Goal: Task Accomplishment & Management: Manage account settings

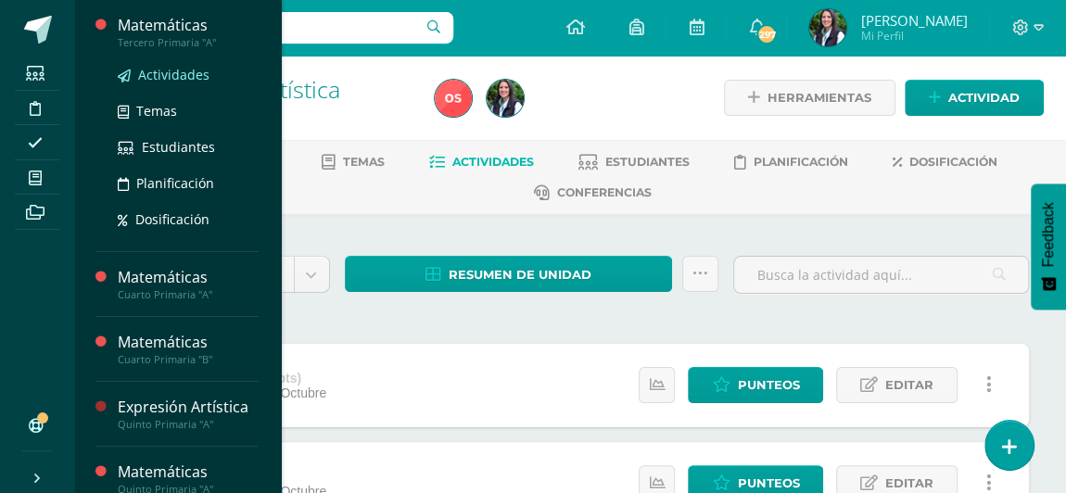
click at [149, 69] on span "Actividades" at bounding box center [173, 75] width 71 height 18
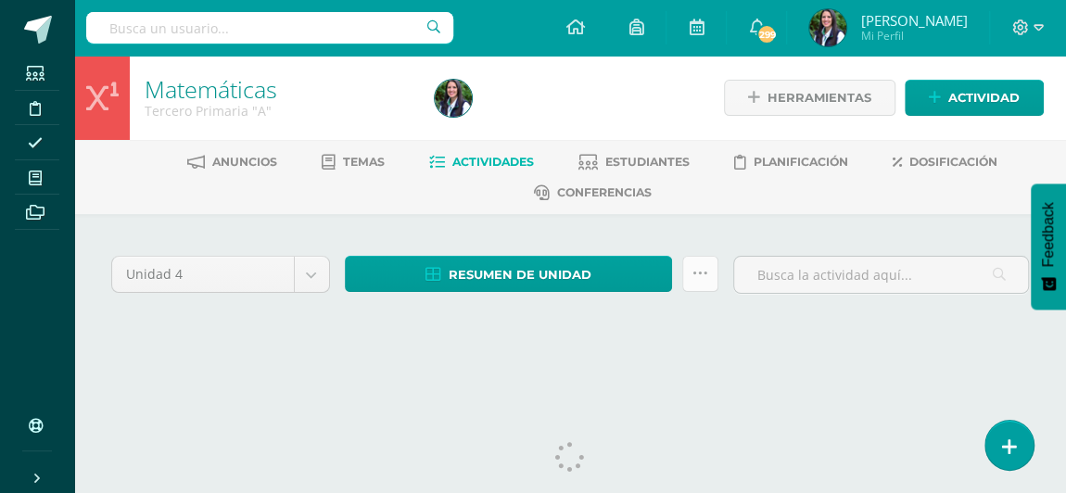
click at [700, 275] on icon at bounding box center [700, 274] width 16 height 16
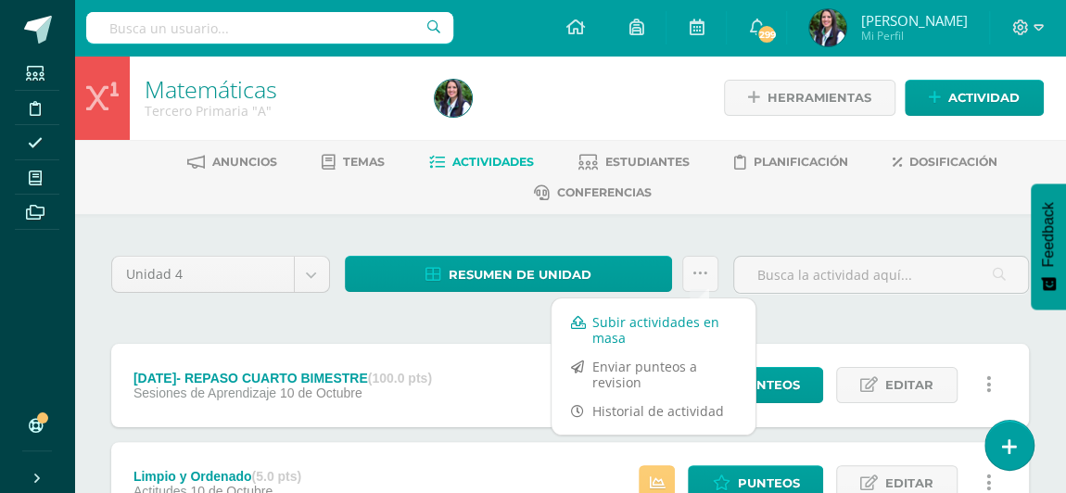
click at [618, 322] on link "Subir actividades en masa" at bounding box center [653, 330] width 204 height 44
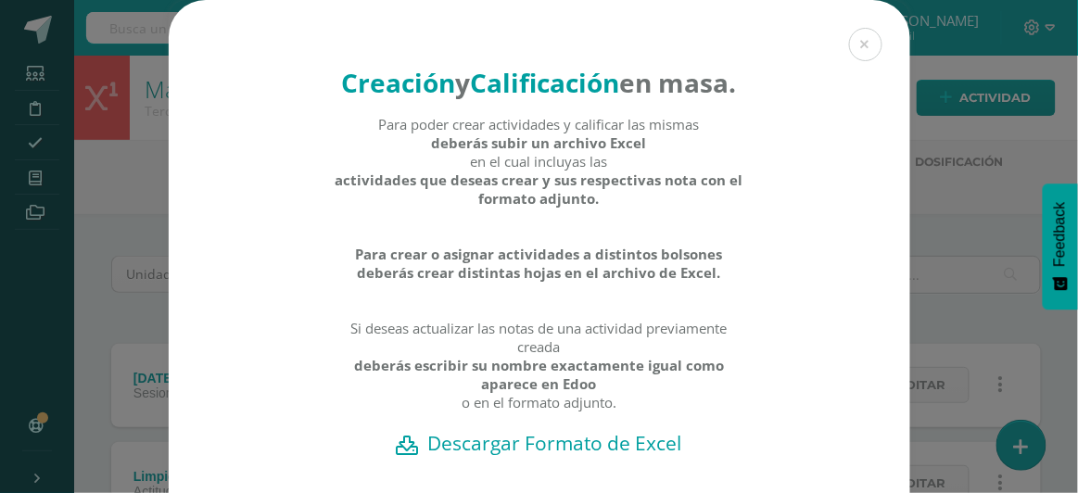
scroll to position [167, 0]
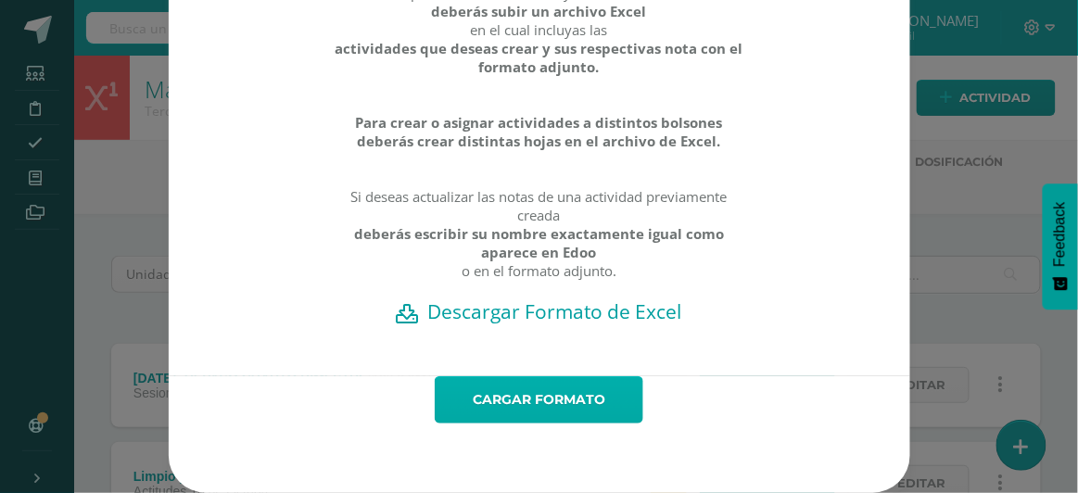
click at [546, 392] on link "Cargar formato" at bounding box center [539, 399] width 208 height 47
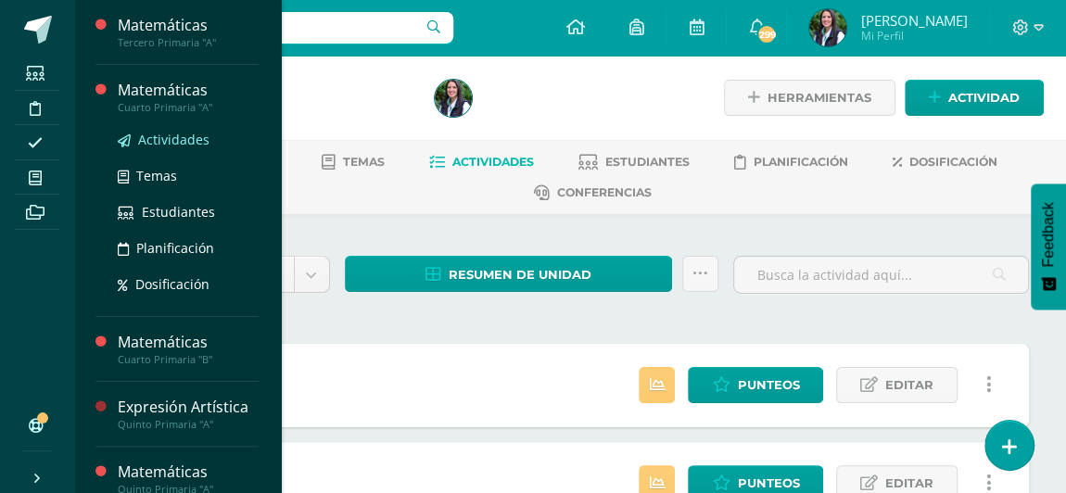
click at [158, 145] on span "Actividades" at bounding box center [173, 140] width 71 height 18
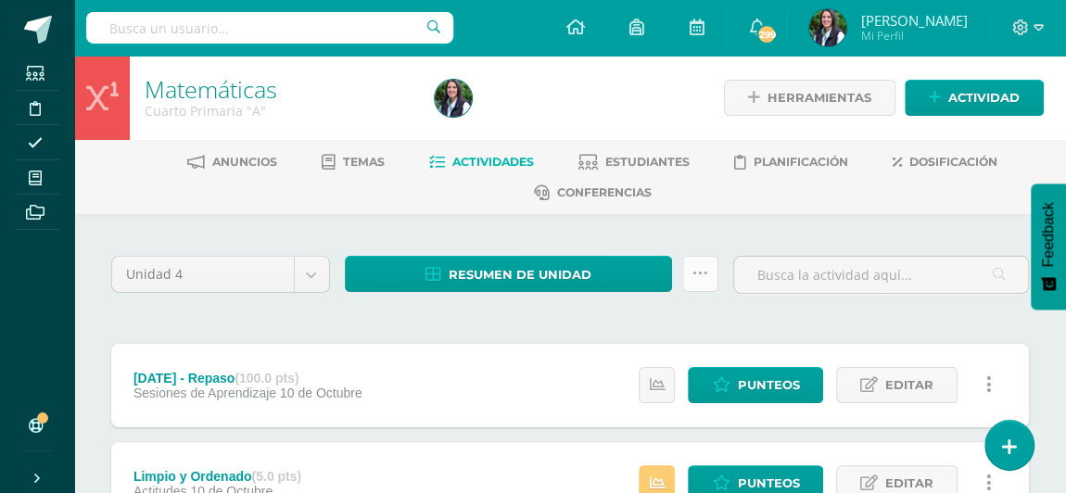
click at [702, 266] on icon at bounding box center [700, 274] width 16 height 16
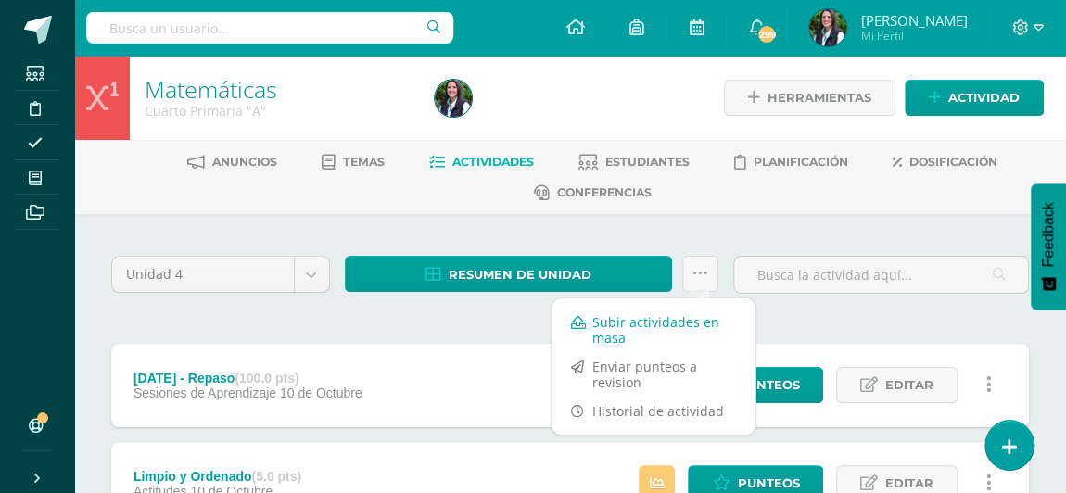
click at [625, 322] on link "Subir actividades en masa" at bounding box center [653, 330] width 204 height 44
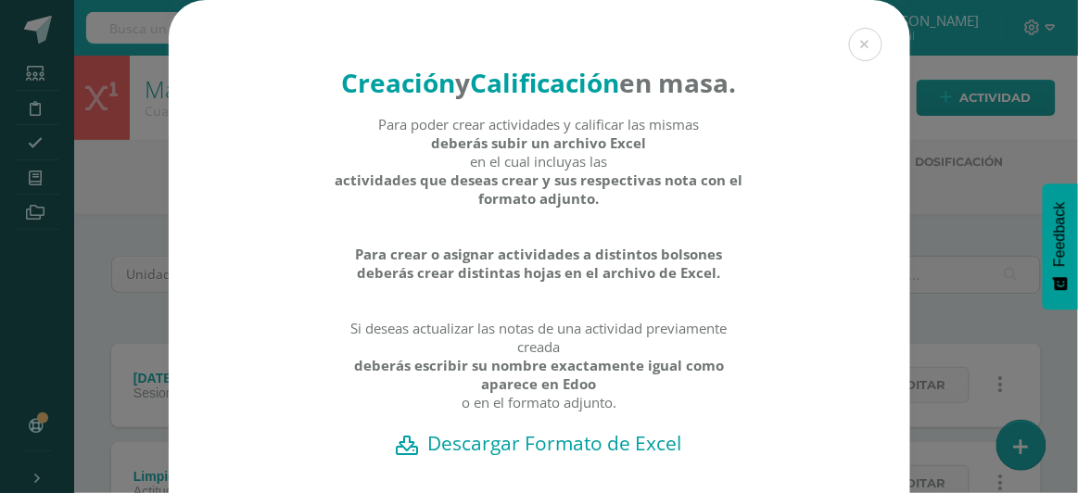
scroll to position [167, 0]
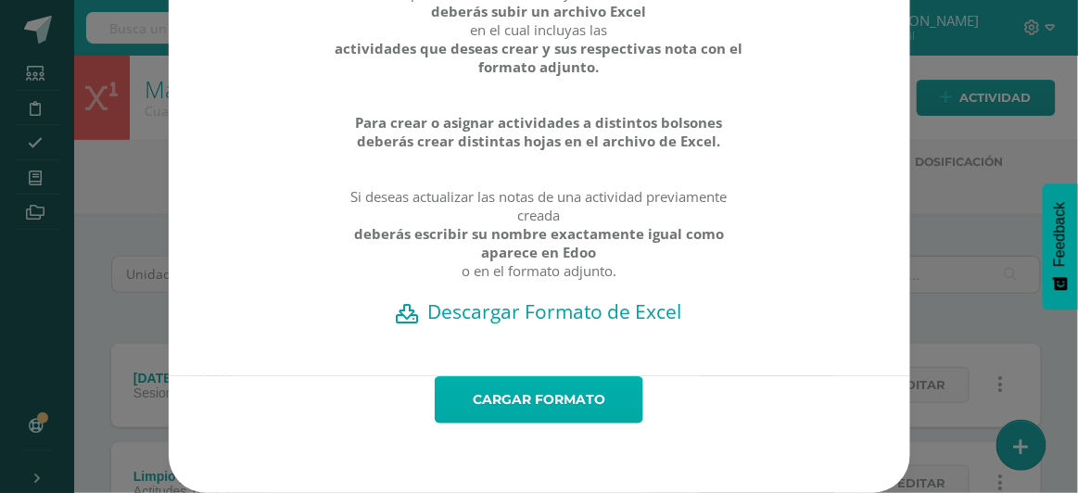
click at [512, 398] on link "Cargar formato" at bounding box center [539, 399] width 208 height 47
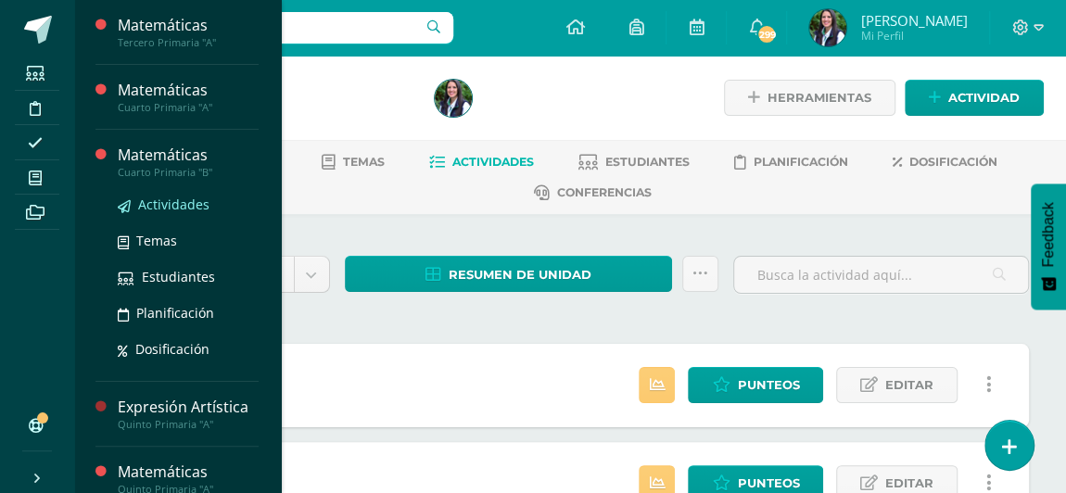
click at [159, 206] on span "Actividades" at bounding box center [173, 204] width 71 height 18
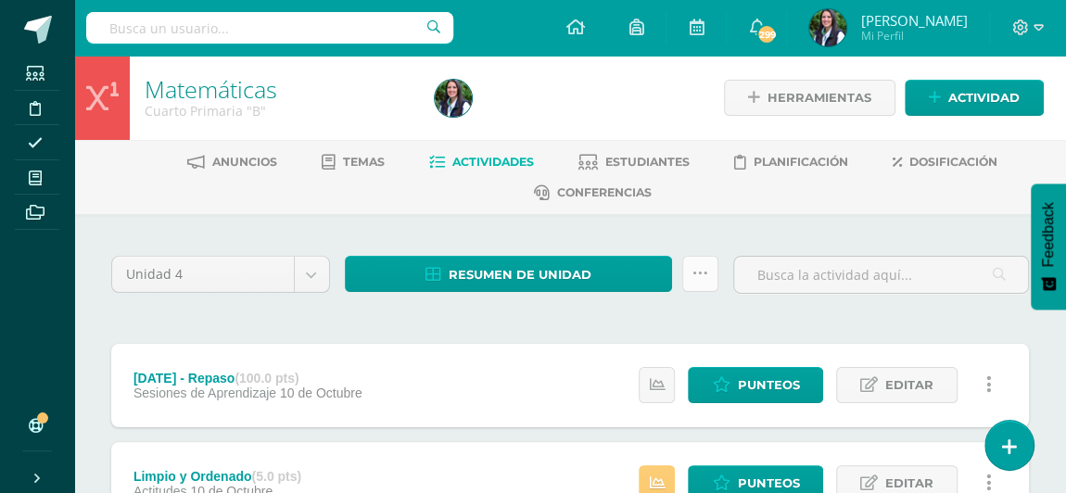
click at [703, 266] on icon at bounding box center [700, 274] width 16 height 16
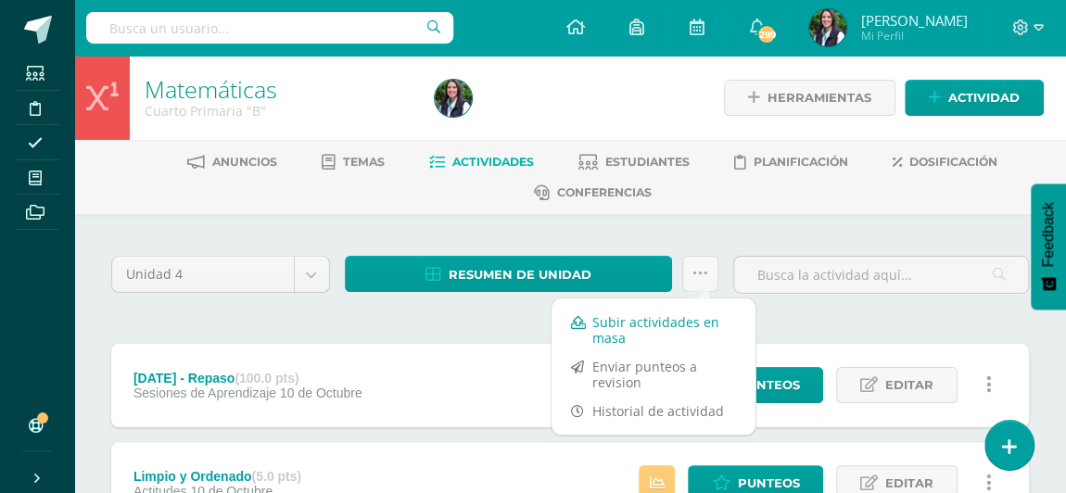
click at [641, 321] on link "Subir actividades en masa" at bounding box center [653, 330] width 204 height 44
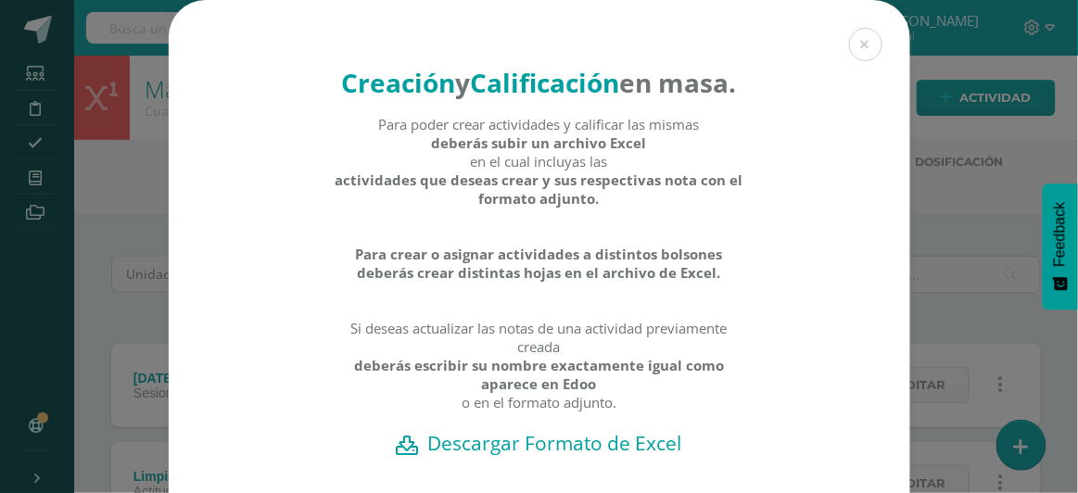
scroll to position [167, 0]
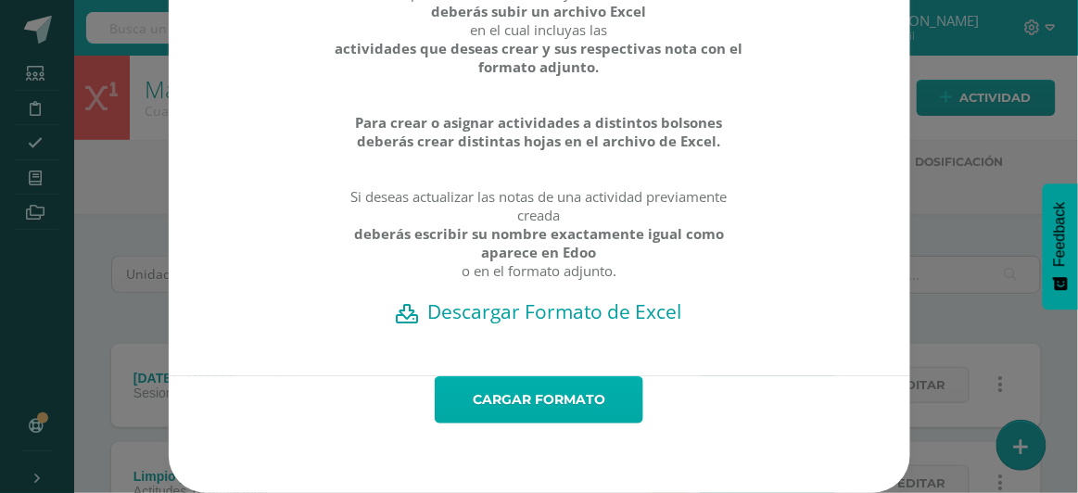
click at [540, 391] on link "Cargar formato" at bounding box center [539, 399] width 208 height 47
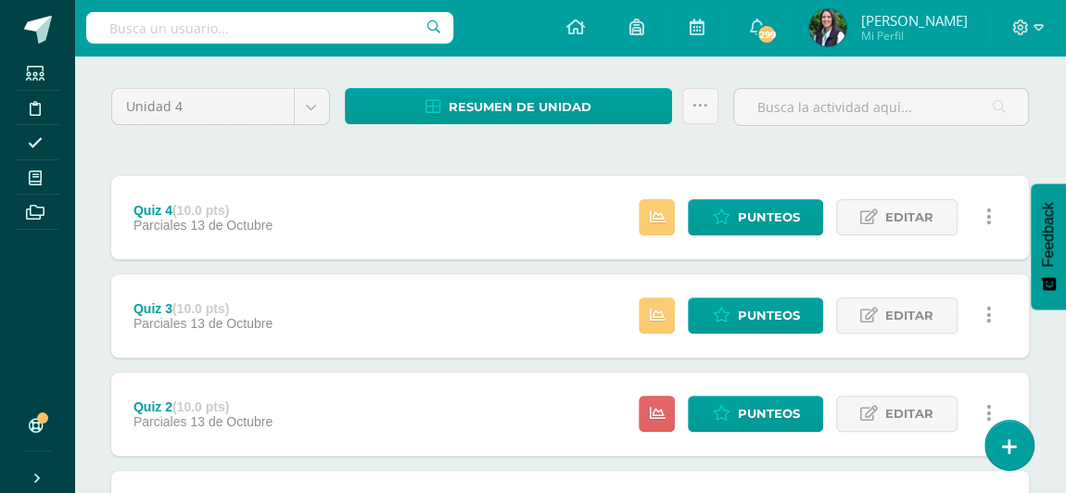
scroll to position [83, 0]
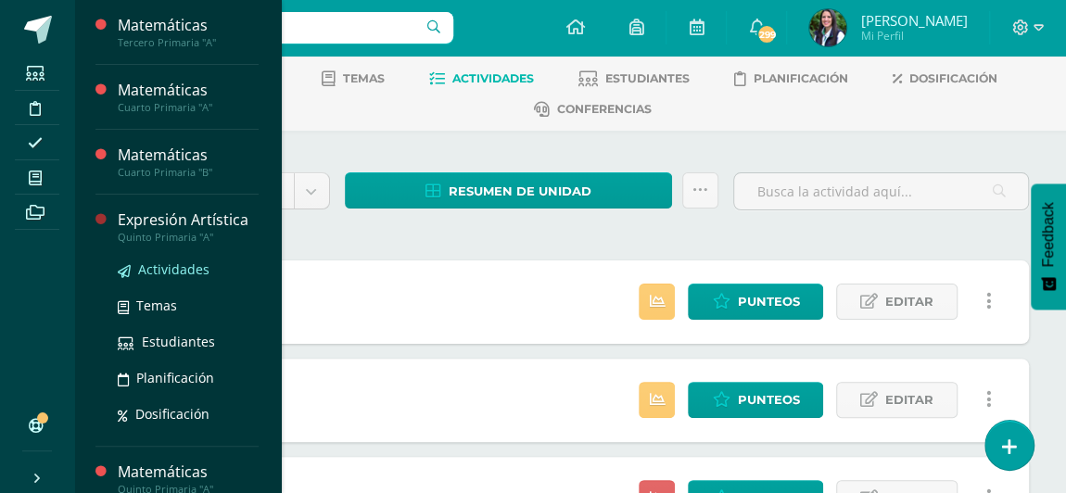
click at [160, 265] on span "Actividades" at bounding box center [173, 269] width 71 height 18
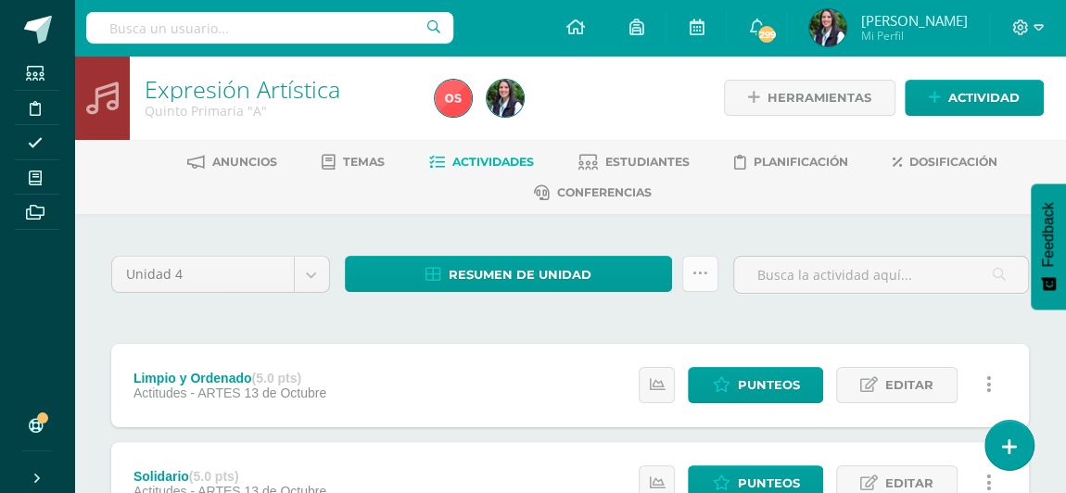
click at [700, 271] on icon at bounding box center [700, 274] width 16 height 16
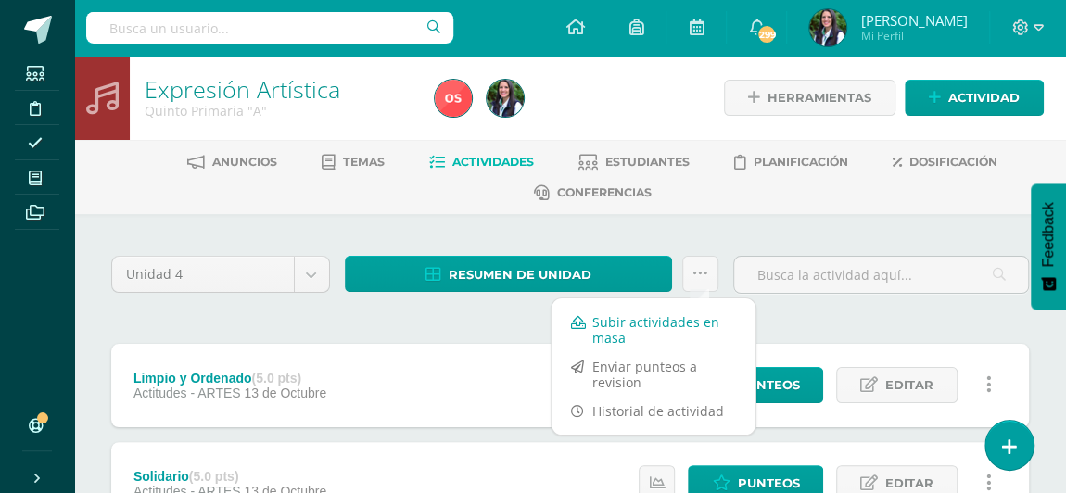
click at [668, 323] on link "Subir actividades en masa" at bounding box center [653, 330] width 204 height 44
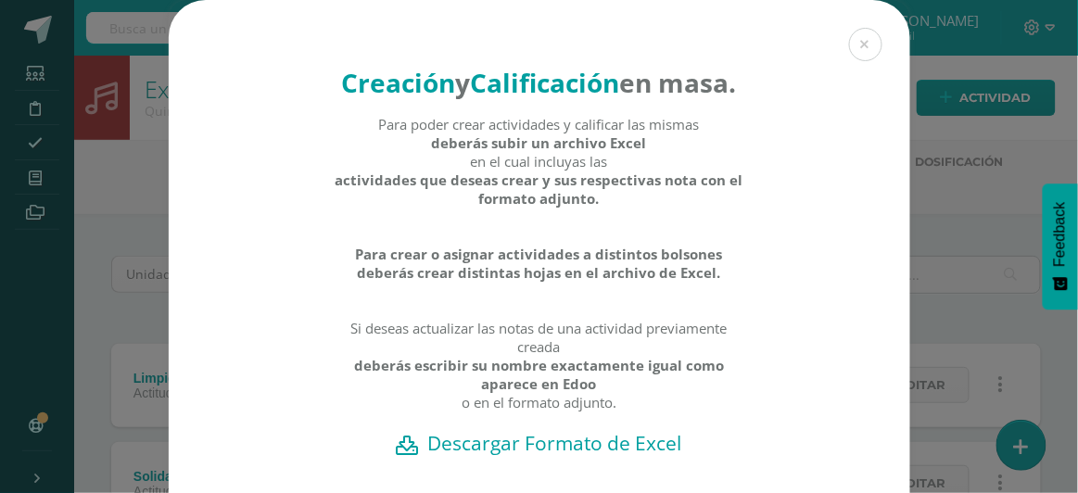
scroll to position [167, 0]
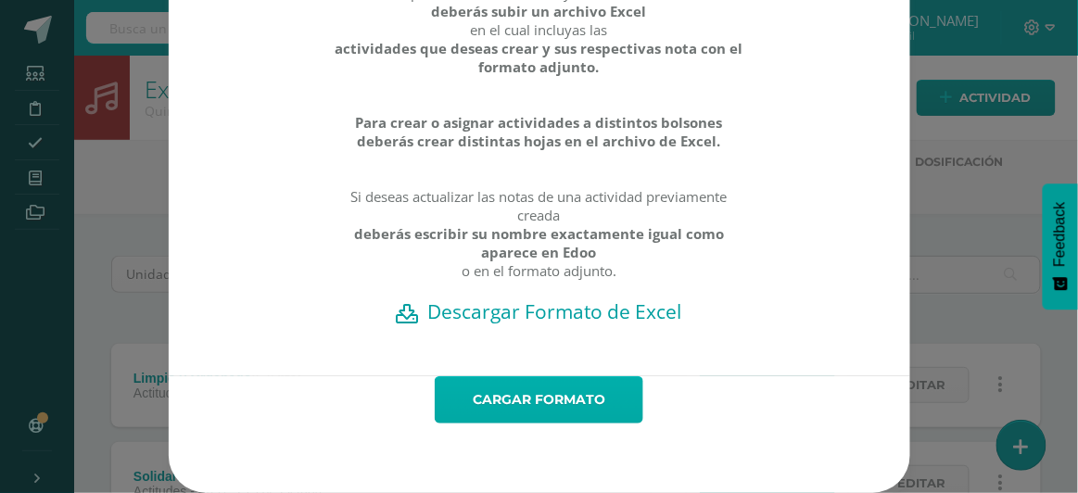
click at [542, 401] on link "Cargar formato" at bounding box center [539, 399] width 208 height 47
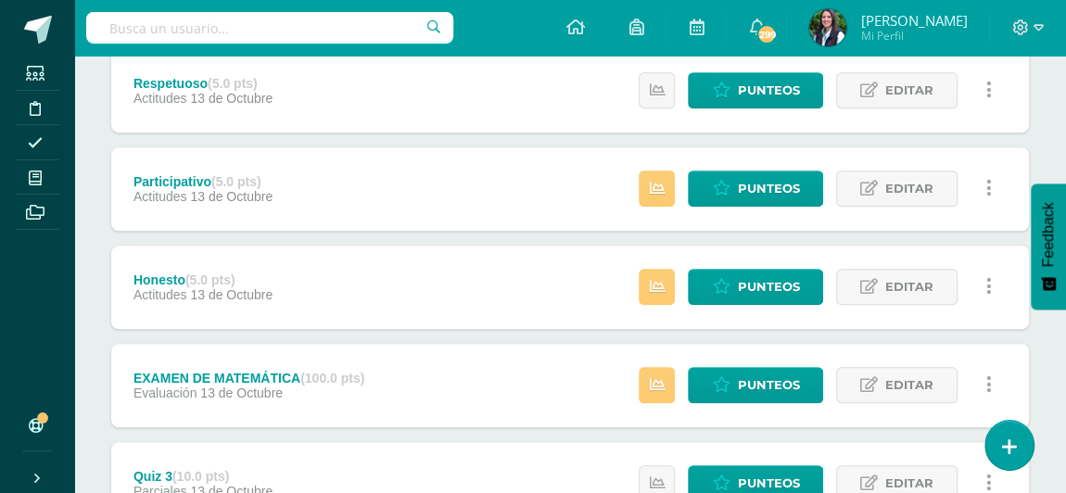
scroll to position [674, 0]
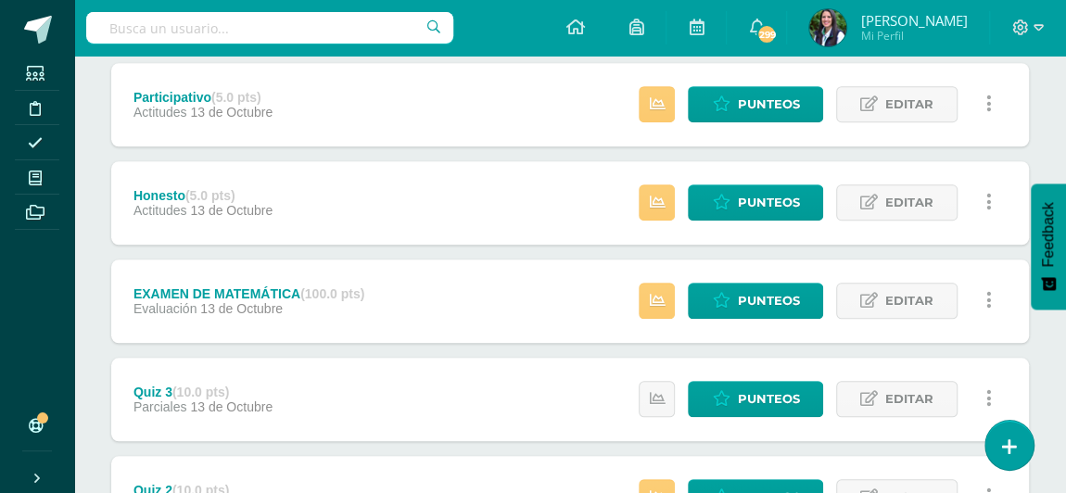
click at [988, 399] on icon at bounding box center [989, 398] width 6 height 20
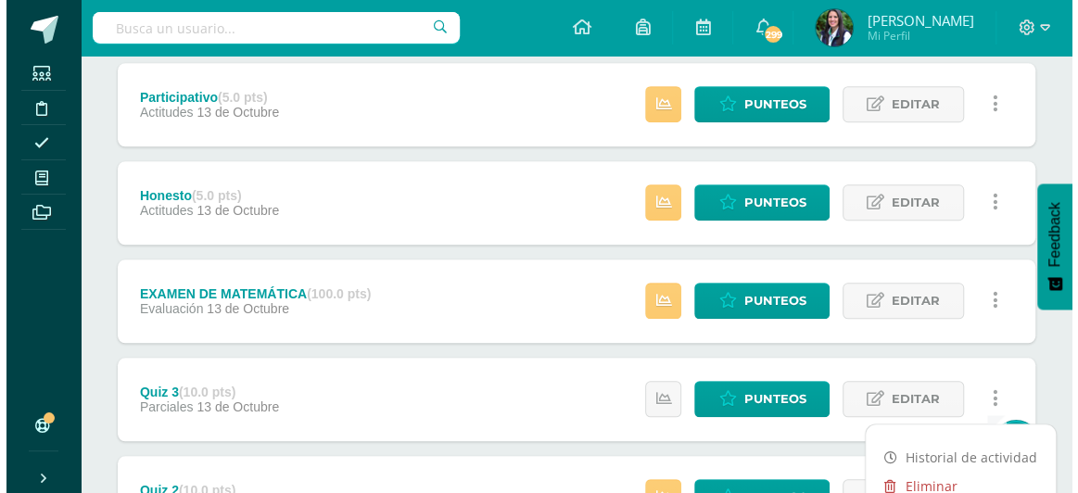
scroll to position [758, 0]
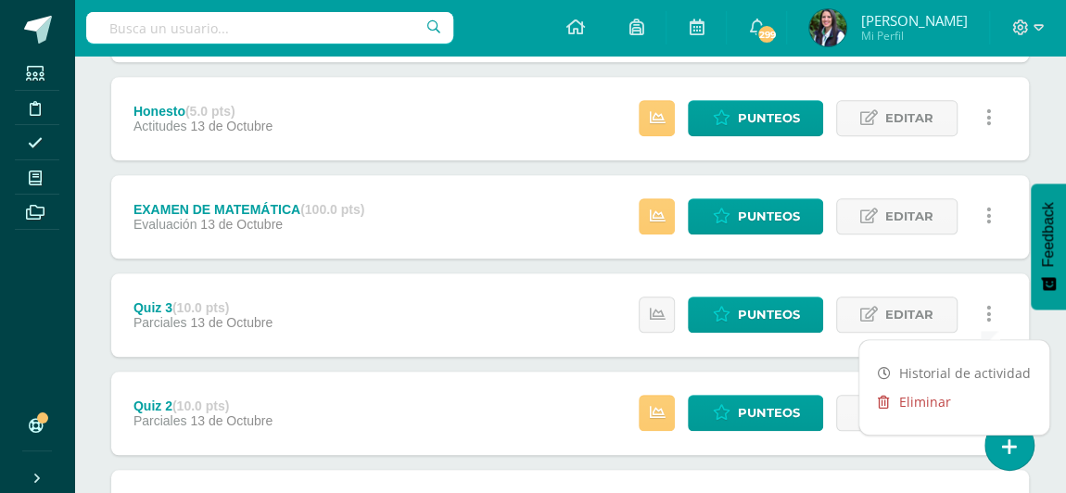
click at [930, 403] on link "Eliminar" at bounding box center [954, 401] width 190 height 29
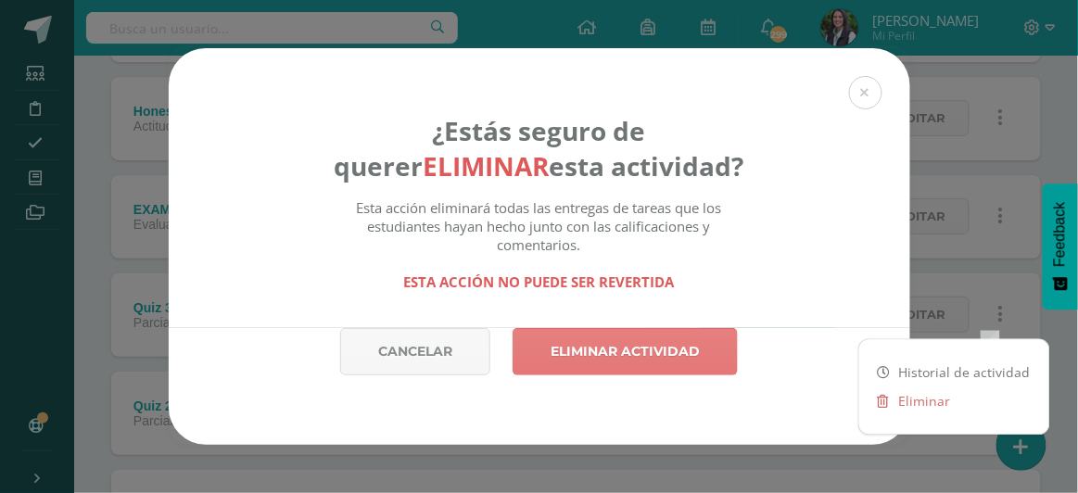
click at [687, 352] on link "Eliminar actividad" at bounding box center [624, 351] width 225 height 47
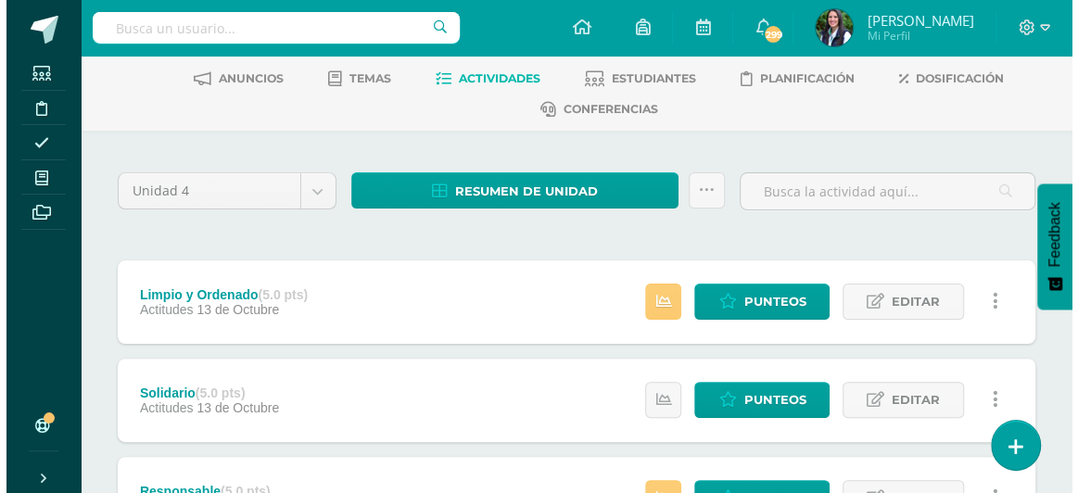
scroll to position [168, 0]
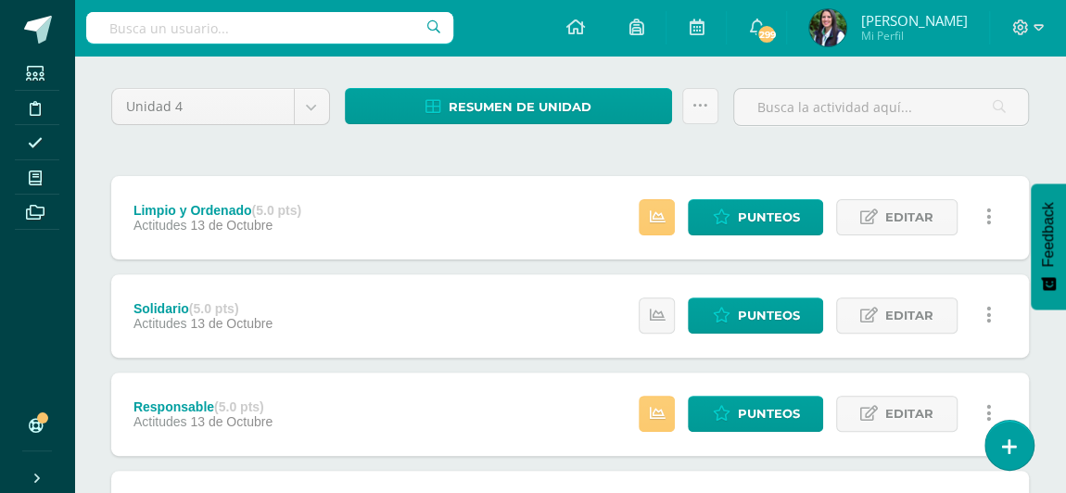
click at [981, 216] on link at bounding box center [988, 217] width 36 height 36
click at [915, 302] on link "Eliminar" at bounding box center [954, 304] width 190 height 29
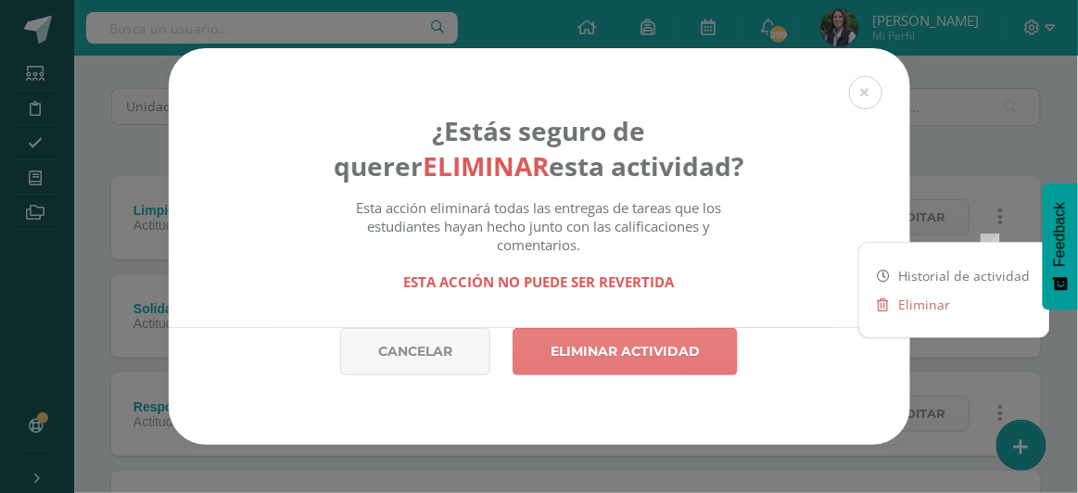
click at [620, 352] on link "Eliminar actividad" at bounding box center [624, 351] width 225 height 47
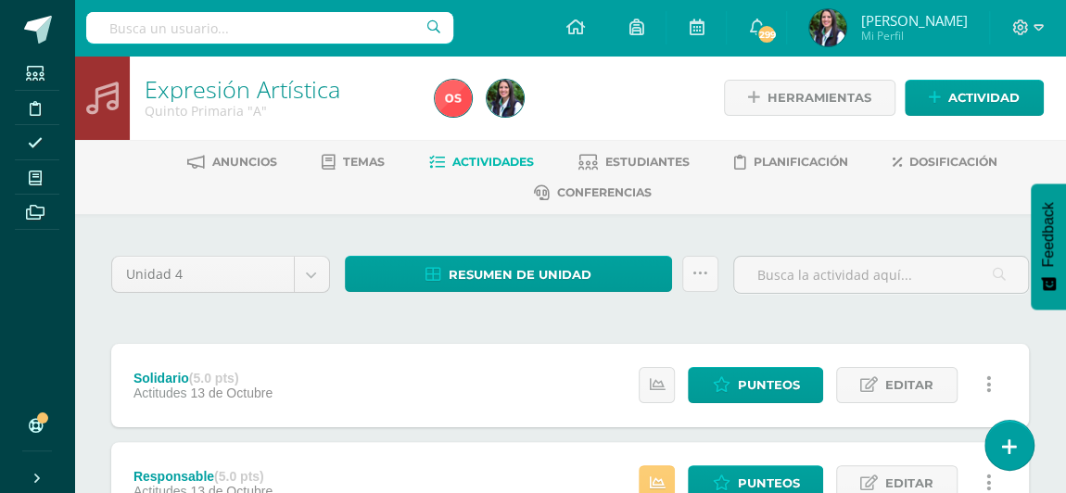
click at [989, 382] on icon at bounding box center [989, 384] width 6 height 20
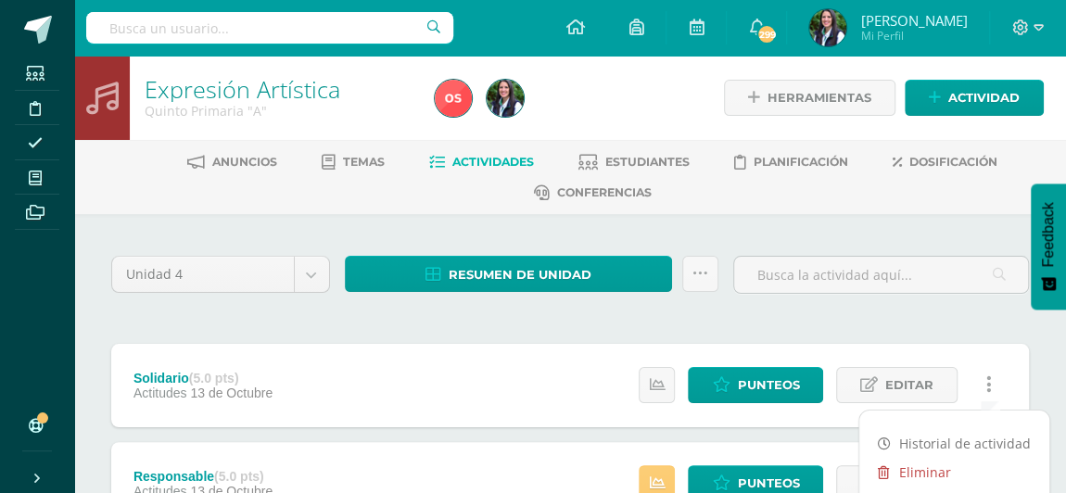
click at [935, 475] on link "Eliminar" at bounding box center [954, 472] width 190 height 29
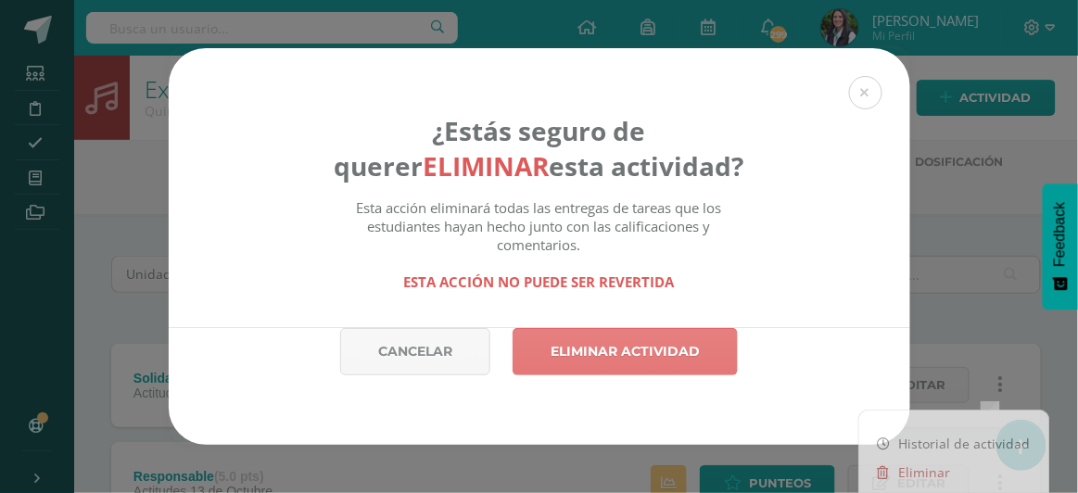
click at [649, 362] on link "Eliminar actividad" at bounding box center [624, 351] width 225 height 47
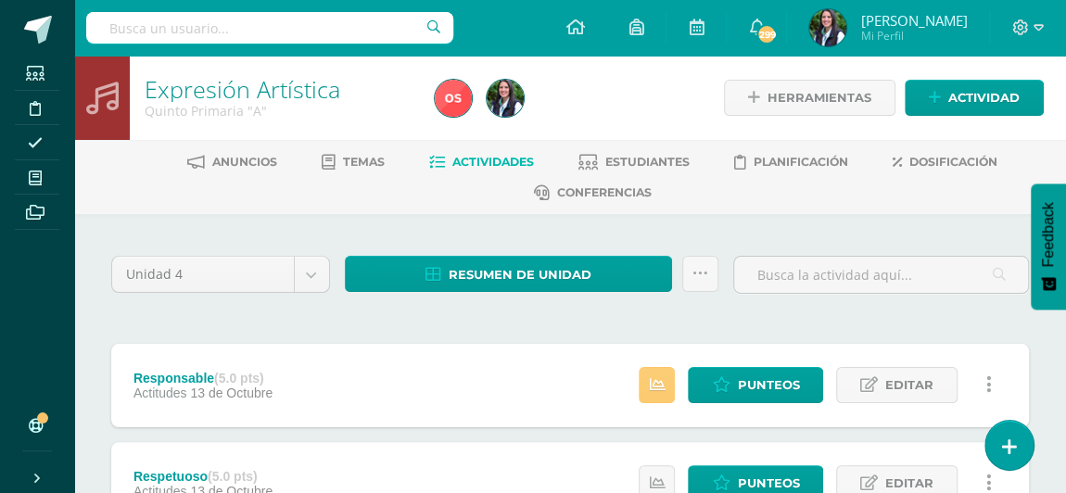
click at [992, 384] on link at bounding box center [988, 385] width 36 height 36
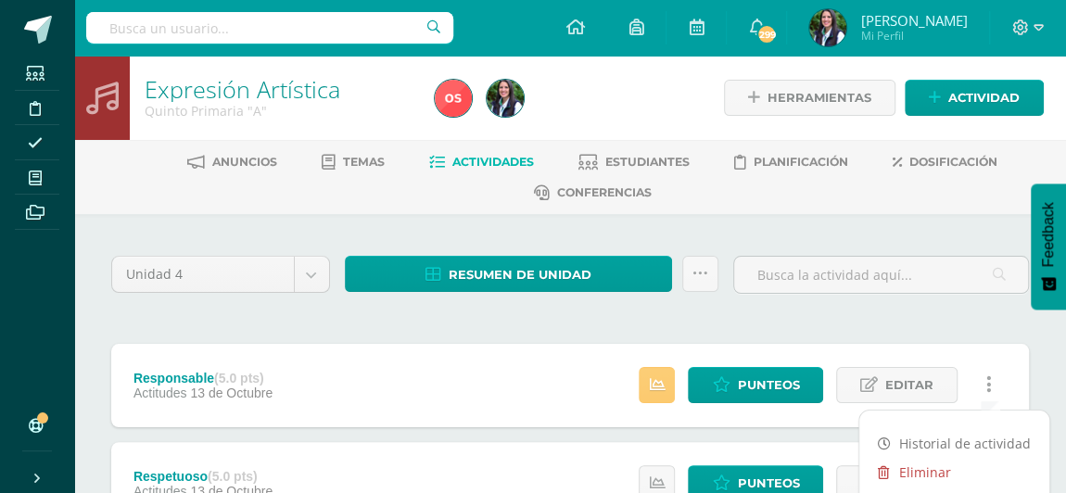
click at [921, 471] on link "Eliminar" at bounding box center [954, 472] width 190 height 29
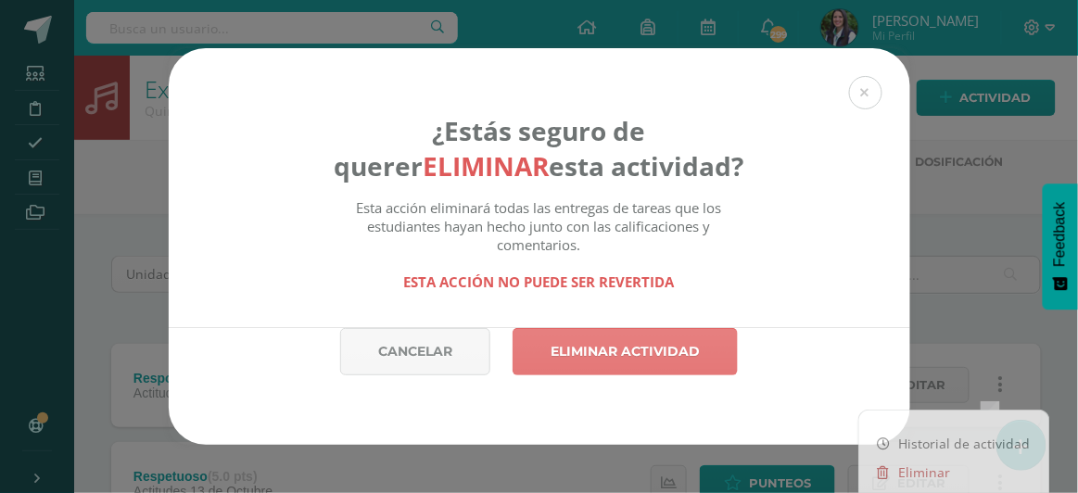
click at [639, 356] on link "Eliminar actividad" at bounding box center [624, 351] width 225 height 47
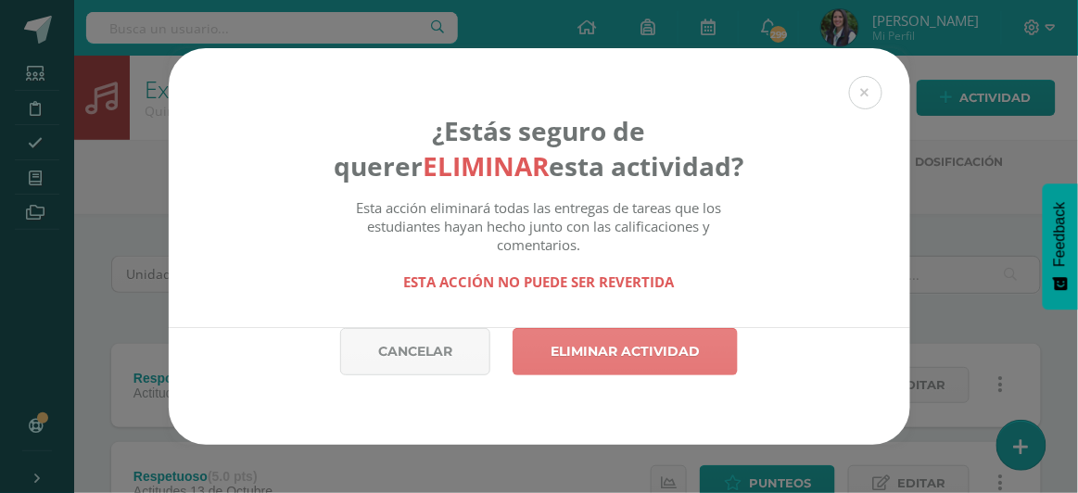
click at [644, 348] on link "Eliminar actividad" at bounding box center [624, 351] width 225 height 47
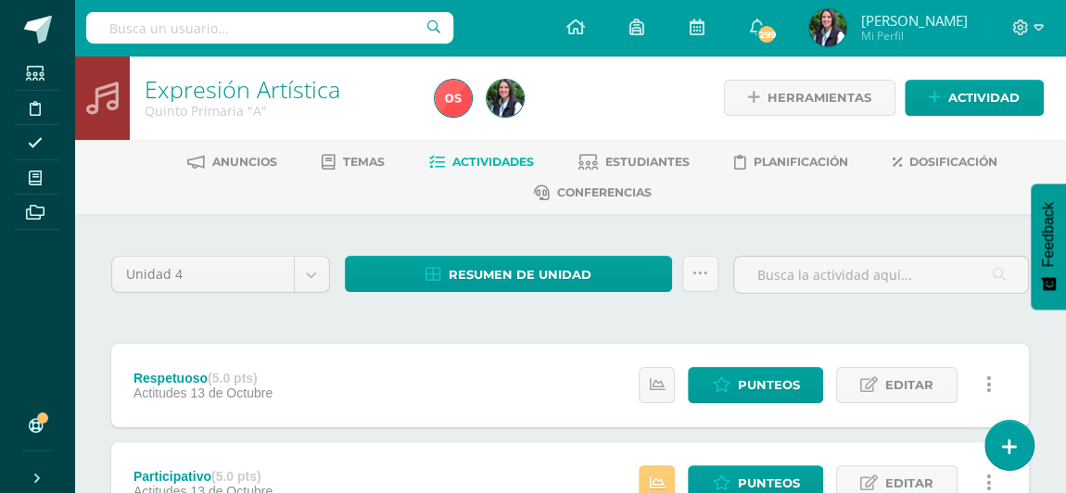
click at [989, 378] on icon at bounding box center [989, 384] width 6 height 20
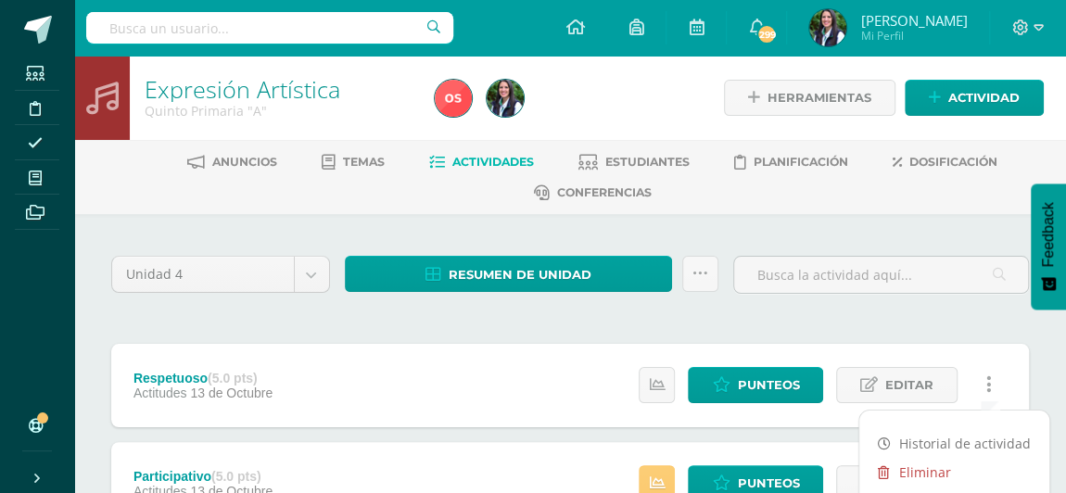
click at [903, 464] on link "Eliminar" at bounding box center [954, 472] width 190 height 29
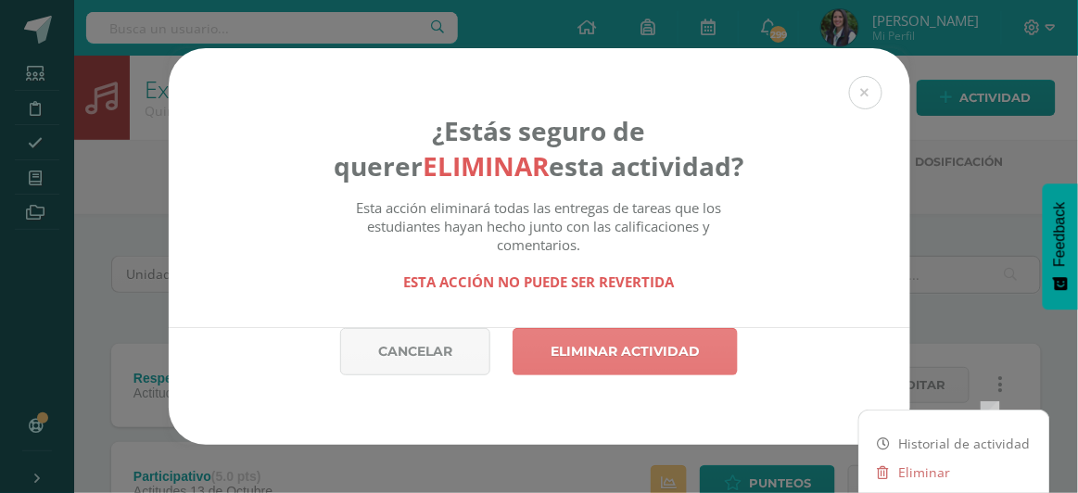
click at [628, 351] on link "Eliminar actividad" at bounding box center [624, 351] width 225 height 47
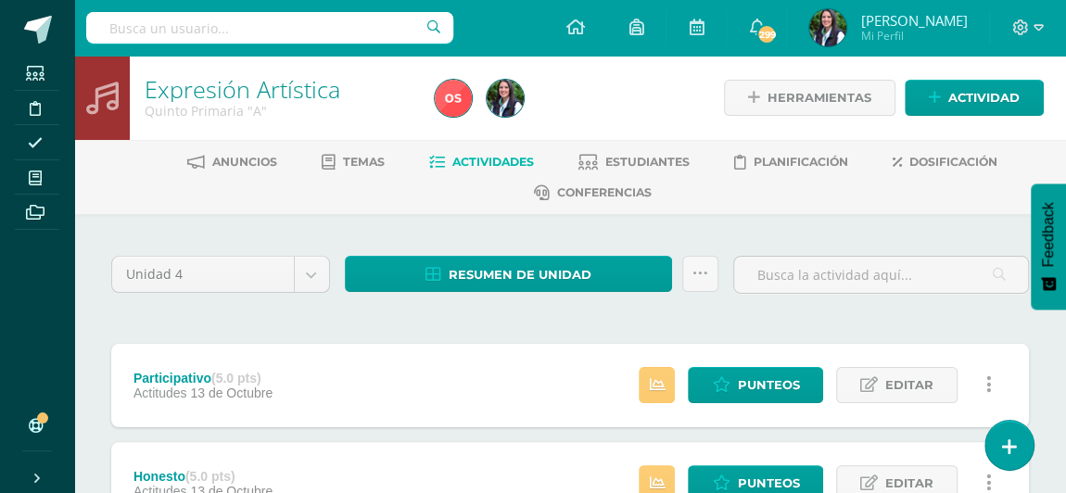
click at [986, 381] on icon at bounding box center [989, 384] width 6 height 20
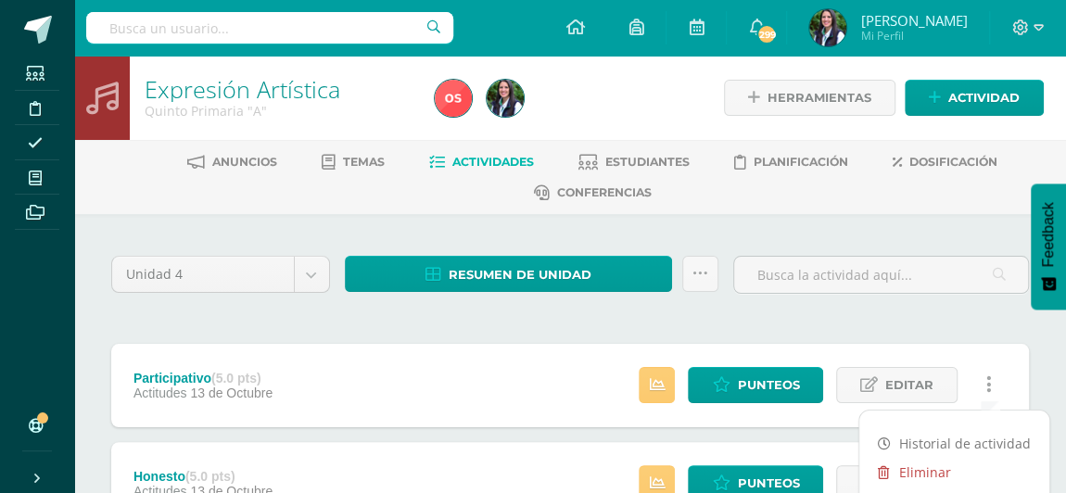
click at [914, 471] on link "Eliminar" at bounding box center [954, 472] width 190 height 29
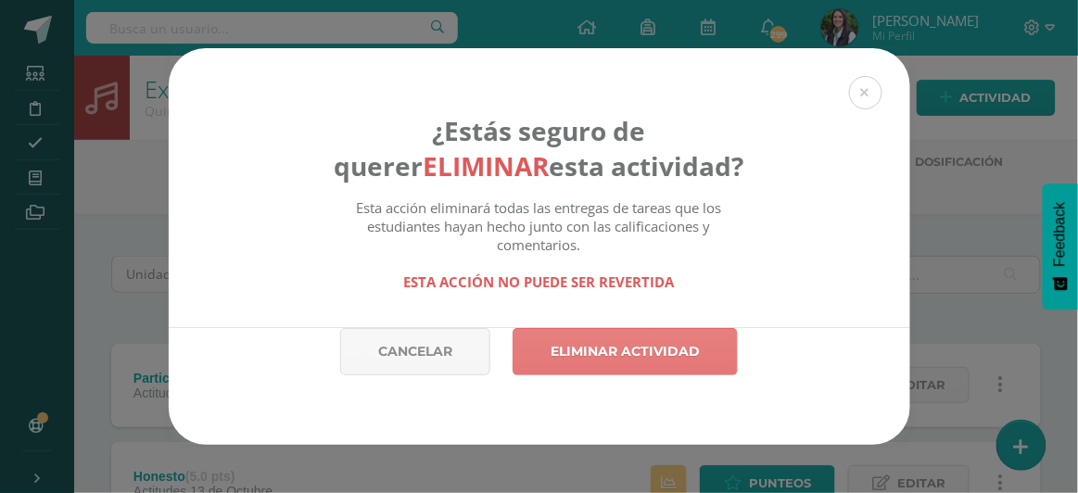
click at [611, 345] on link "Eliminar actividad" at bounding box center [624, 351] width 225 height 47
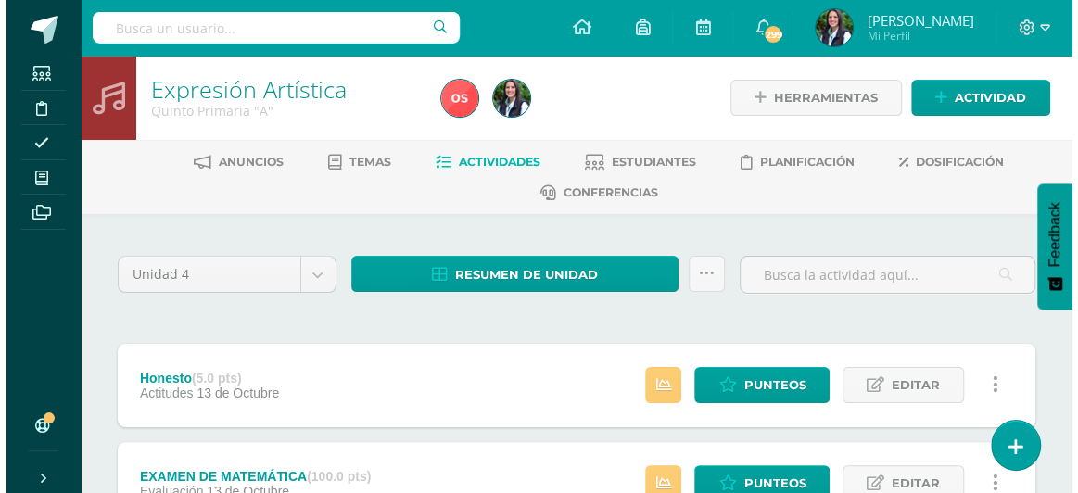
scroll to position [168, 0]
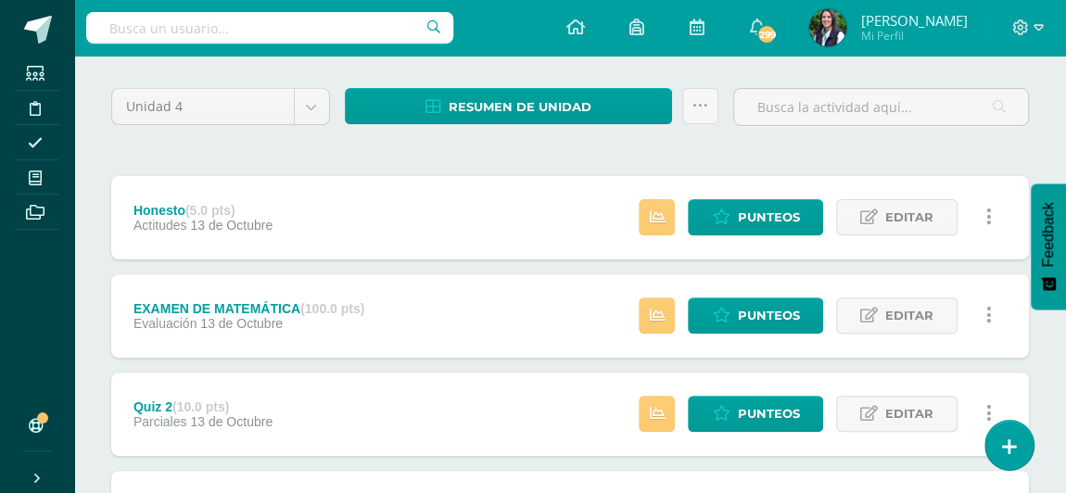
click at [986, 217] on icon at bounding box center [989, 217] width 6 height 20
click at [935, 304] on link "Eliminar" at bounding box center [954, 304] width 190 height 29
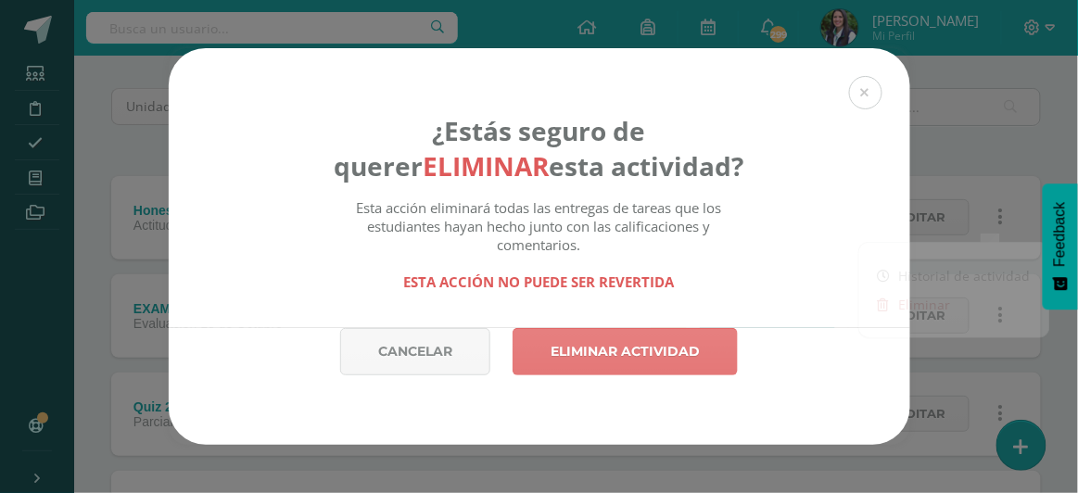
click at [657, 349] on link "Eliminar actividad" at bounding box center [624, 351] width 225 height 47
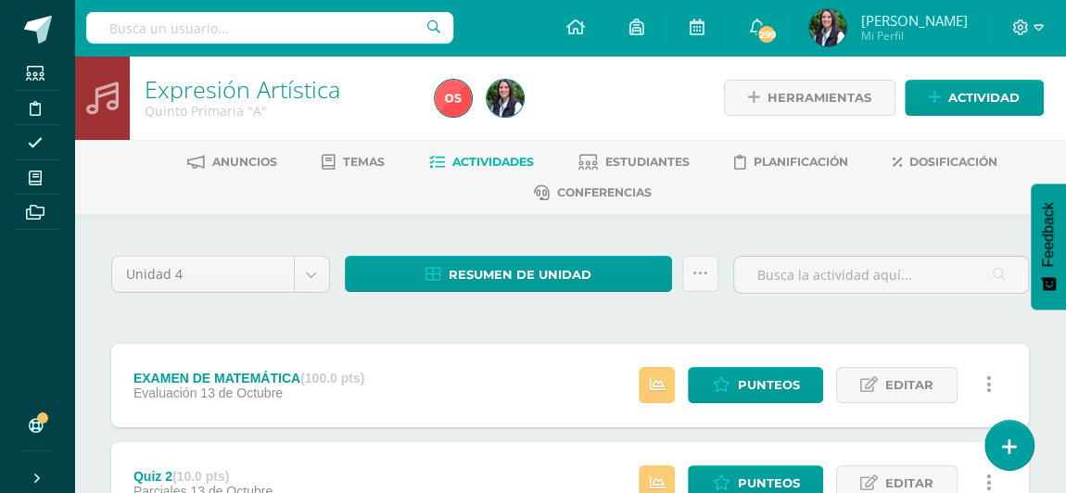
click at [981, 376] on link at bounding box center [988, 385] width 36 height 36
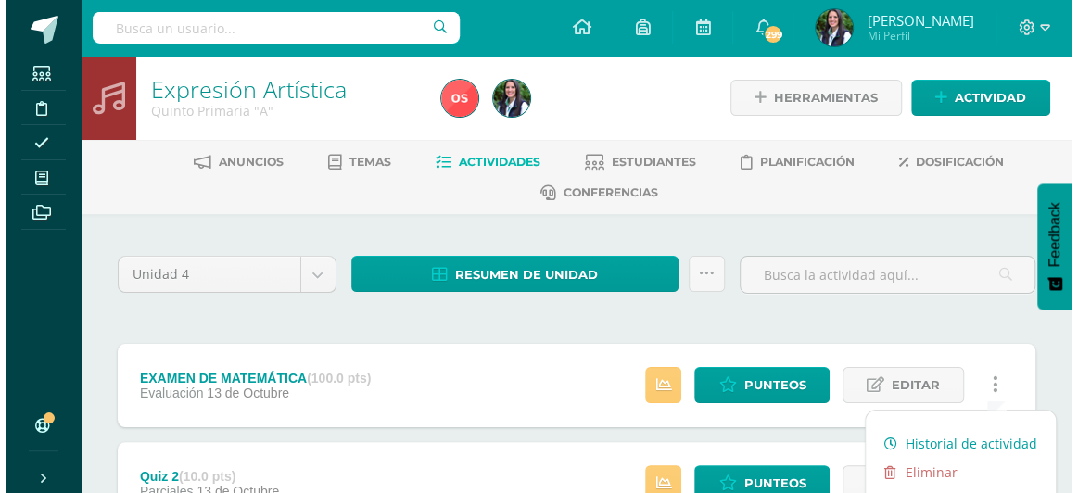
scroll to position [83, 0]
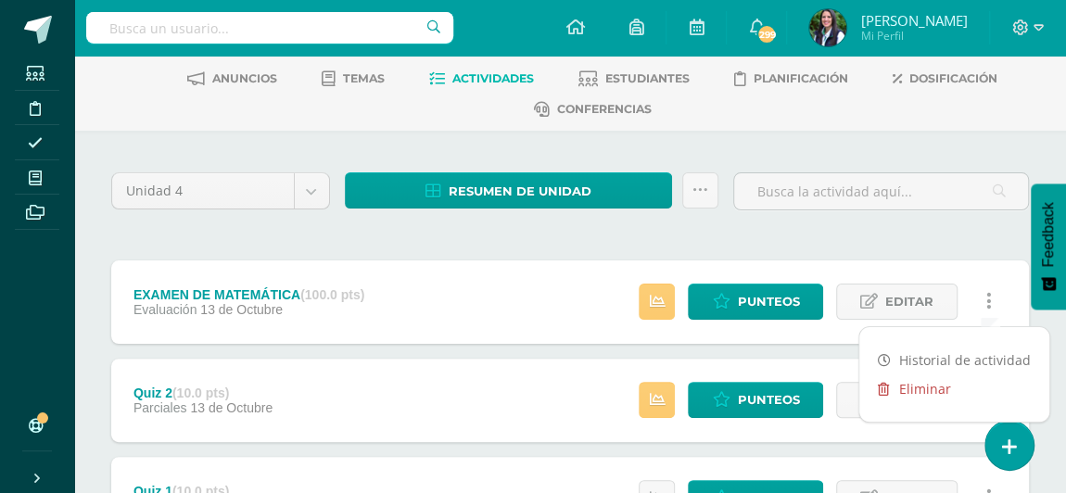
click at [914, 385] on link "Eliminar" at bounding box center [954, 388] width 190 height 29
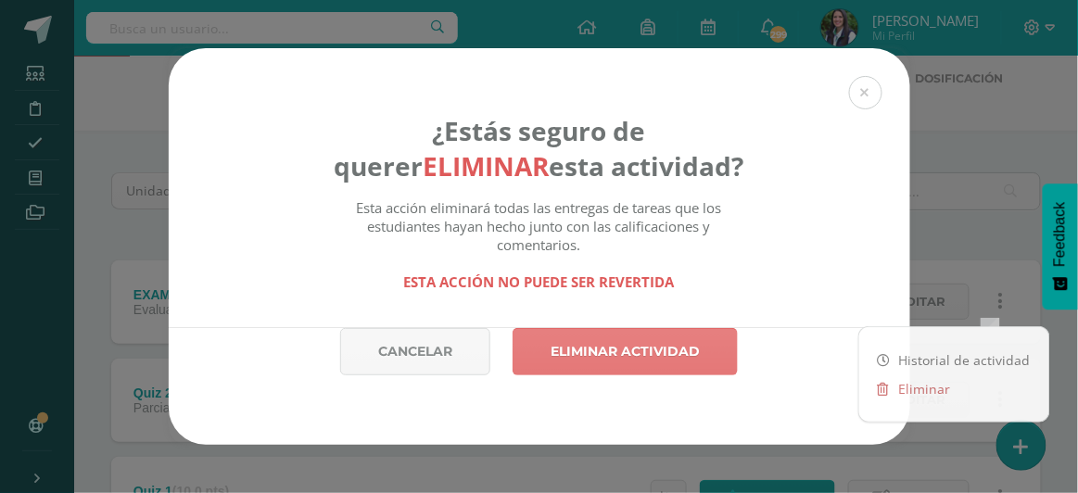
click at [668, 356] on link "Eliminar actividad" at bounding box center [624, 351] width 225 height 47
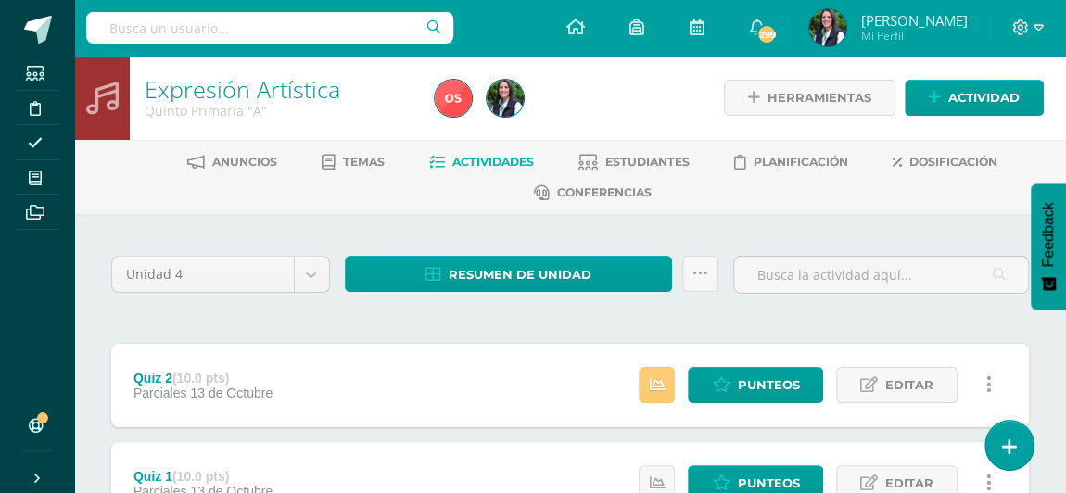
click at [987, 381] on icon at bounding box center [989, 384] width 6 height 20
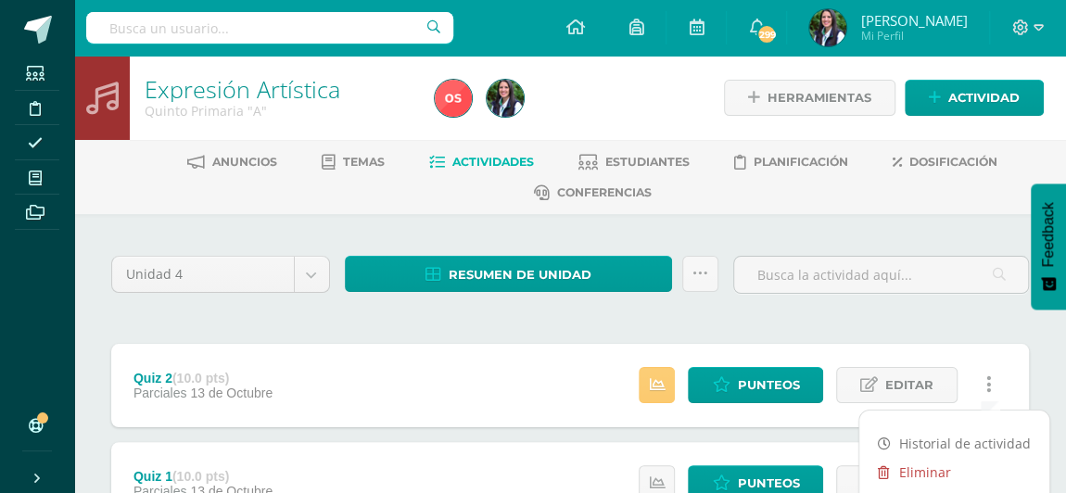
click at [914, 467] on link "Eliminar" at bounding box center [954, 472] width 190 height 29
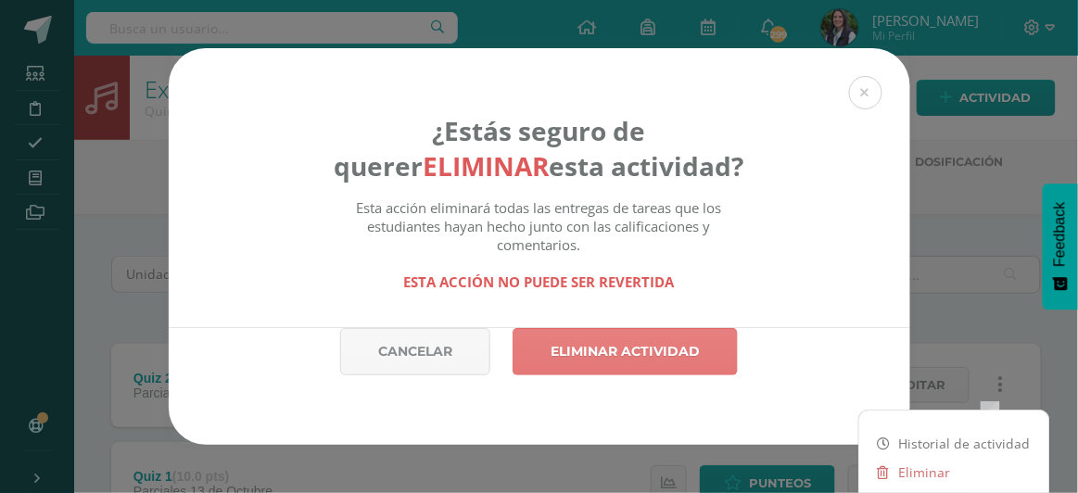
click at [638, 359] on link "Eliminar actividad" at bounding box center [624, 351] width 225 height 47
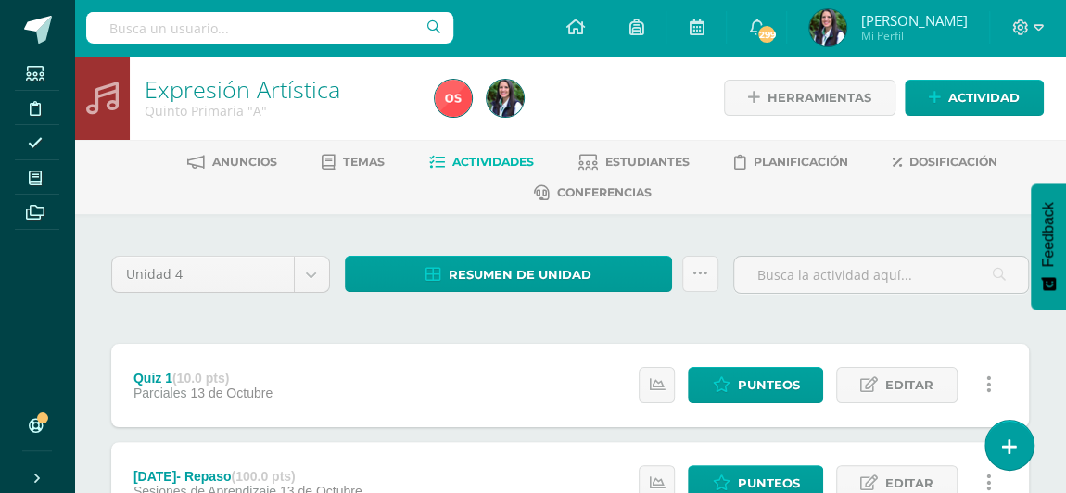
click at [988, 374] on icon at bounding box center [989, 384] width 6 height 20
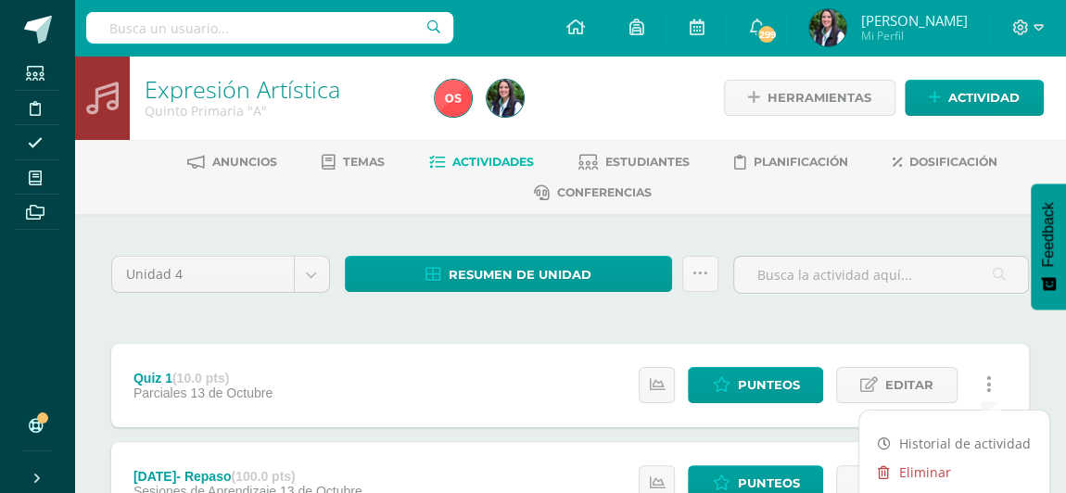
click at [912, 464] on link "Eliminar" at bounding box center [954, 472] width 190 height 29
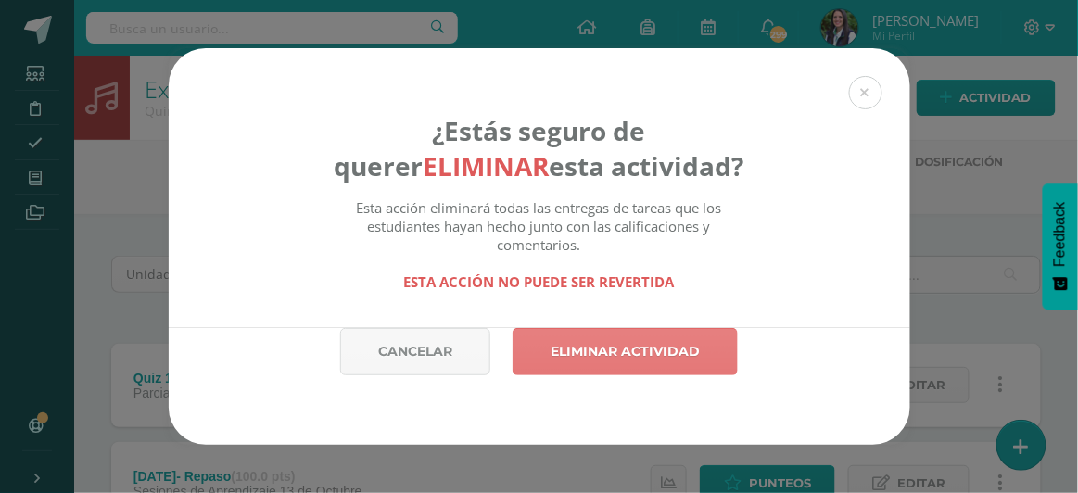
click at [667, 364] on link "Eliminar actividad" at bounding box center [624, 351] width 225 height 47
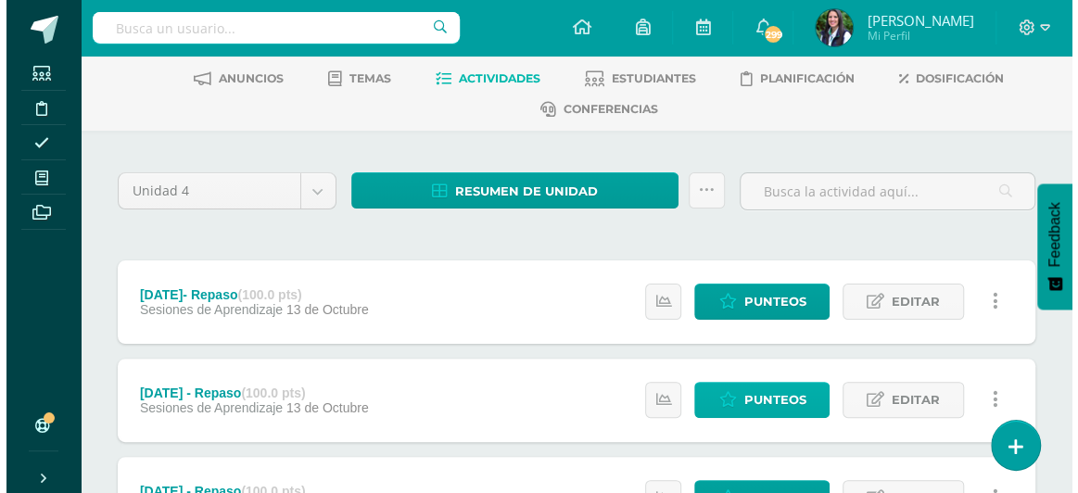
scroll to position [168, 0]
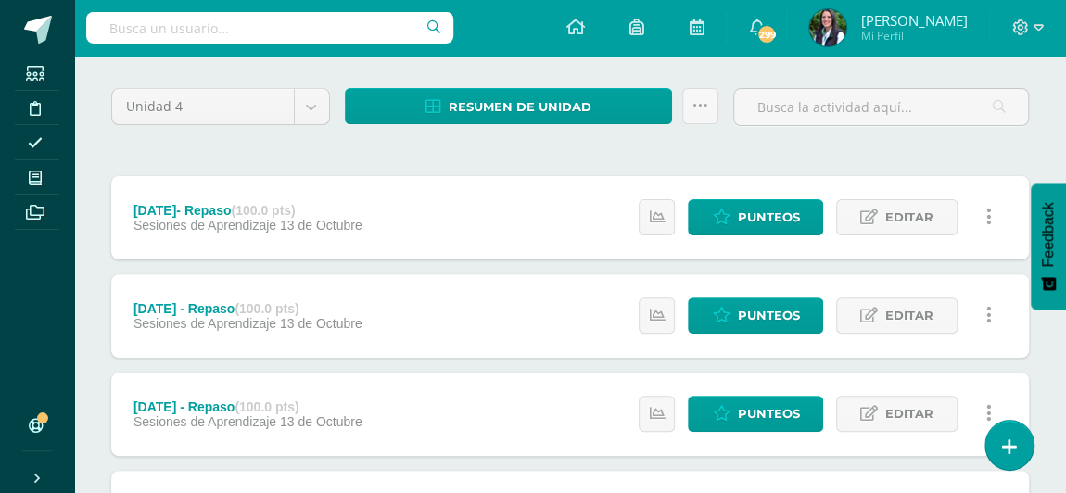
click at [989, 210] on icon at bounding box center [989, 217] width 6 height 20
click at [917, 301] on link "Eliminar" at bounding box center [954, 304] width 190 height 29
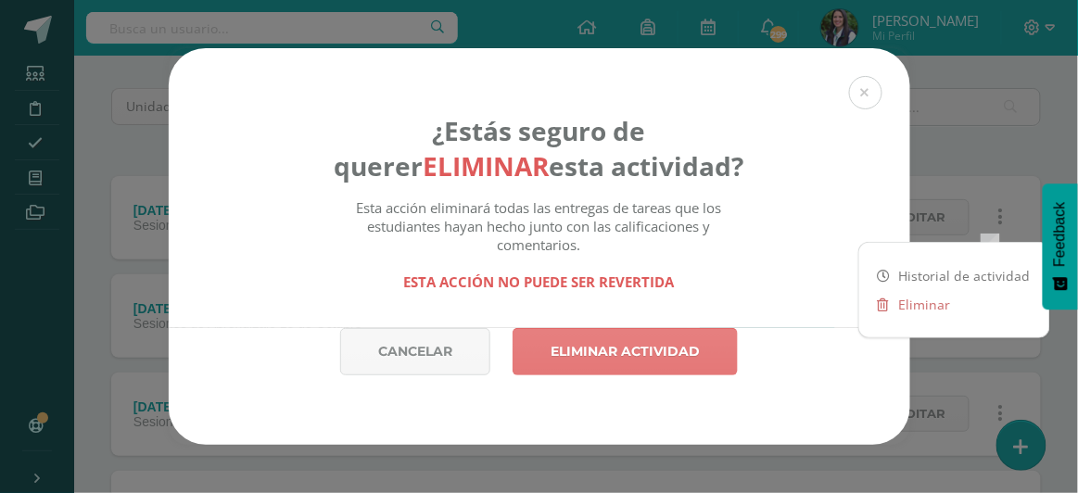
click at [647, 347] on link "Eliminar actividad" at bounding box center [624, 351] width 225 height 47
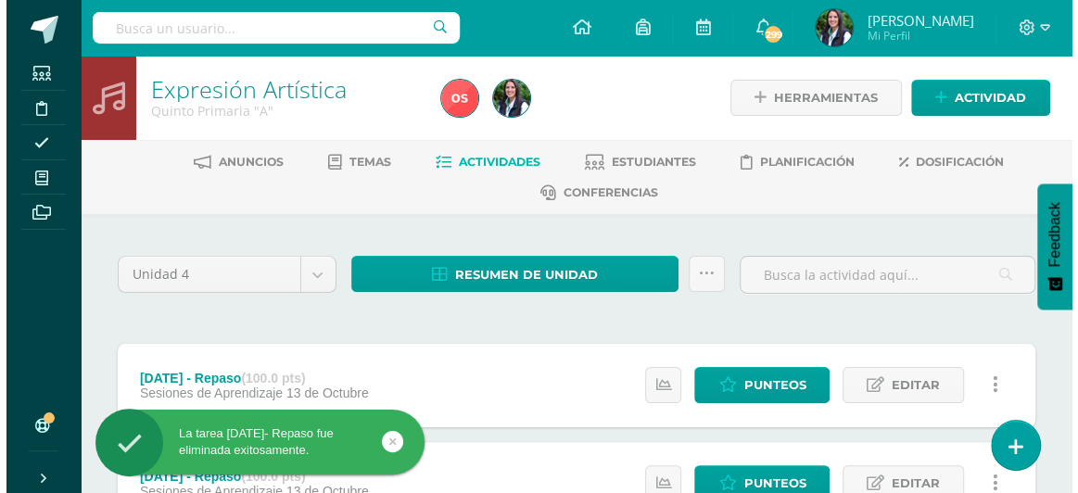
scroll to position [168, 0]
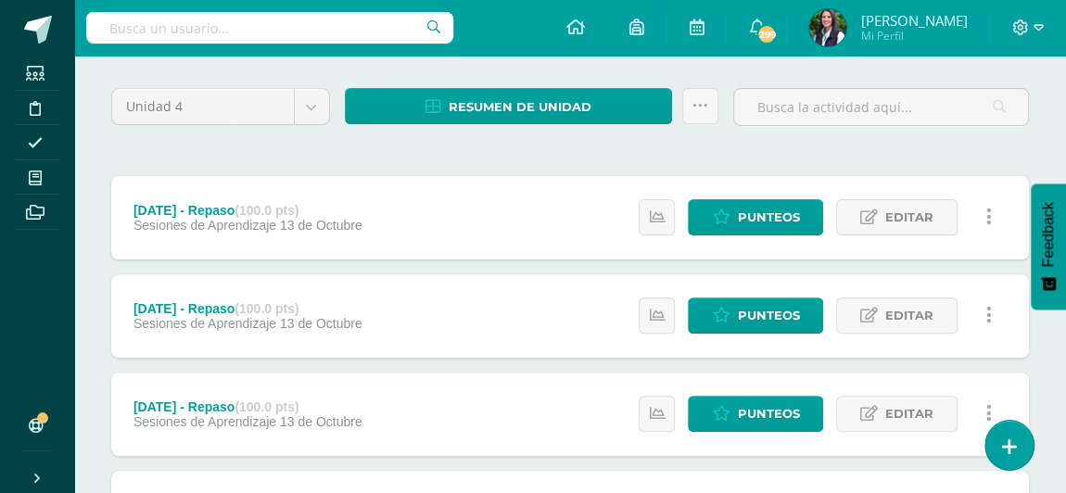
click at [991, 211] on link at bounding box center [988, 217] width 36 height 36
click at [916, 299] on link "Eliminar" at bounding box center [954, 304] width 190 height 29
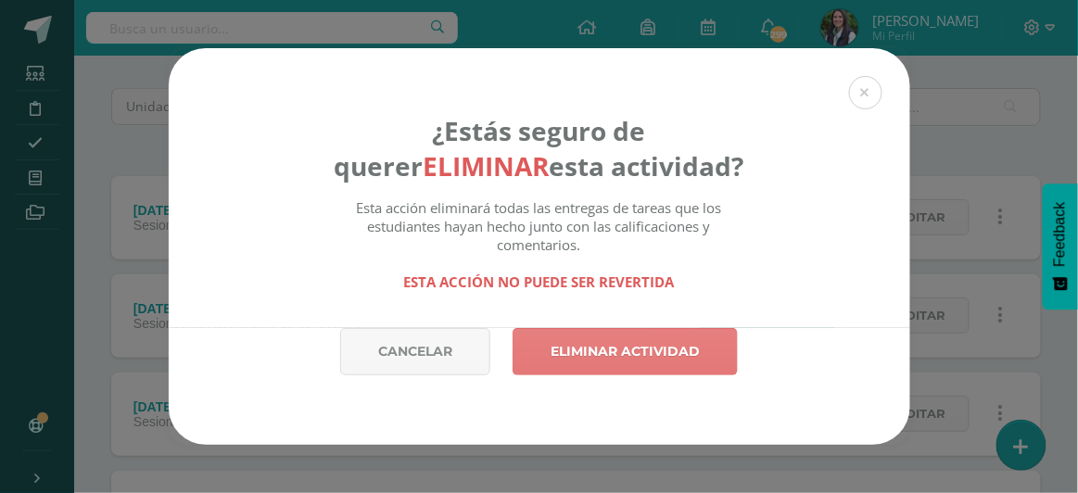
click at [645, 341] on link "Eliminar actividad" at bounding box center [624, 351] width 225 height 47
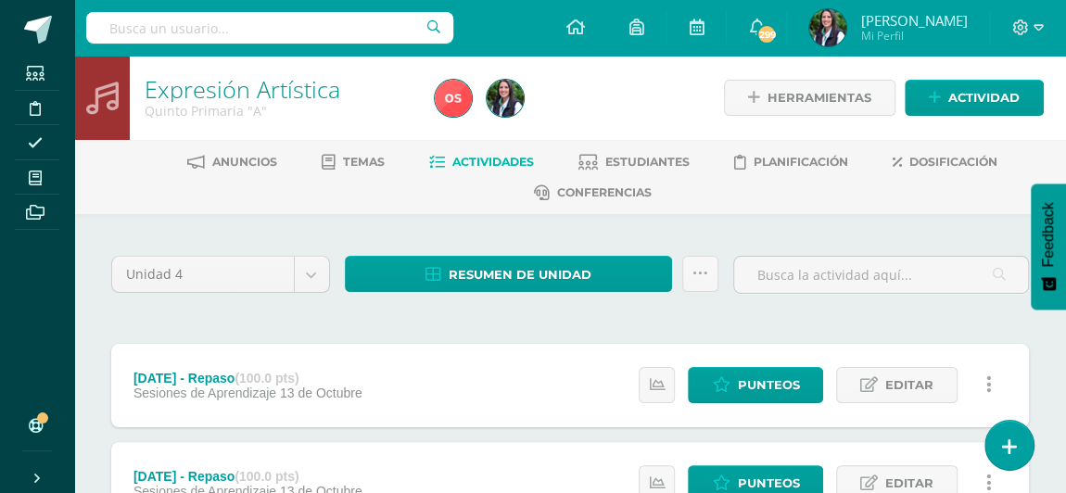
click at [980, 376] on link at bounding box center [988, 385] width 36 height 36
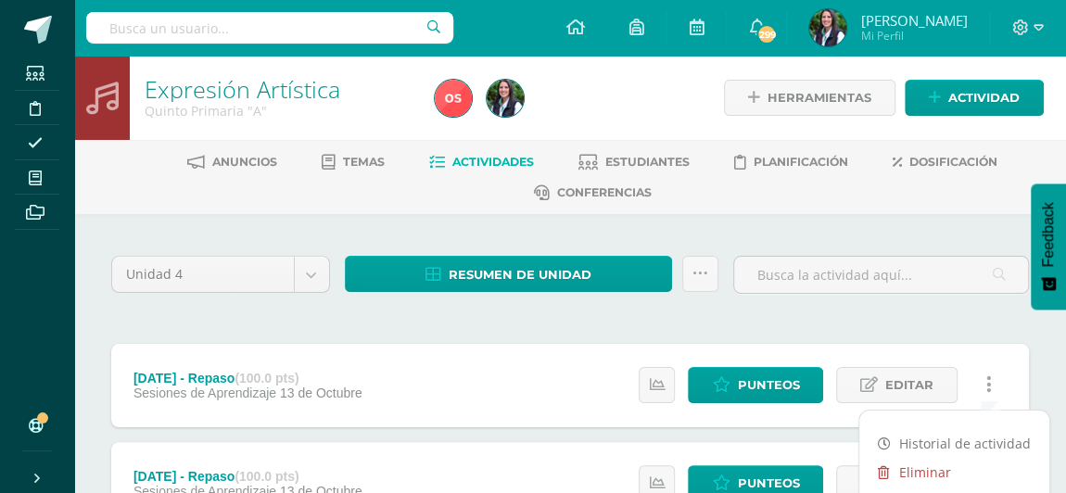
click at [919, 465] on link "Eliminar" at bounding box center [954, 472] width 190 height 29
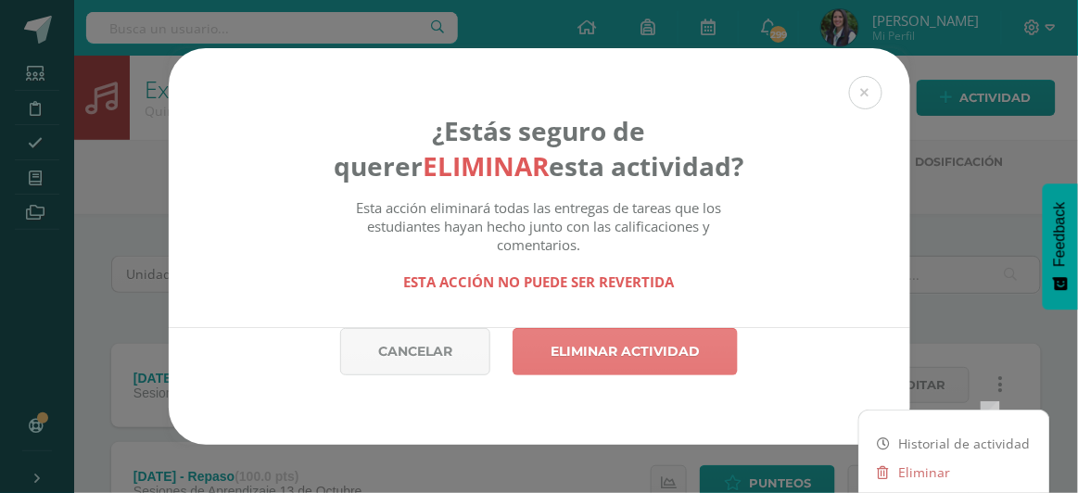
click at [624, 342] on link "Eliminar actividad" at bounding box center [624, 351] width 225 height 47
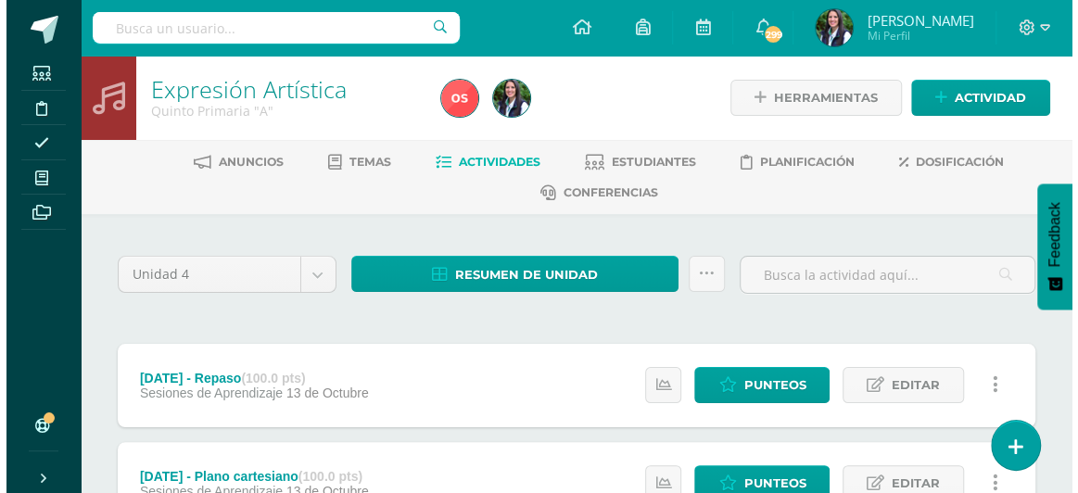
scroll to position [83, 0]
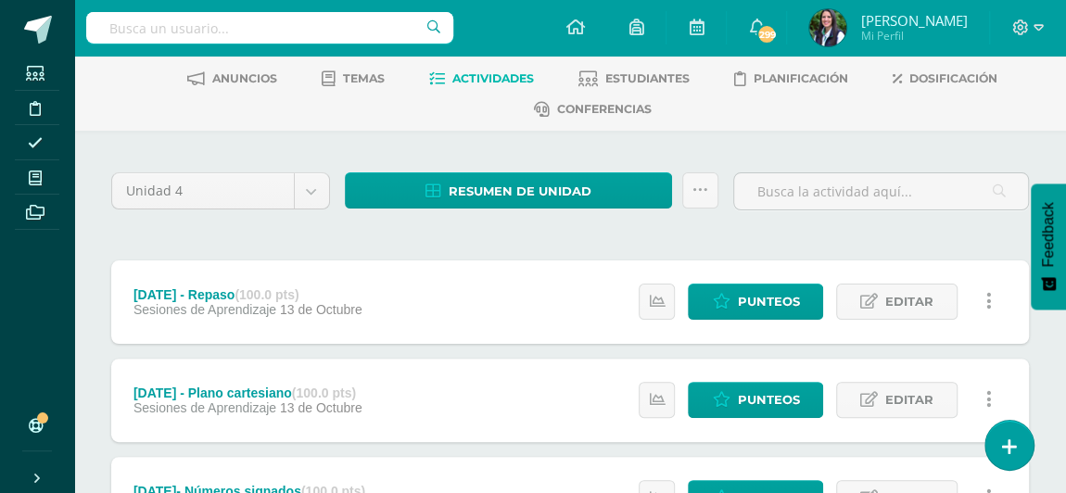
drag, startPoint x: 989, startPoint y: 300, endPoint x: 986, endPoint y: 311, distance: 11.5
click at [989, 300] on icon at bounding box center [989, 301] width 6 height 20
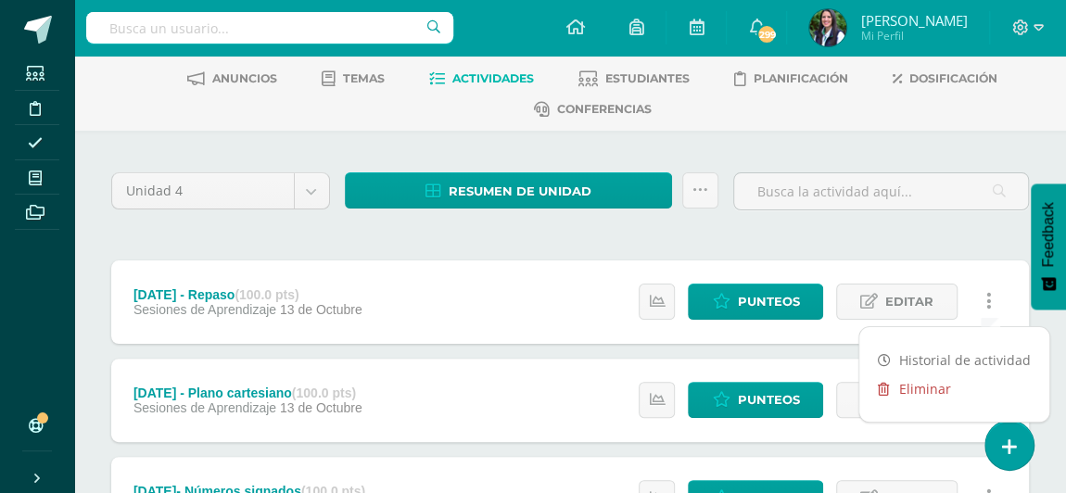
click at [907, 383] on link "Eliminar" at bounding box center [954, 388] width 190 height 29
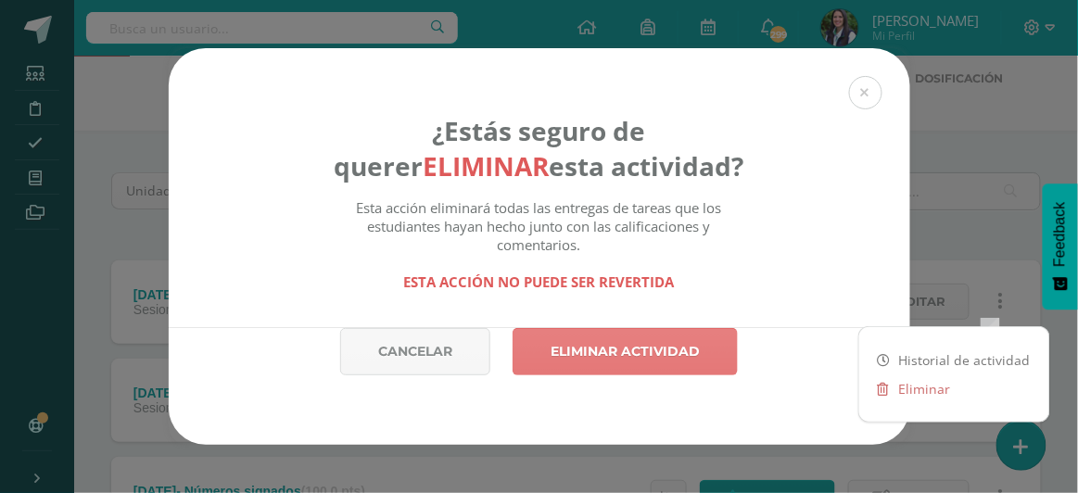
click at [679, 359] on link "Eliminar actividad" at bounding box center [624, 351] width 225 height 47
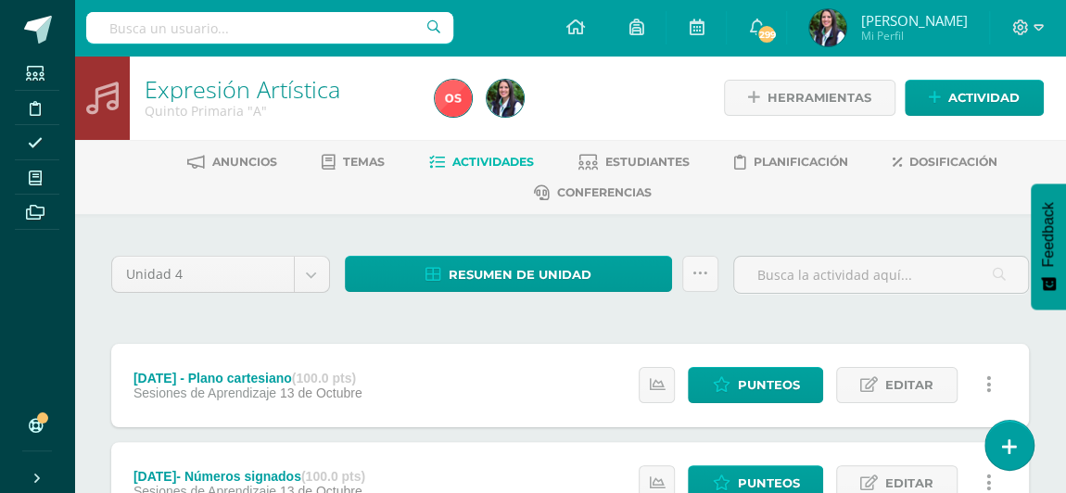
click at [988, 379] on icon at bounding box center [989, 384] width 6 height 20
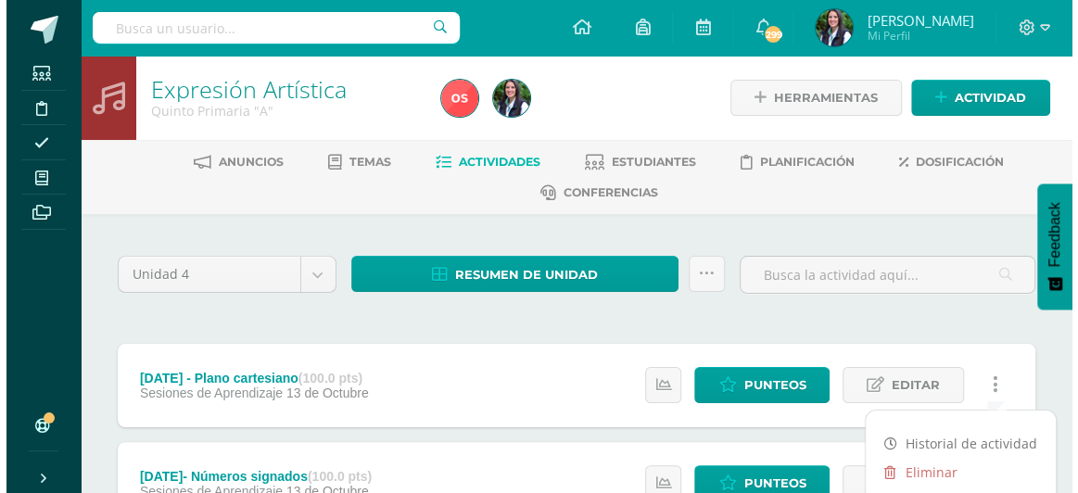
scroll to position [168, 0]
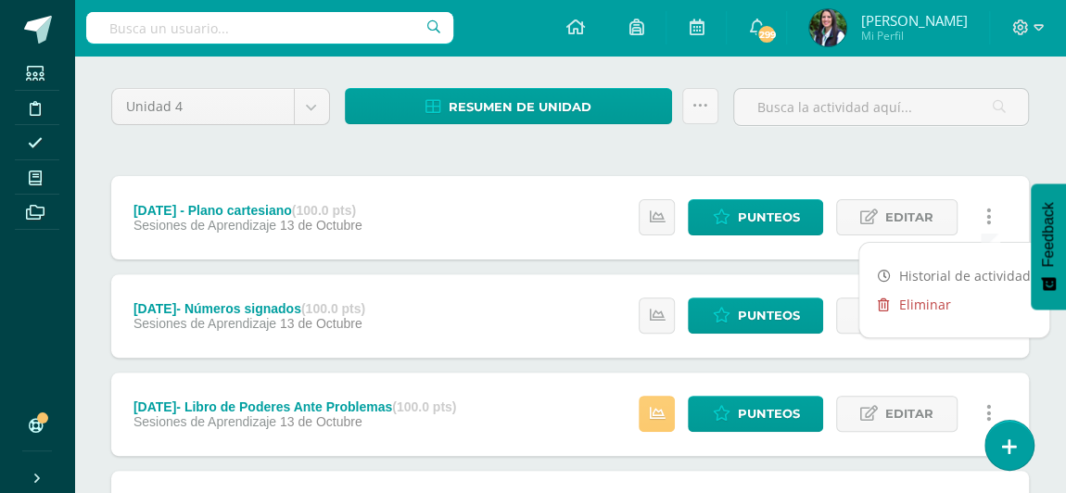
click at [908, 298] on link "Eliminar" at bounding box center [954, 304] width 190 height 29
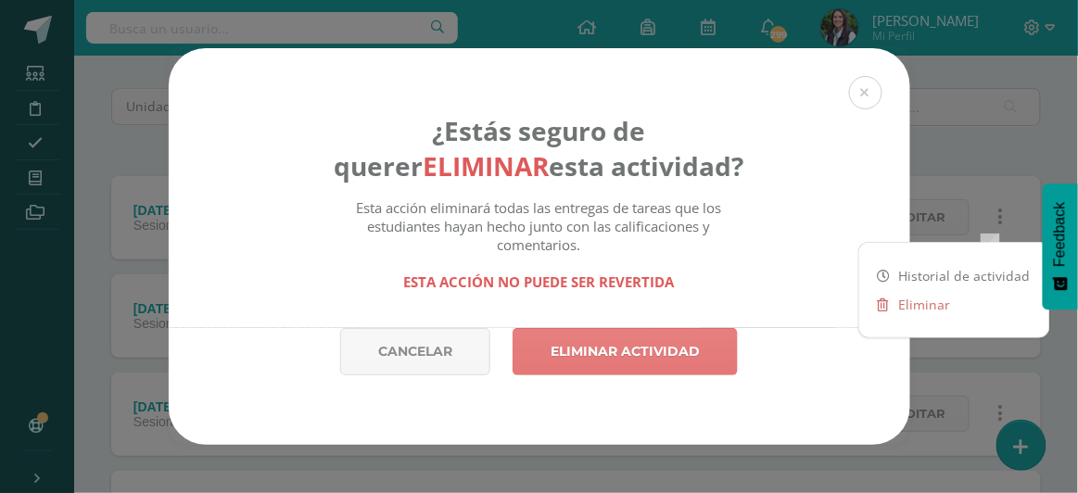
click at [662, 335] on link "Eliminar actividad" at bounding box center [624, 351] width 225 height 47
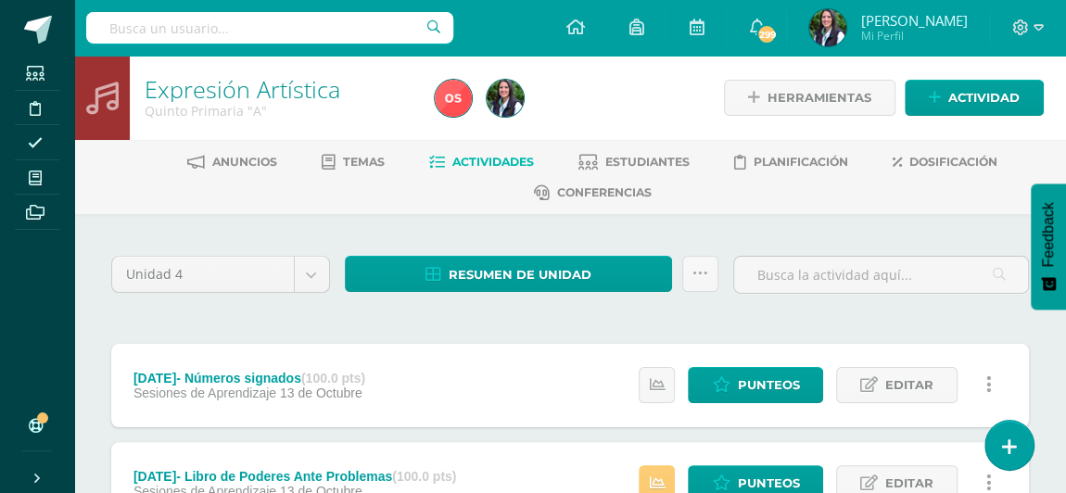
click at [988, 383] on icon at bounding box center [989, 384] width 6 height 20
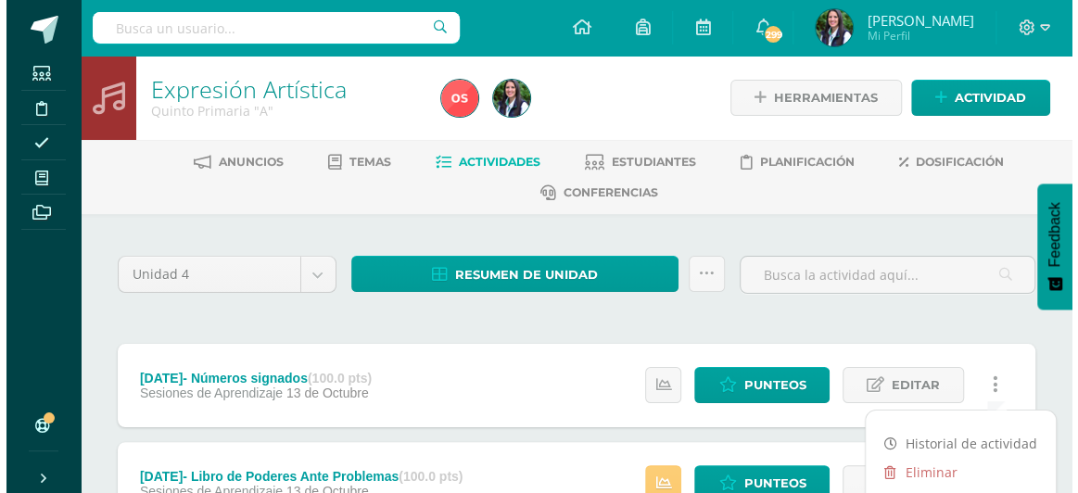
scroll to position [168, 0]
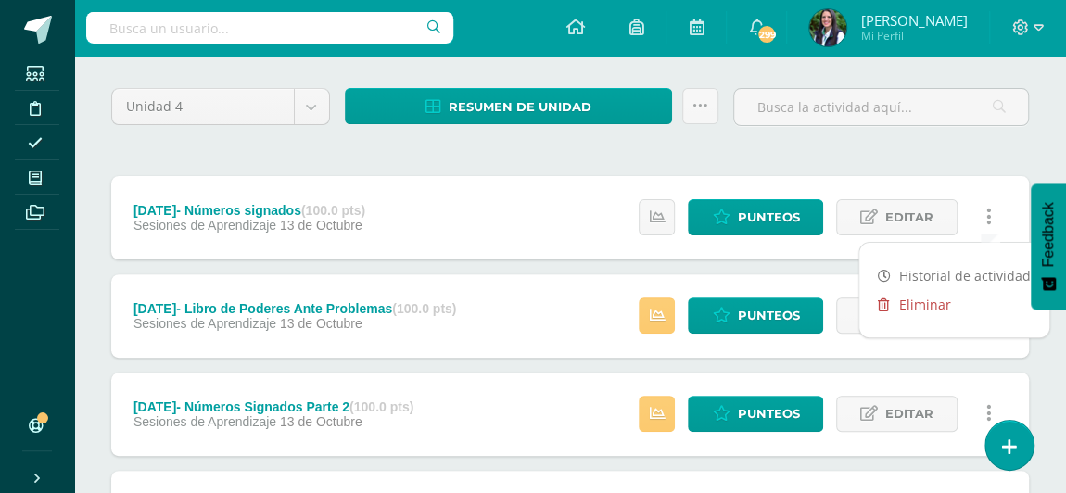
click at [906, 297] on link "Eliminar" at bounding box center [954, 304] width 190 height 29
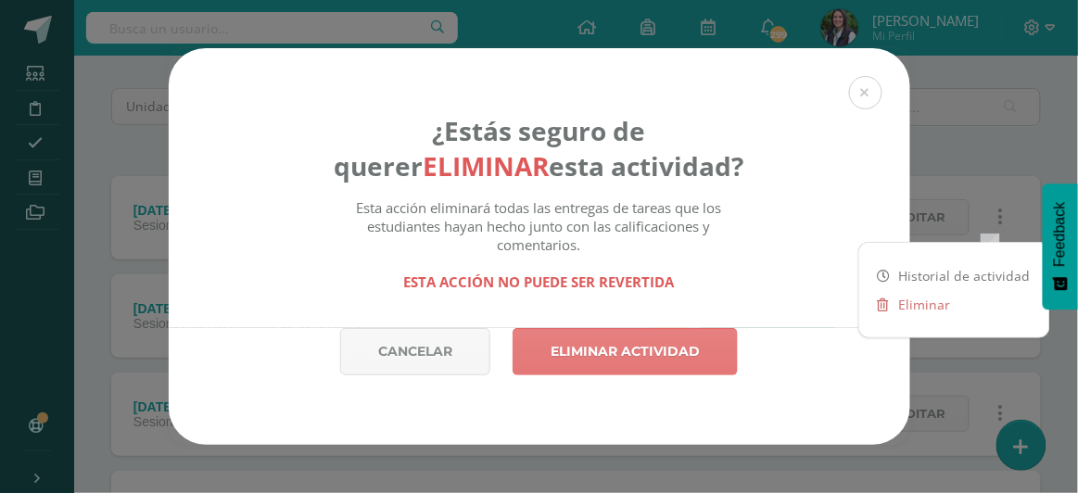
click at [648, 340] on link "Eliminar actividad" at bounding box center [624, 351] width 225 height 47
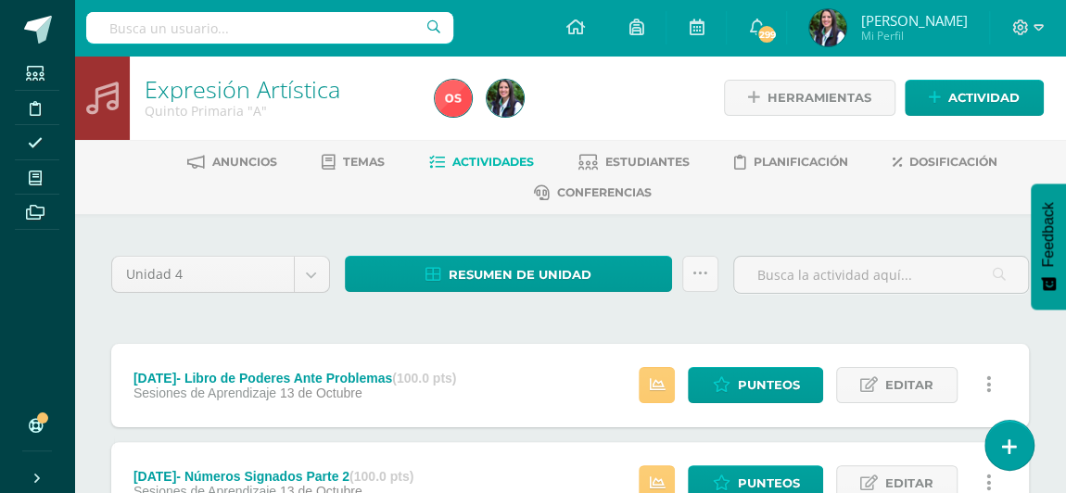
click at [982, 378] on link at bounding box center [988, 385] width 36 height 36
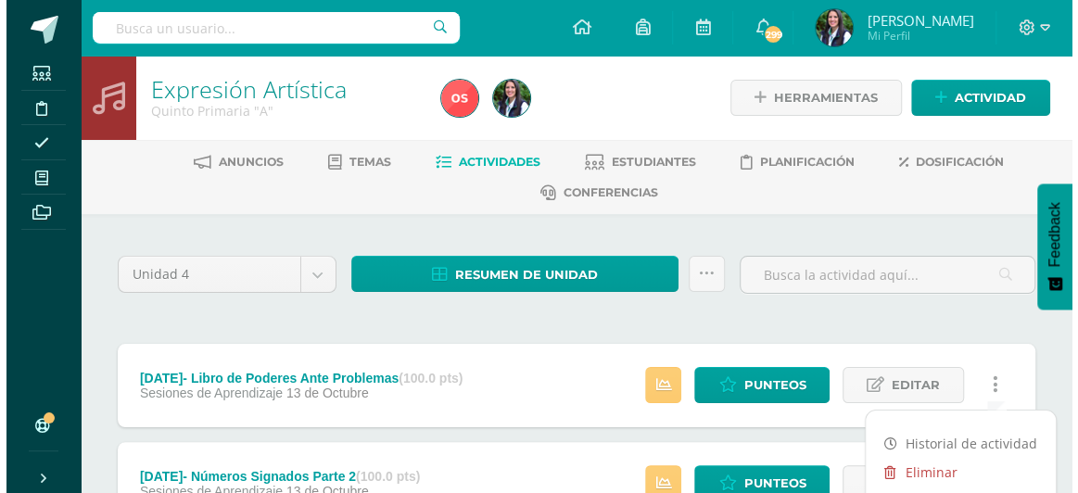
scroll to position [168, 0]
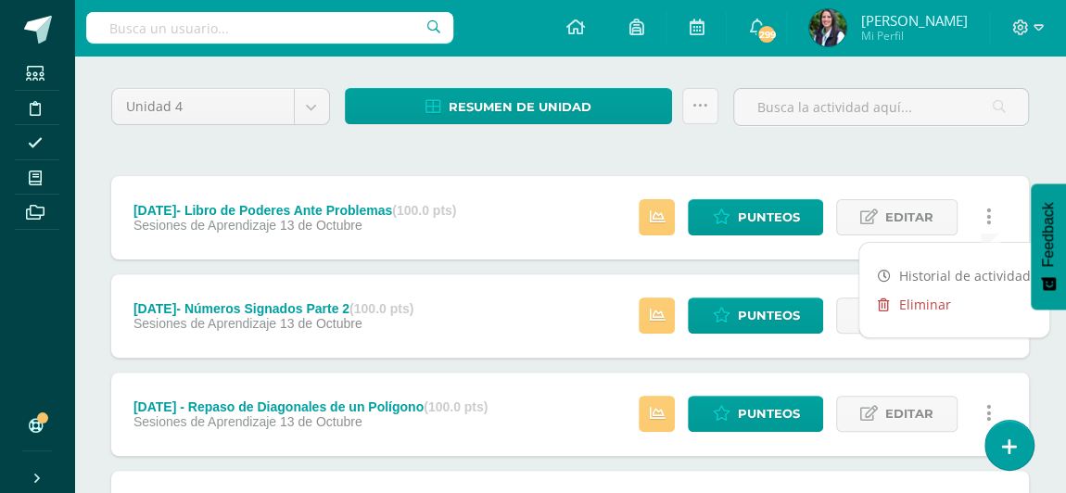
click at [917, 297] on link "Eliminar" at bounding box center [954, 304] width 190 height 29
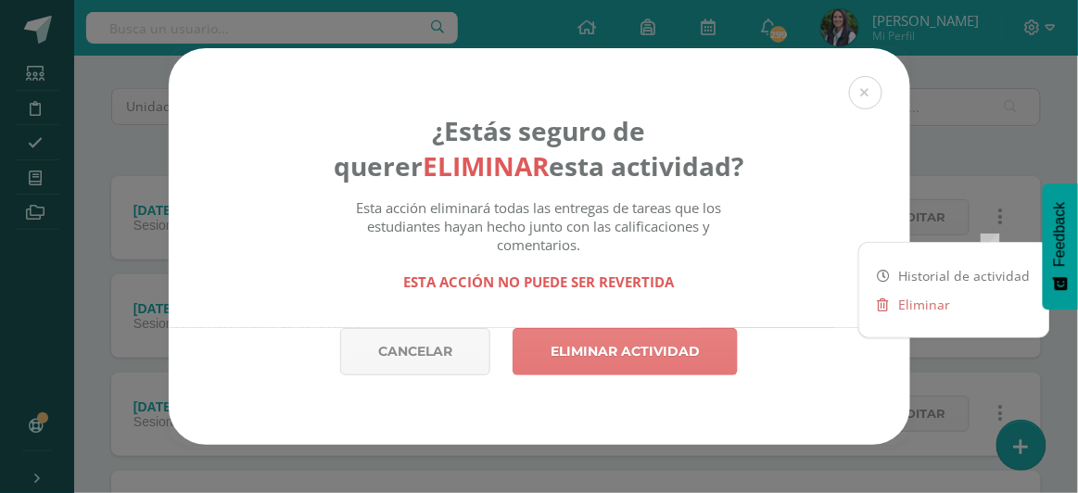
click at [617, 359] on link "Eliminar actividad" at bounding box center [624, 351] width 225 height 47
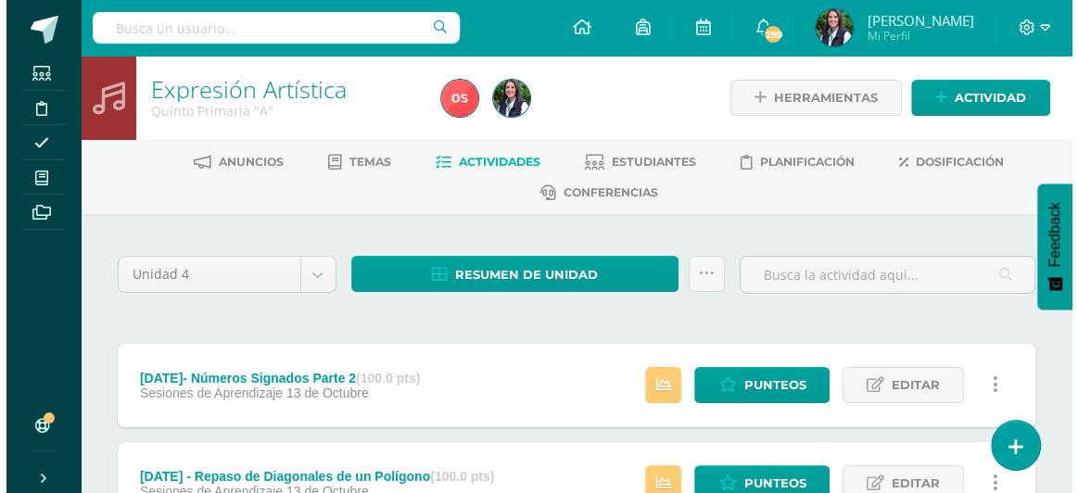
scroll to position [168, 0]
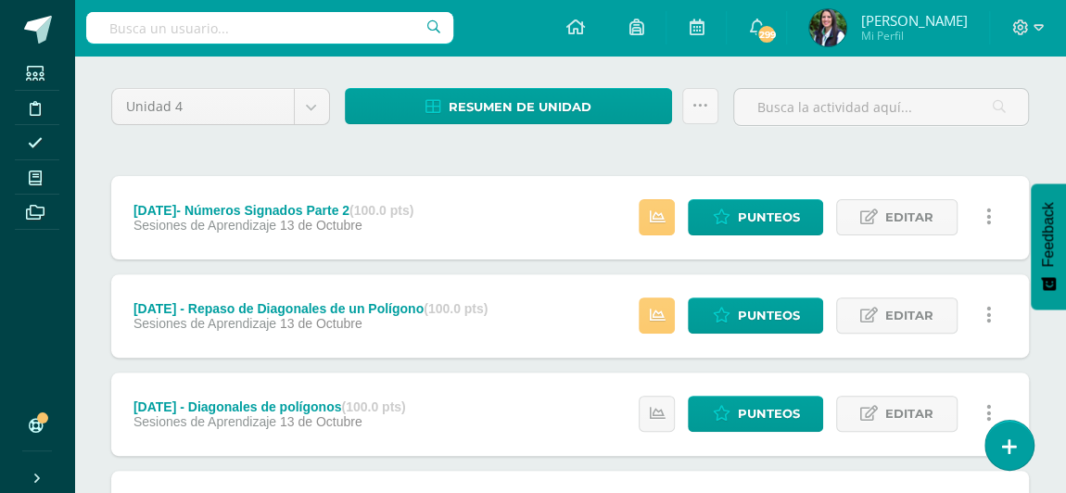
click at [988, 212] on icon at bounding box center [989, 217] width 6 height 20
click at [925, 303] on link "Eliminar" at bounding box center [954, 304] width 190 height 29
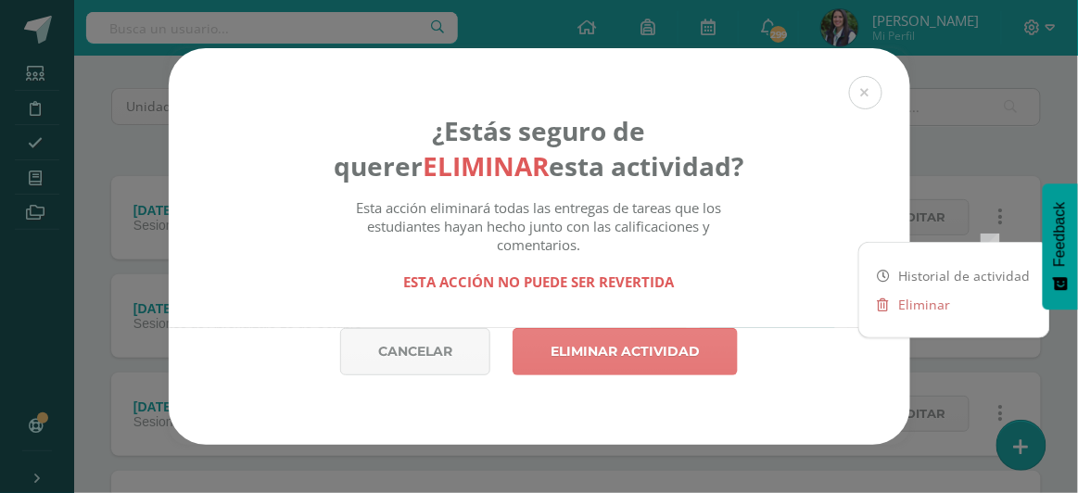
click at [651, 355] on link "Eliminar actividad" at bounding box center [624, 351] width 225 height 47
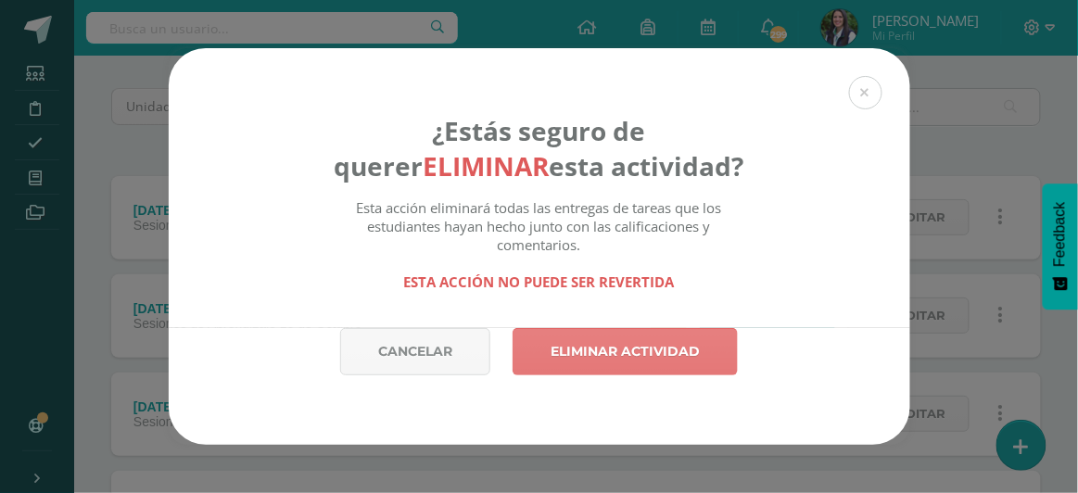
click at [651, 352] on link "Eliminar actividad" at bounding box center [624, 351] width 225 height 47
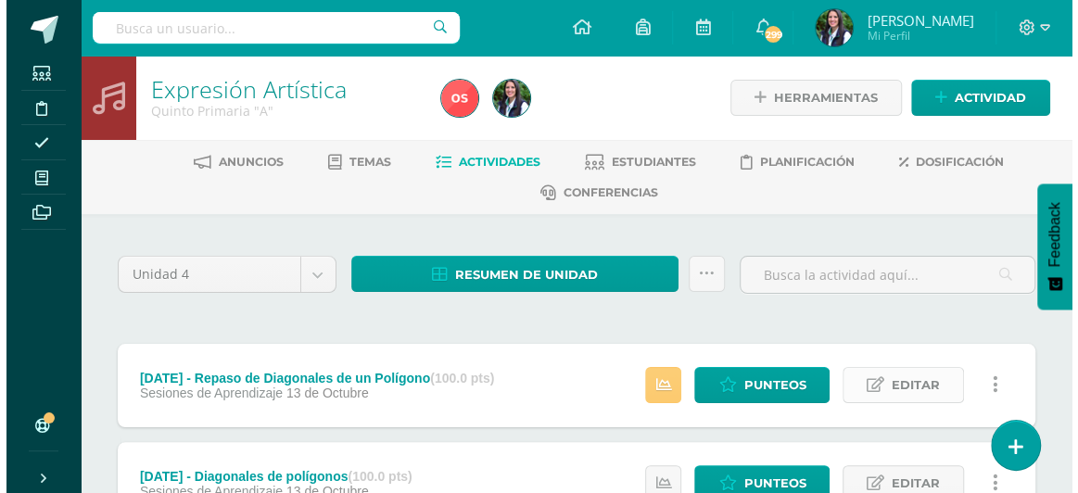
scroll to position [168, 0]
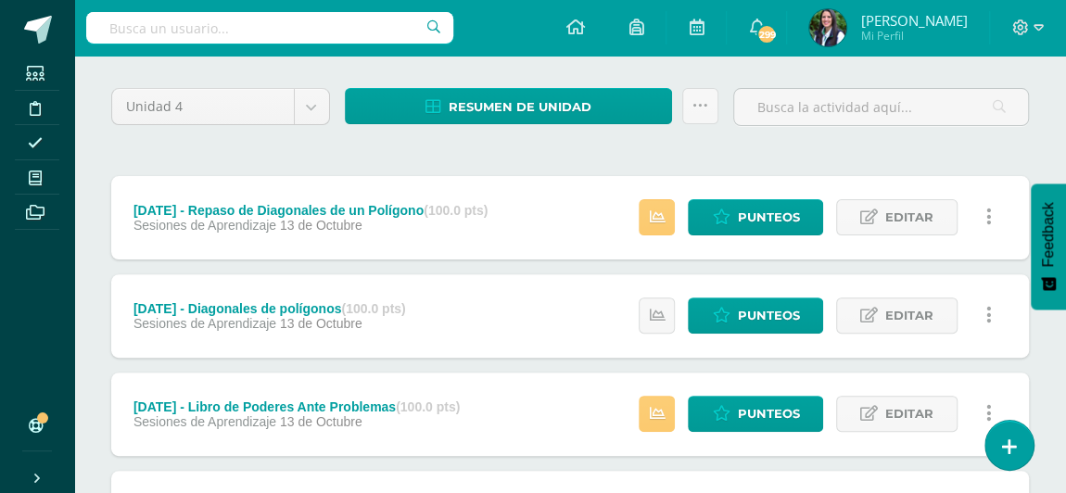
click at [986, 207] on icon at bounding box center [989, 217] width 6 height 20
click at [912, 300] on link "Eliminar" at bounding box center [954, 304] width 190 height 29
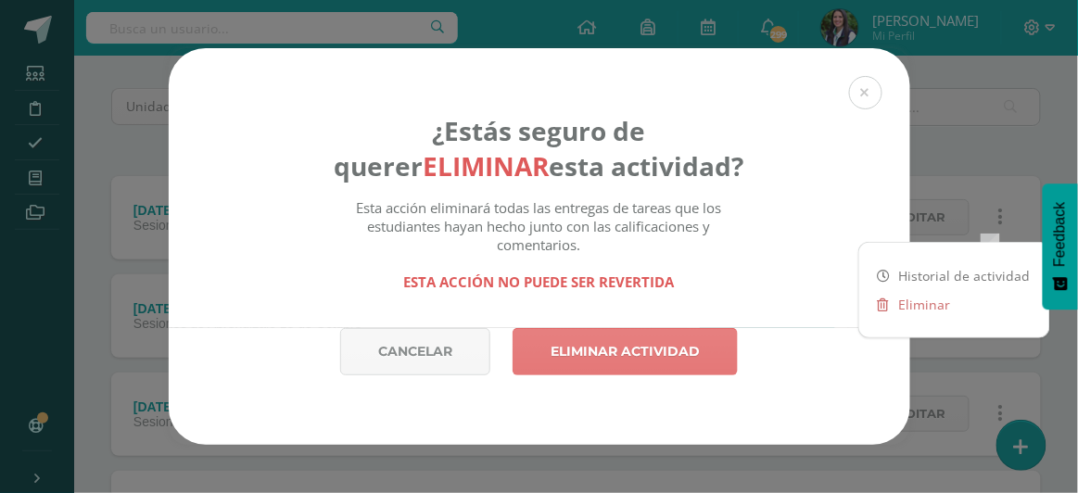
click at [623, 354] on link "Eliminar actividad" at bounding box center [624, 351] width 225 height 47
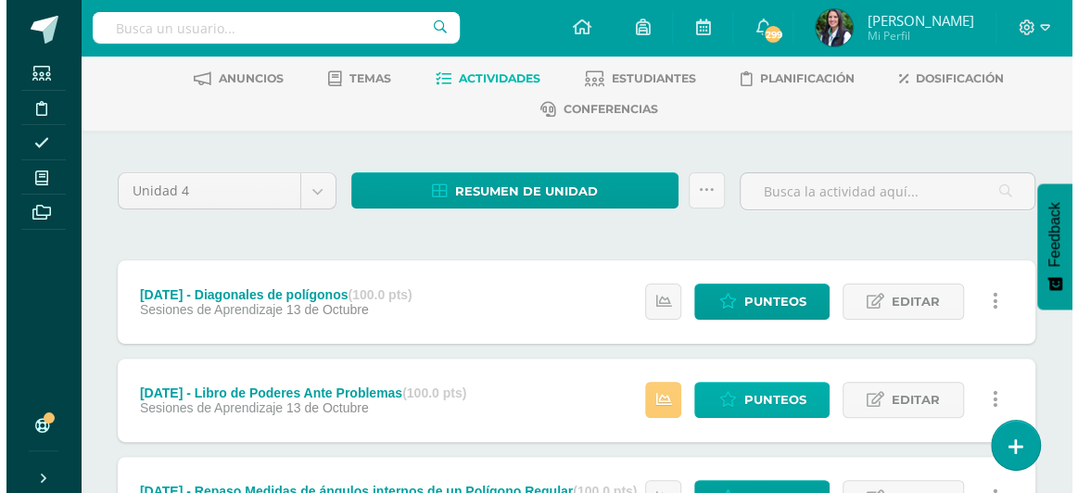
scroll to position [168, 0]
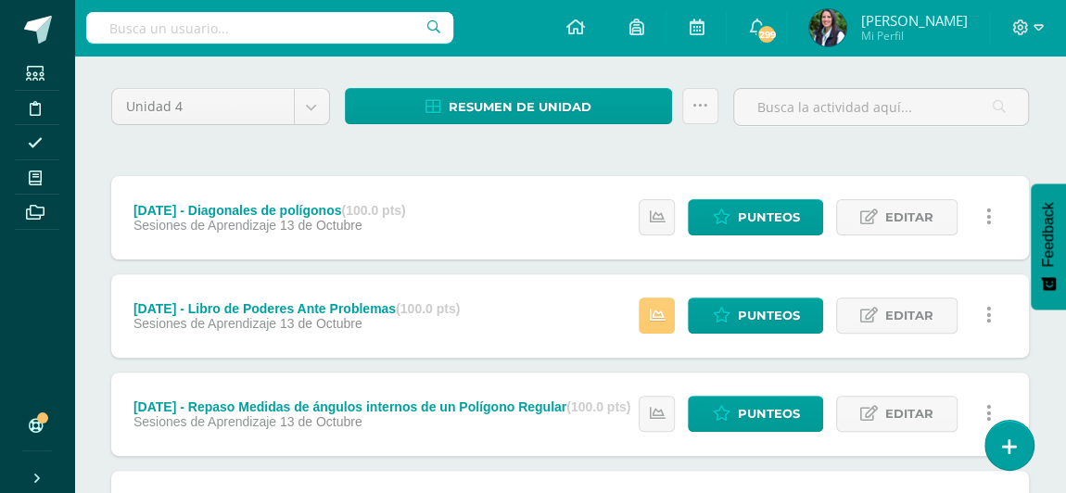
click at [993, 210] on link at bounding box center [988, 217] width 36 height 36
click at [902, 301] on link "Eliminar" at bounding box center [954, 304] width 190 height 29
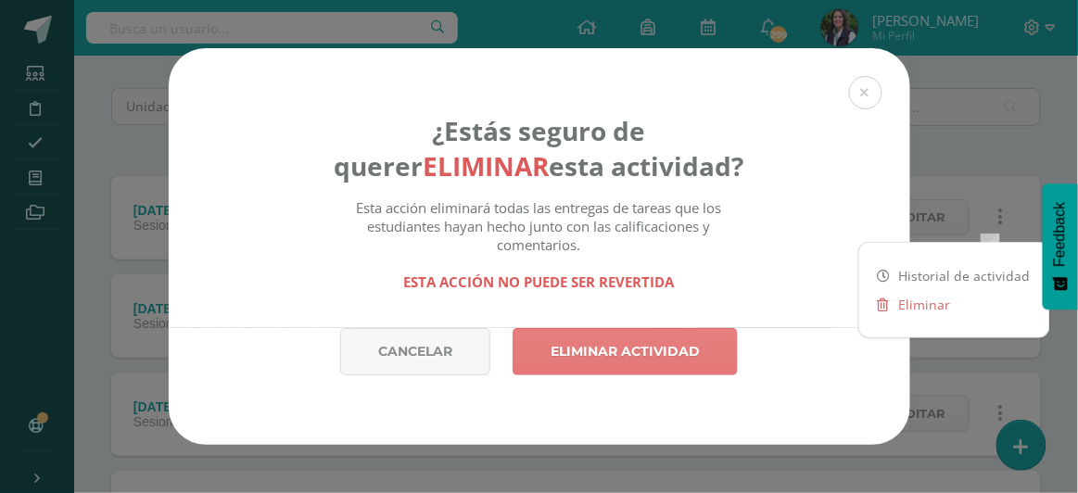
click at [641, 348] on link "Eliminar actividad" at bounding box center [624, 351] width 225 height 47
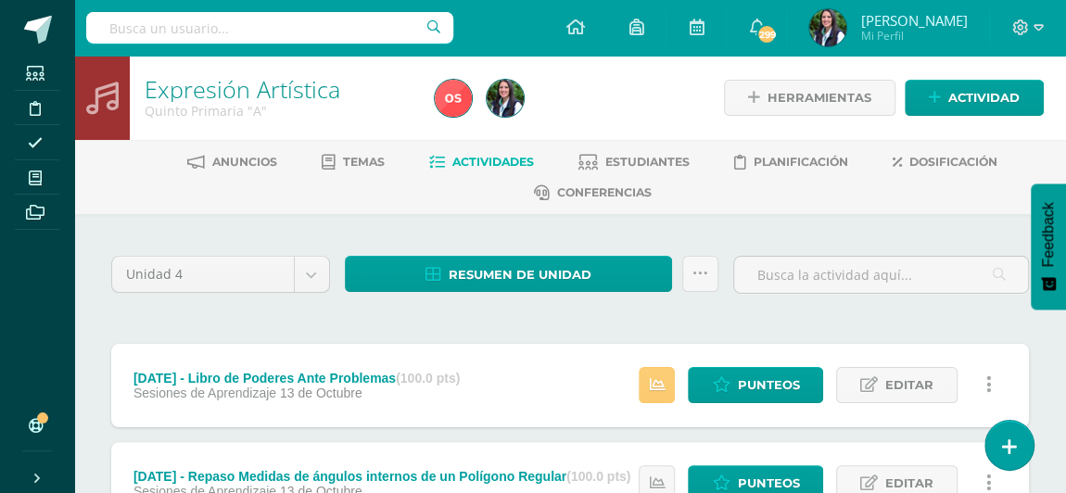
click at [994, 381] on link at bounding box center [988, 385] width 36 height 36
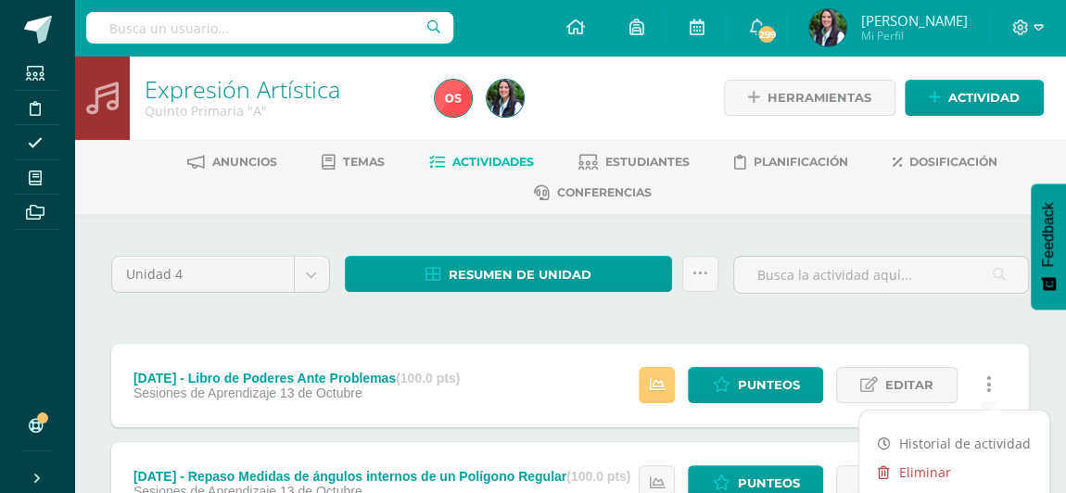
click at [922, 463] on link "Eliminar" at bounding box center [954, 472] width 190 height 29
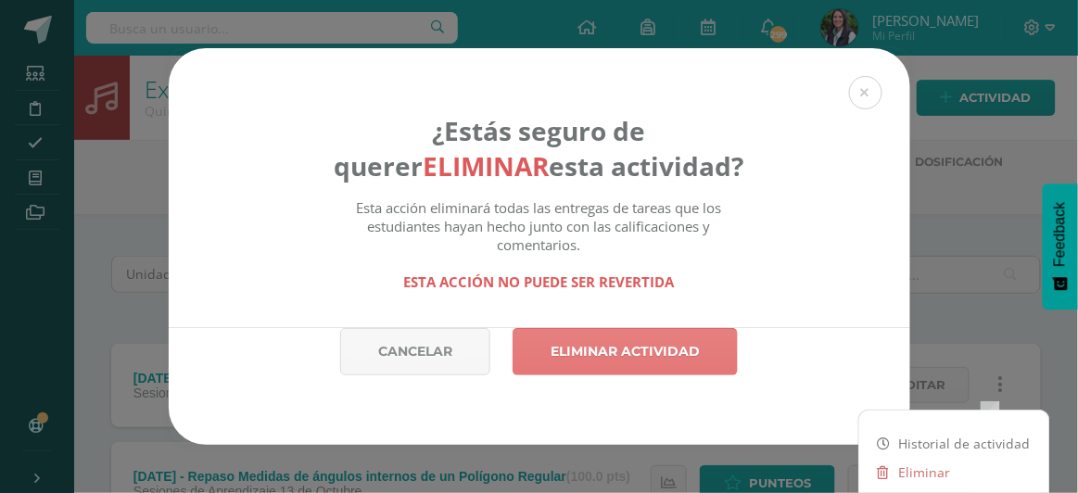
click at [670, 359] on link "Eliminar actividad" at bounding box center [624, 351] width 225 height 47
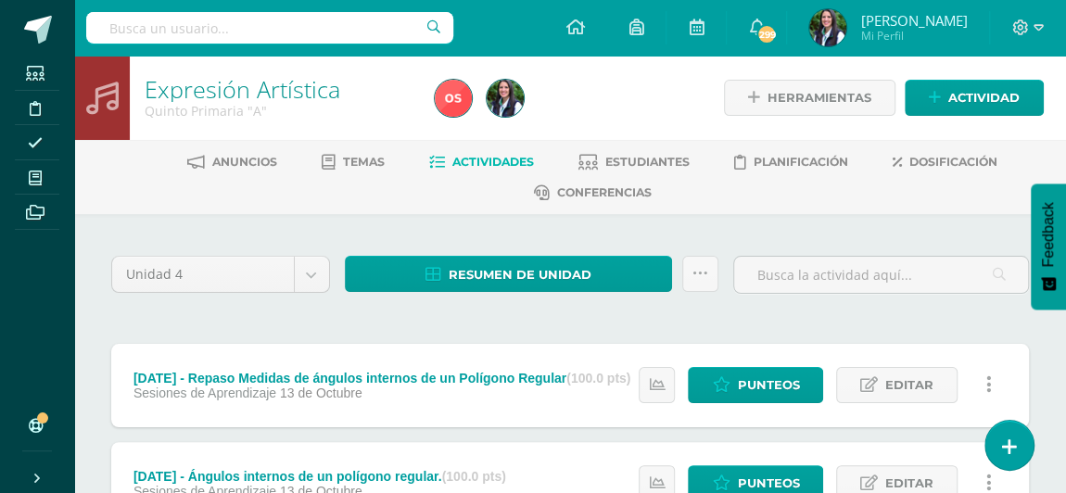
click at [994, 386] on link at bounding box center [988, 385] width 36 height 36
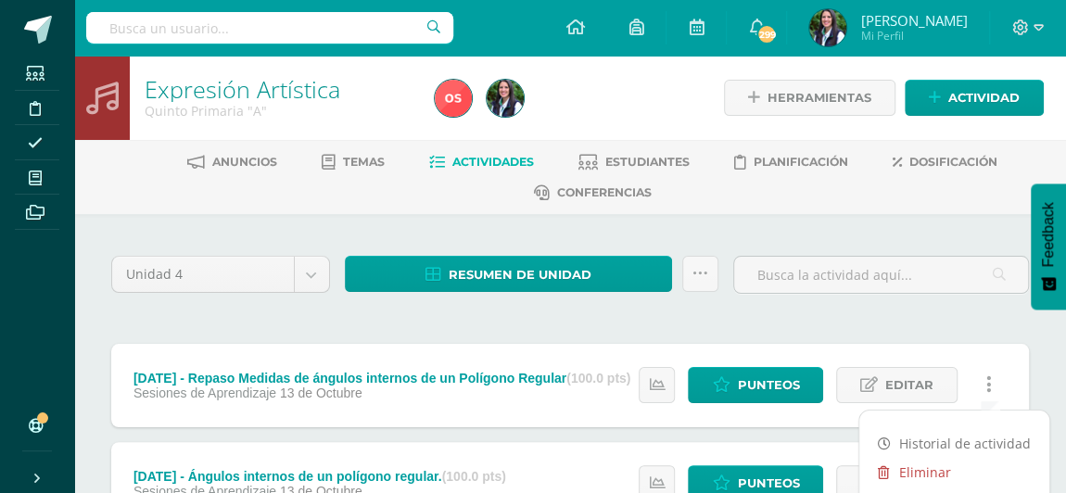
click at [913, 467] on link "Eliminar" at bounding box center [954, 472] width 190 height 29
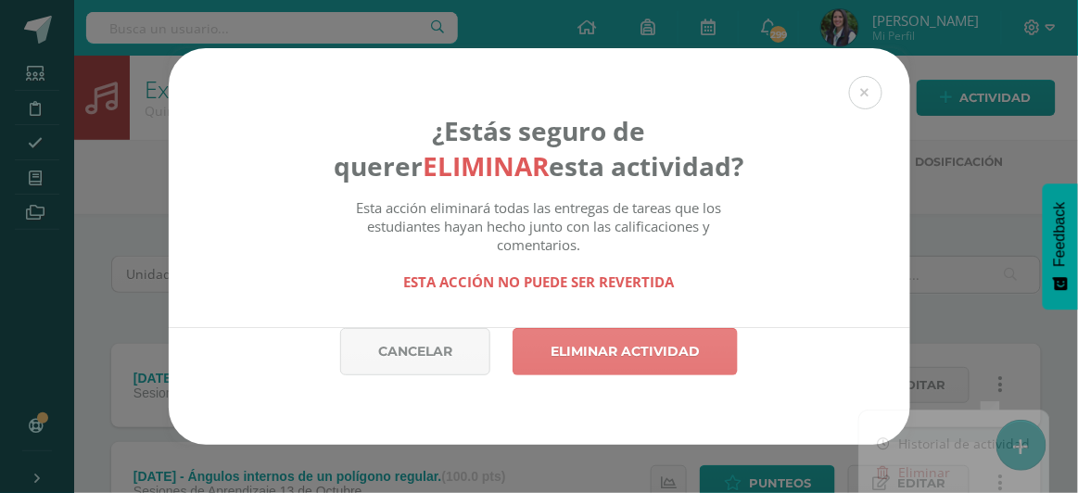
click at [634, 353] on link "Eliminar actividad" at bounding box center [624, 351] width 225 height 47
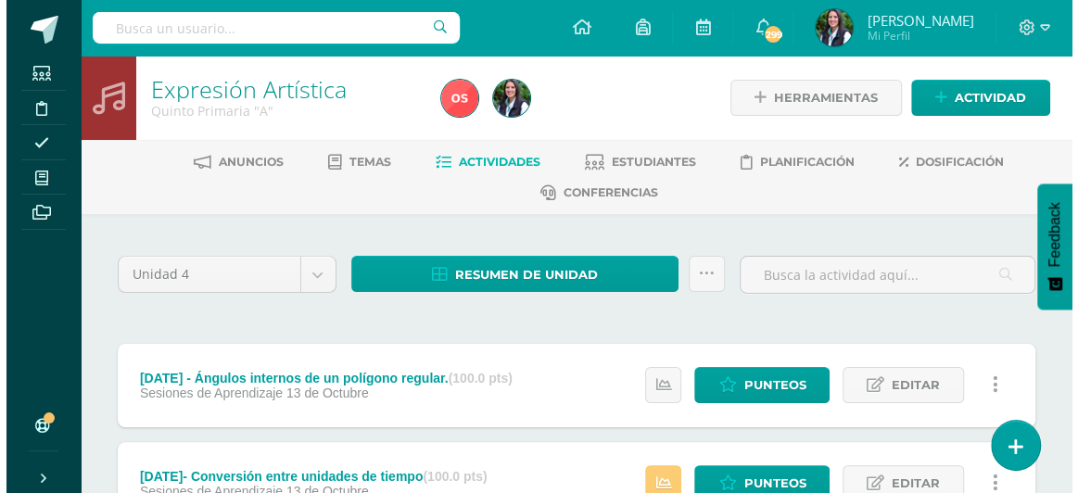
scroll to position [168, 0]
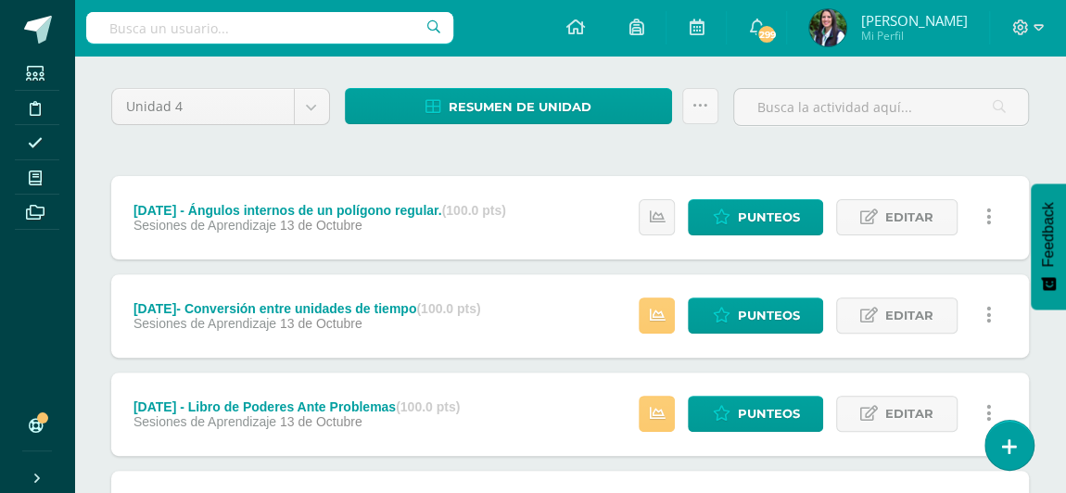
click at [990, 210] on link at bounding box center [988, 217] width 36 height 36
click at [906, 301] on link "Eliminar" at bounding box center [954, 304] width 190 height 29
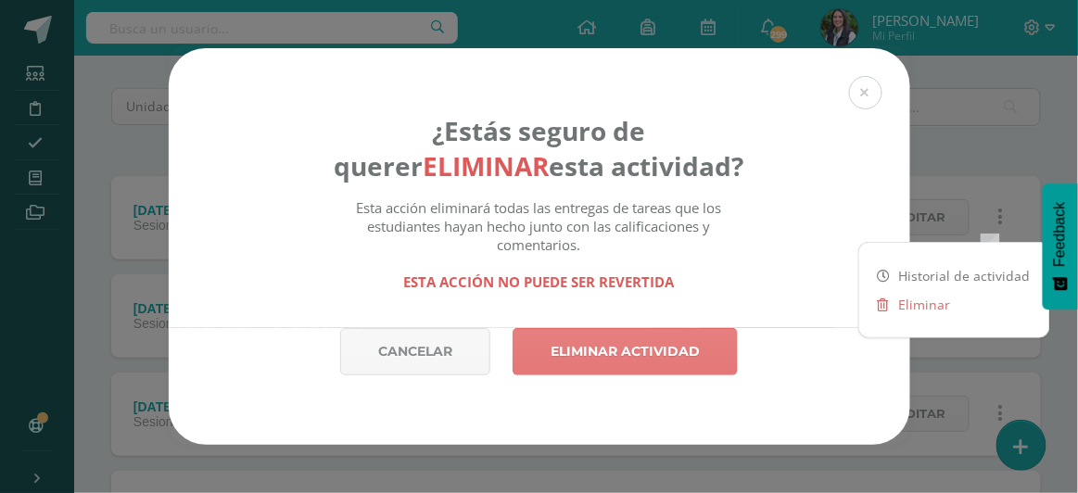
click at [645, 342] on link "Eliminar actividad" at bounding box center [624, 351] width 225 height 47
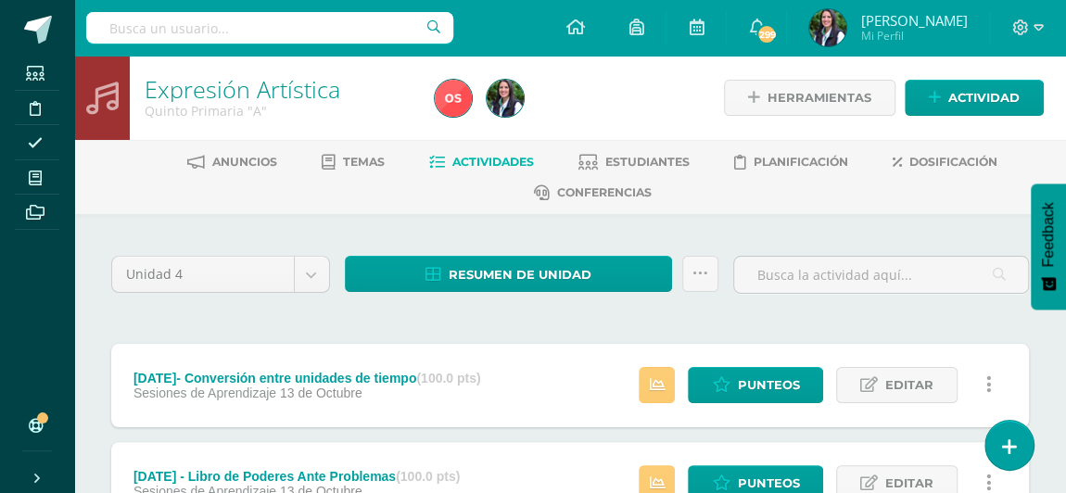
click at [983, 378] on link at bounding box center [988, 385] width 36 height 36
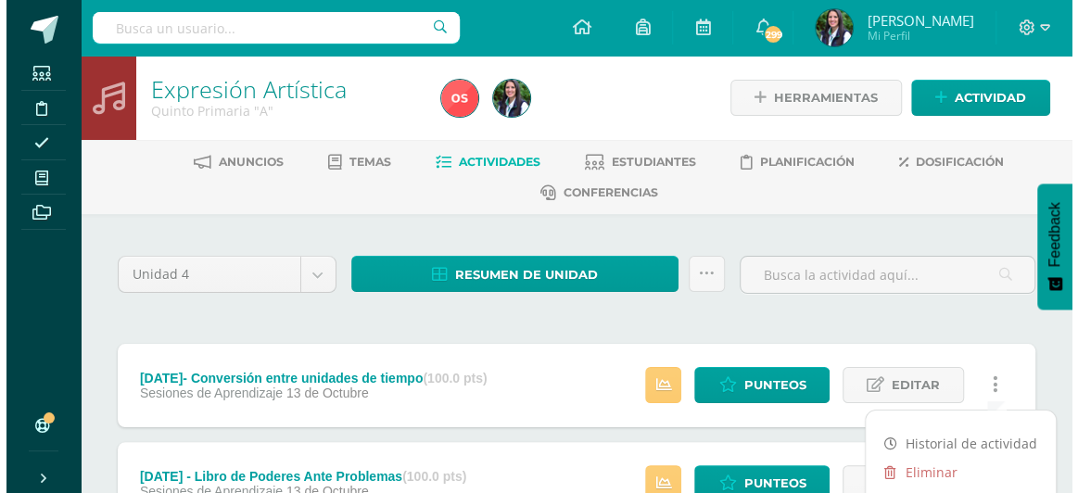
scroll to position [168, 0]
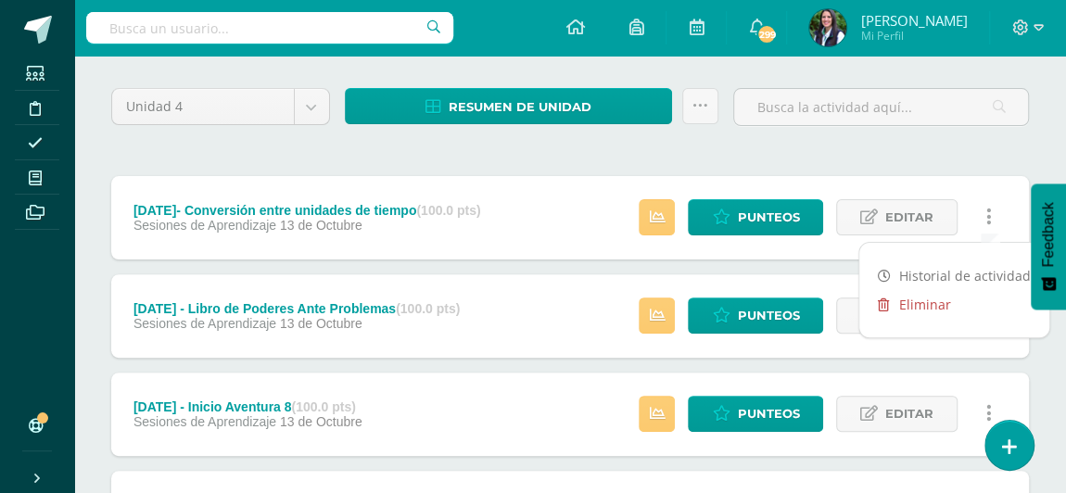
click at [920, 294] on link "Eliminar" at bounding box center [954, 304] width 190 height 29
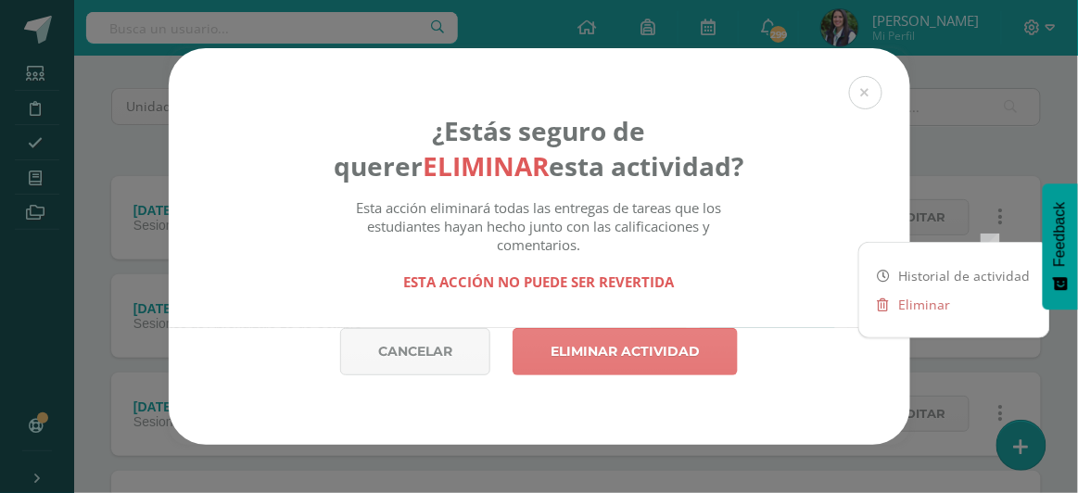
click at [672, 347] on link "Eliminar actividad" at bounding box center [624, 351] width 225 height 47
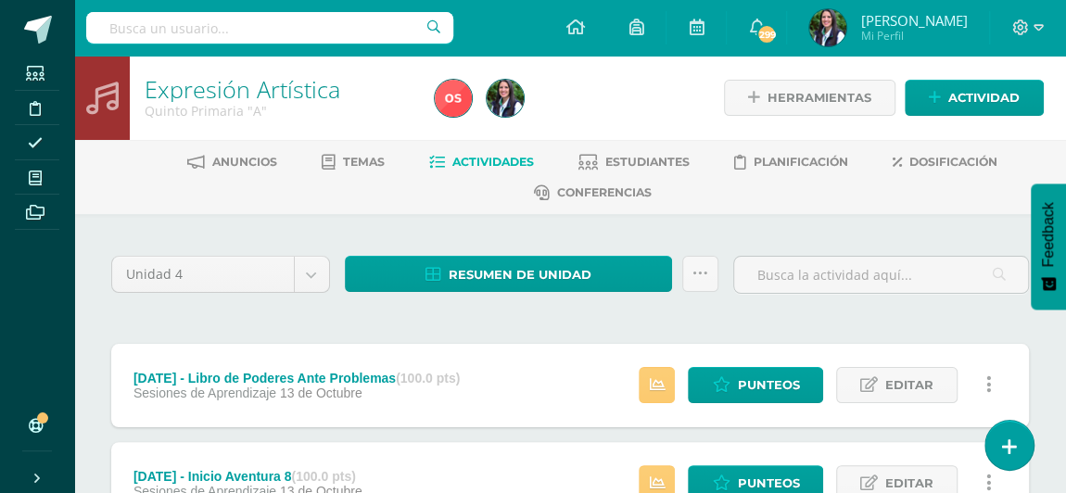
click at [986, 378] on icon at bounding box center [989, 384] width 6 height 20
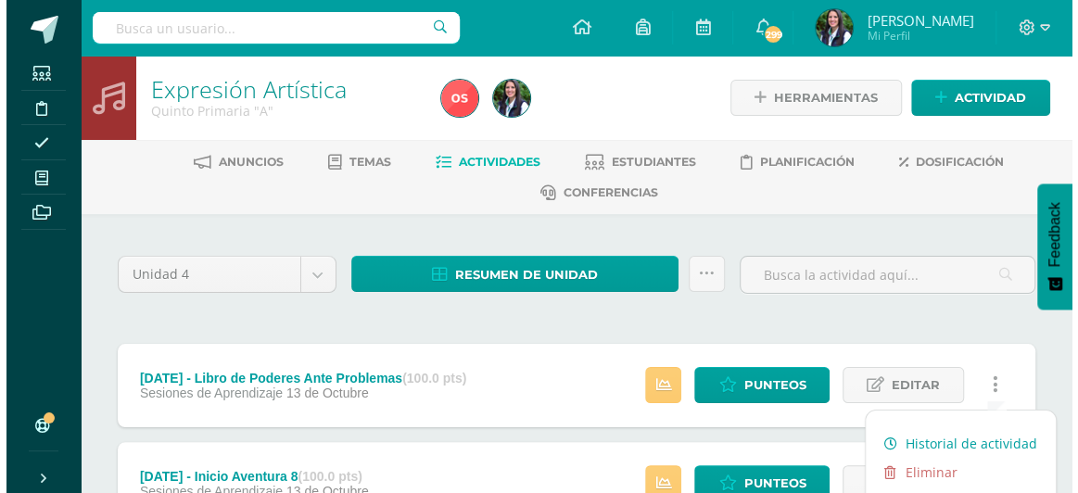
scroll to position [83, 0]
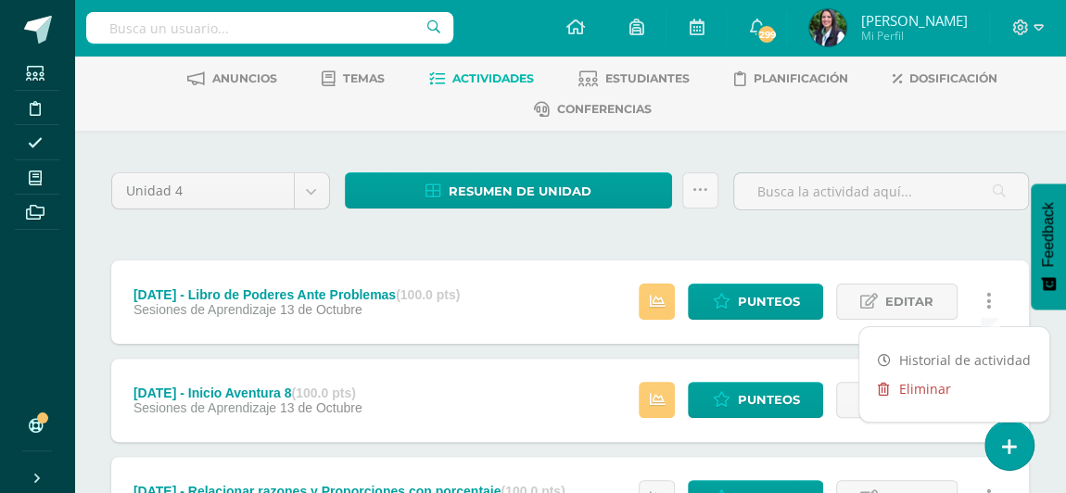
click at [914, 388] on link "Eliminar" at bounding box center [954, 388] width 190 height 29
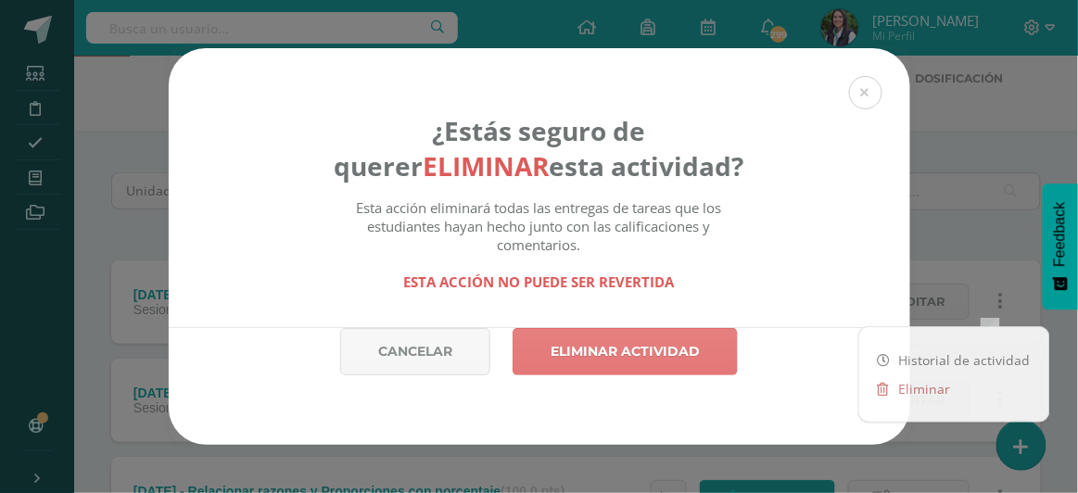
click at [663, 357] on link "Eliminar actividad" at bounding box center [624, 351] width 225 height 47
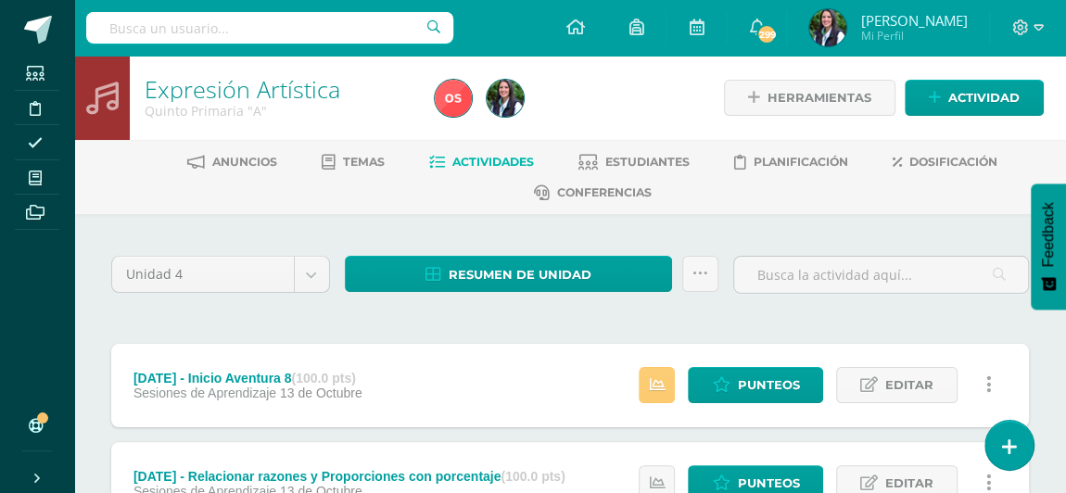
click at [995, 382] on link at bounding box center [988, 385] width 36 height 36
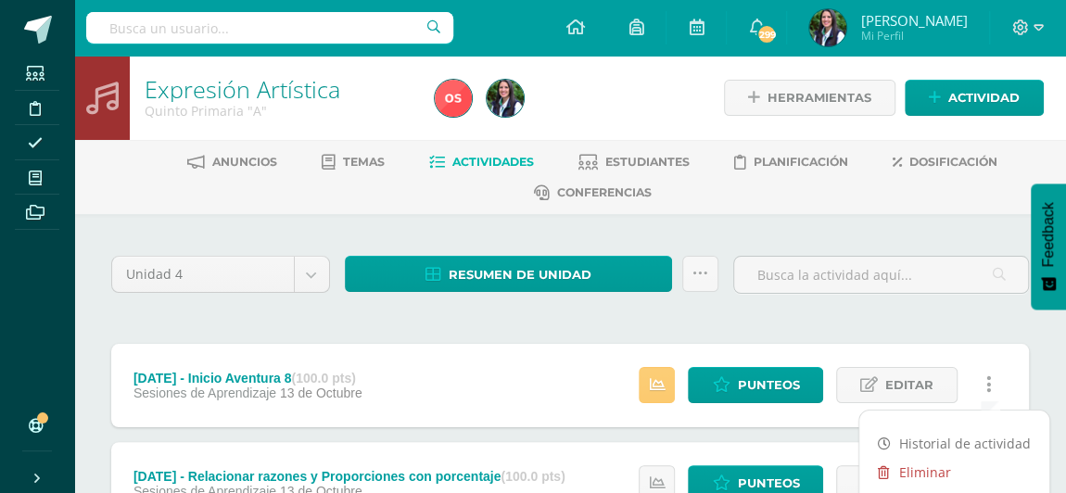
click at [911, 463] on link "Eliminar" at bounding box center [954, 472] width 190 height 29
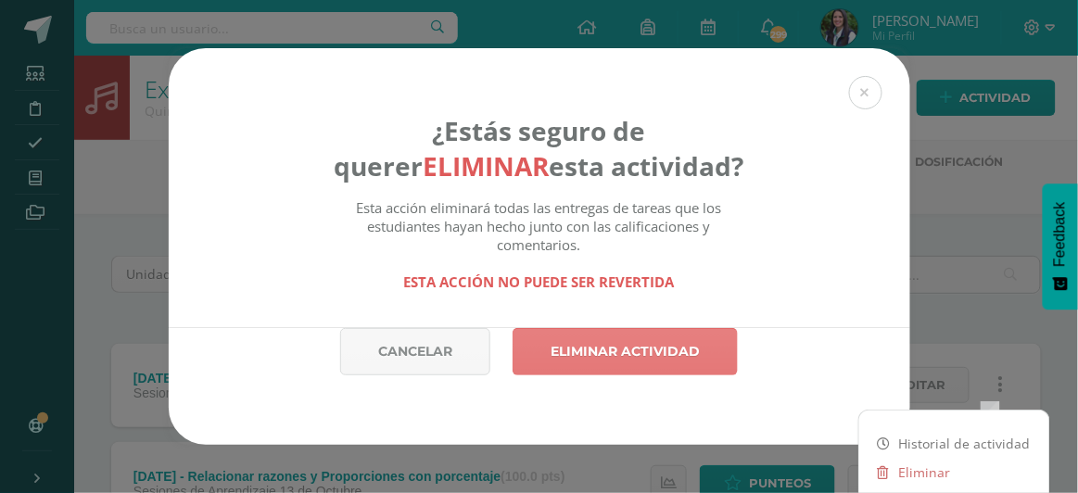
click at [655, 354] on link "Eliminar actividad" at bounding box center [624, 351] width 225 height 47
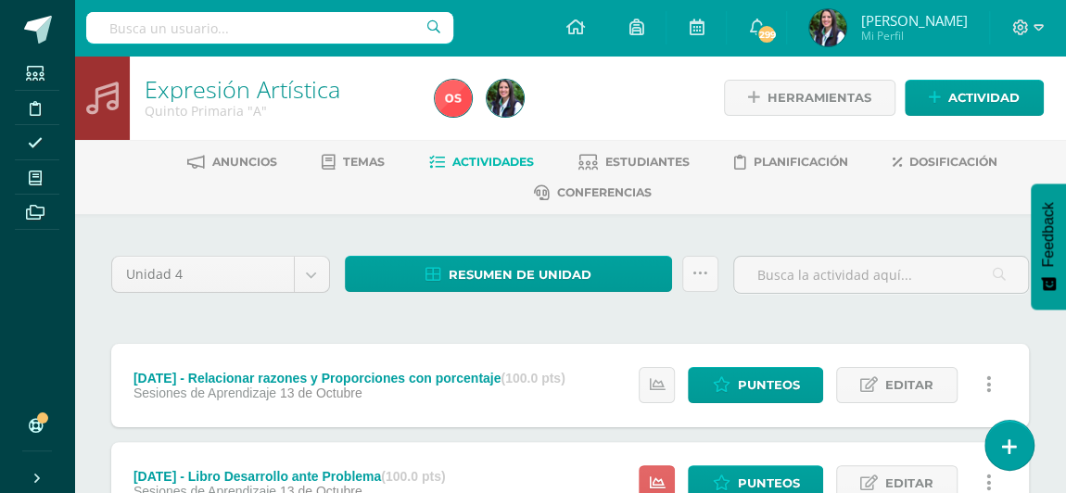
click at [990, 381] on icon at bounding box center [989, 384] width 6 height 20
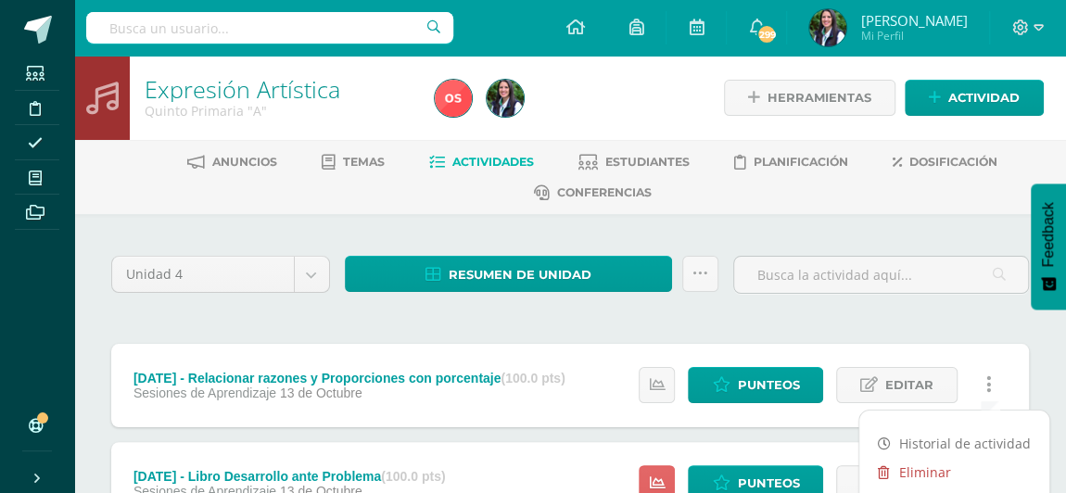
click at [914, 466] on link "Eliminar" at bounding box center [954, 472] width 190 height 29
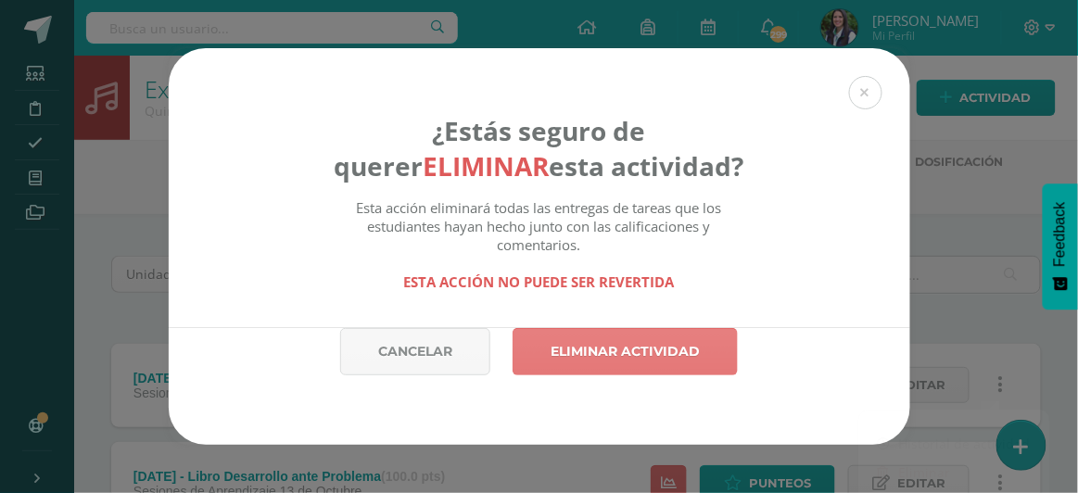
click at [628, 345] on link "Eliminar actividad" at bounding box center [624, 351] width 225 height 47
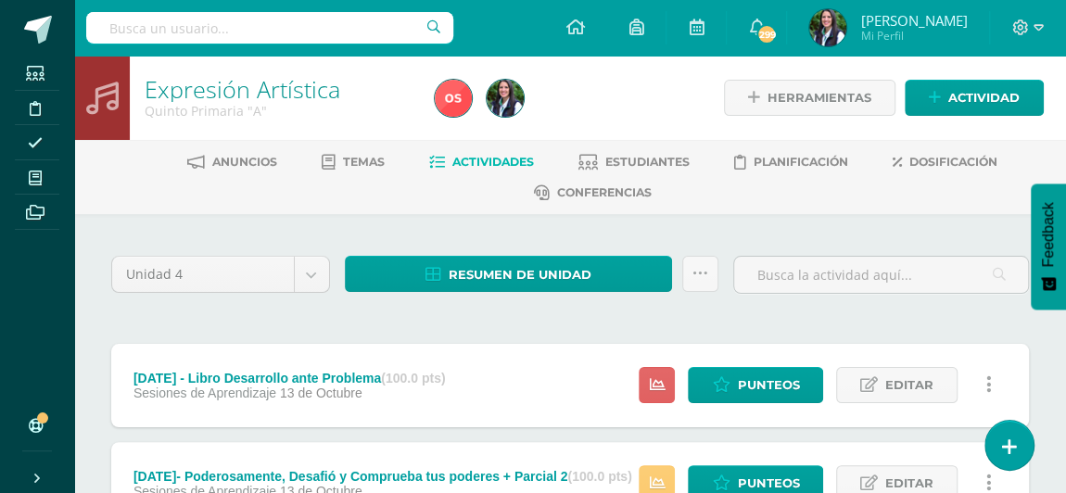
click at [991, 375] on link at bounding box center [988, 385] width 36 height 36
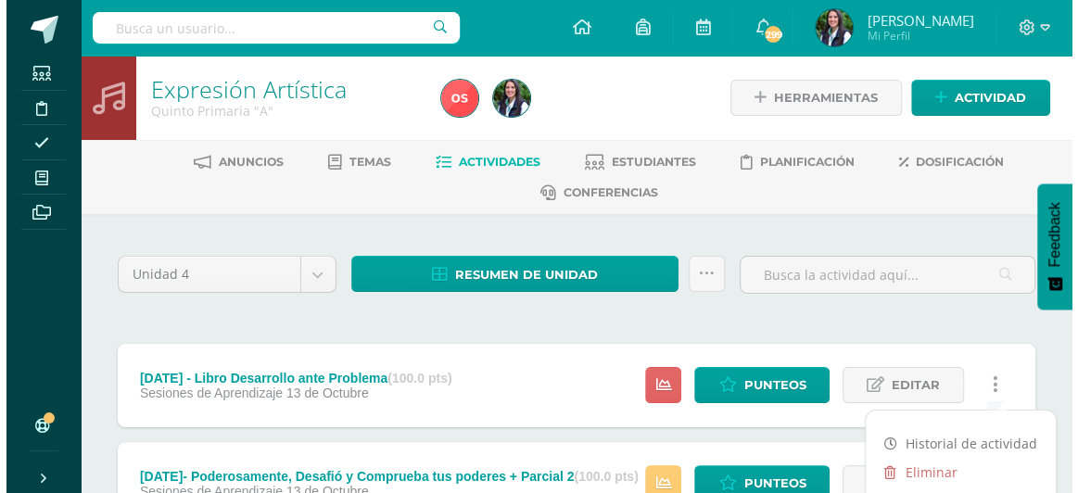
scroll to position [168, 0]
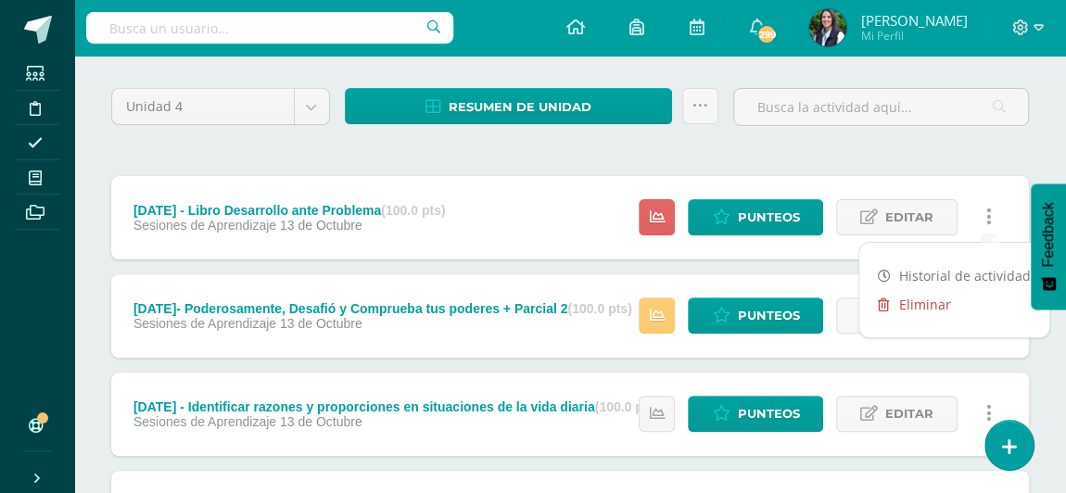
click at [909, 299] on link "Eliminar" at bounding box center [954, 304] width 190 height 29
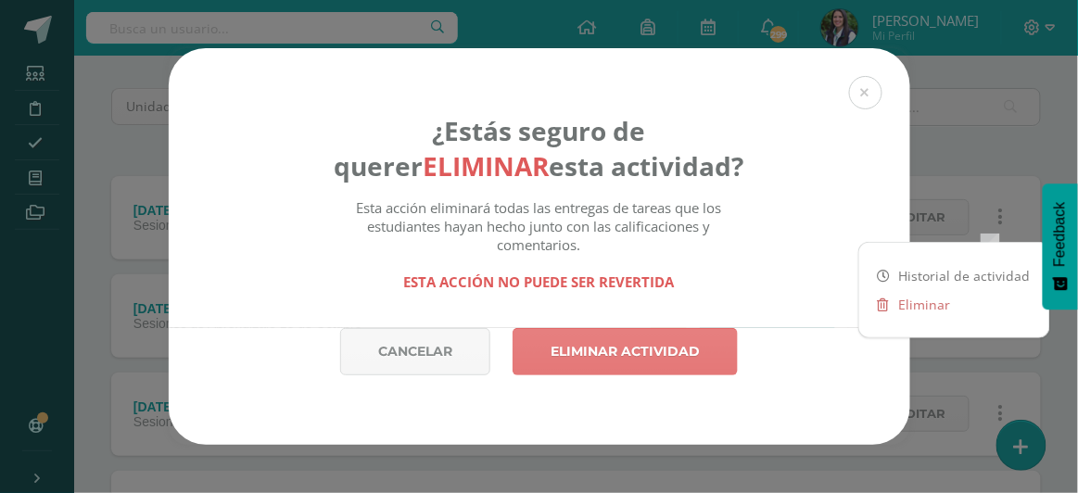
click at [587, 347] on link "Eliminar actividad" at bounding box center [624, 351] width 225 height 47
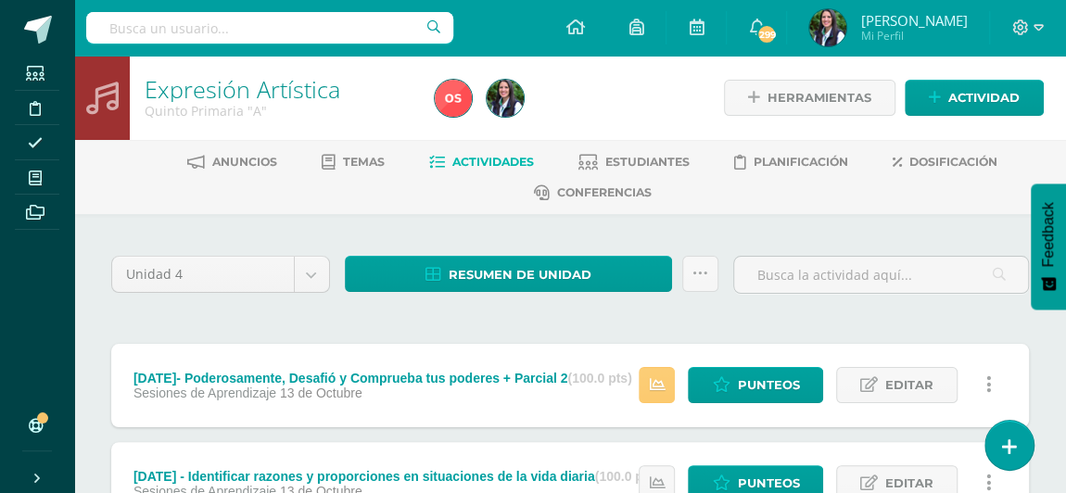
click at [990, 378] on link at bounding box center [988, 385] width 36 height 36
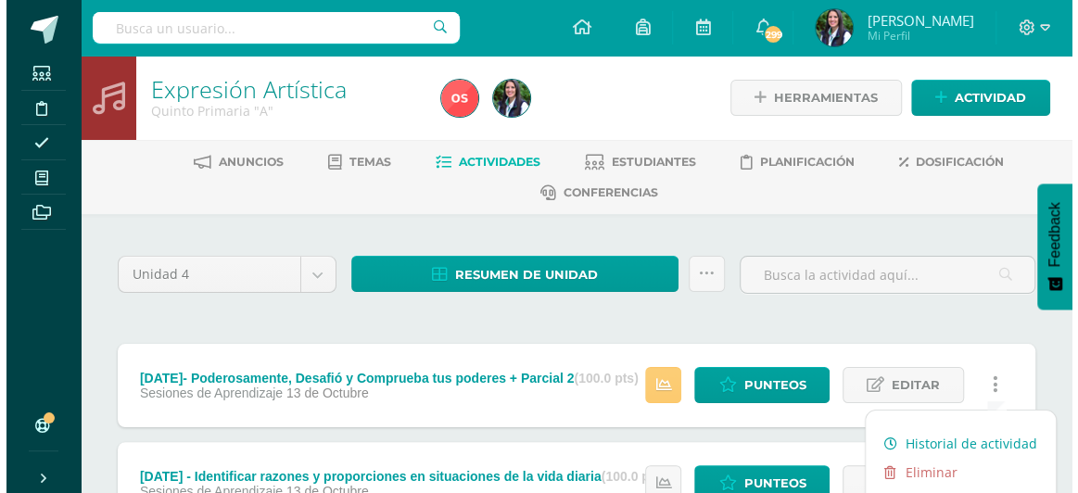
scroll to position [168, 0]
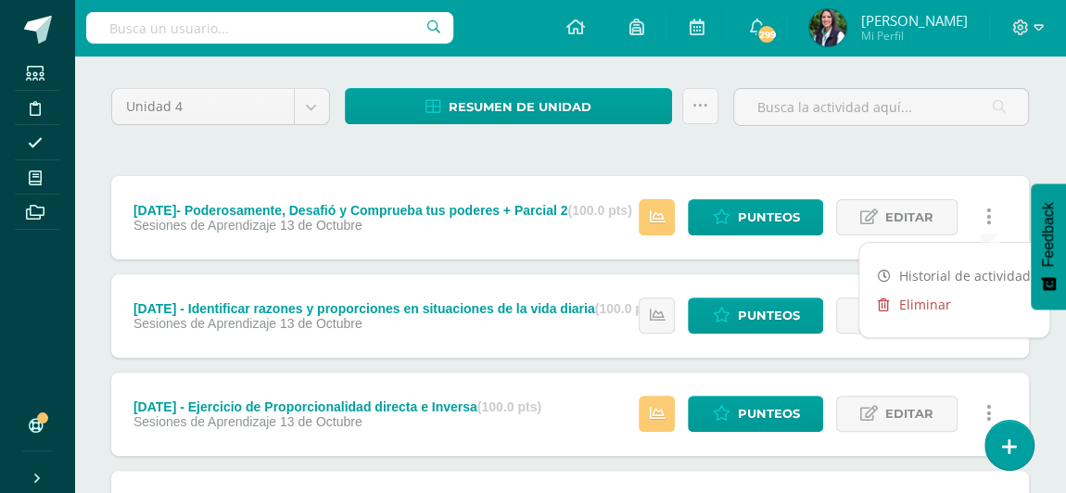
click at [904, 296] on link "Eliminar" at bounding box center [954, 304] width 190 height 29
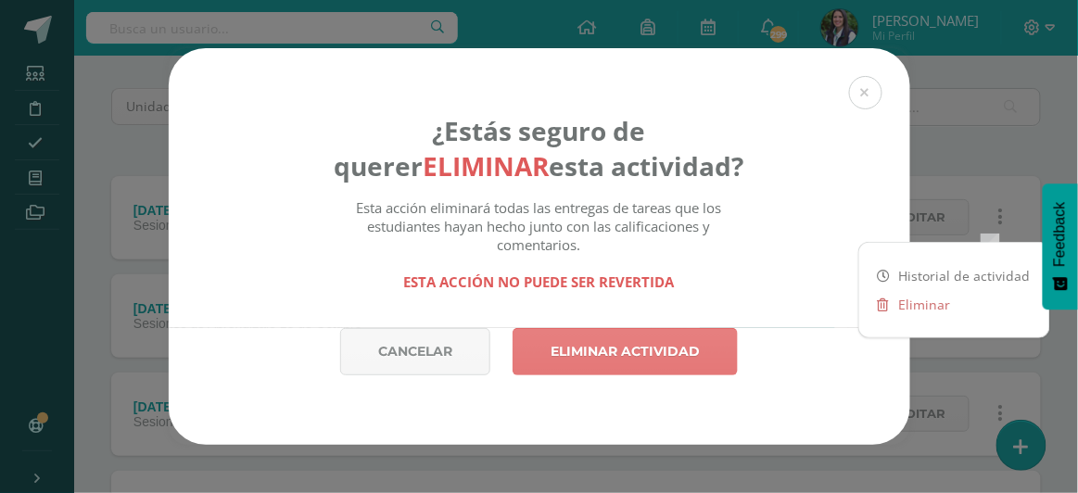
click at [612, 351] on link "Eliminar actividad" at bounding box center [624, 351] width 225 height 47
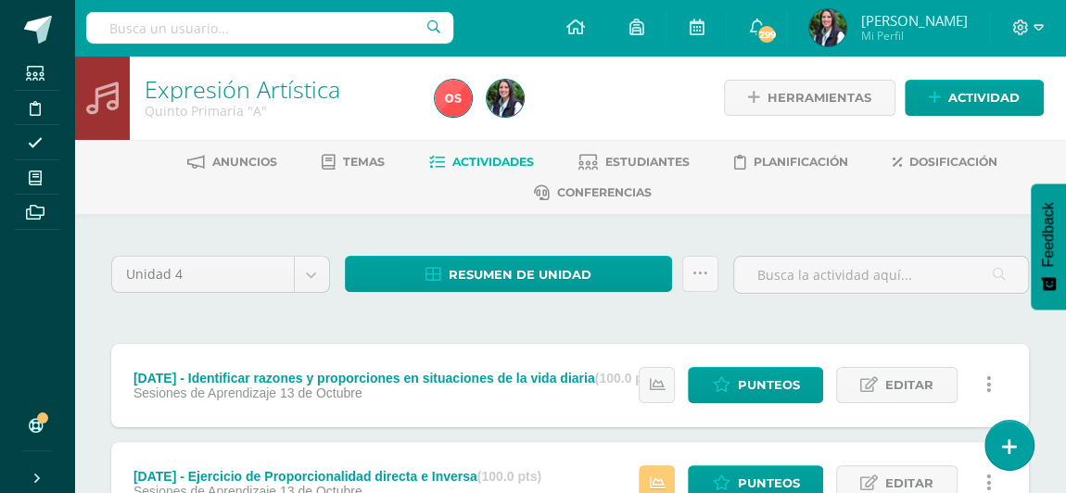
click at [992, 381] on link at bounding box center [988, 385] width 36 height 36
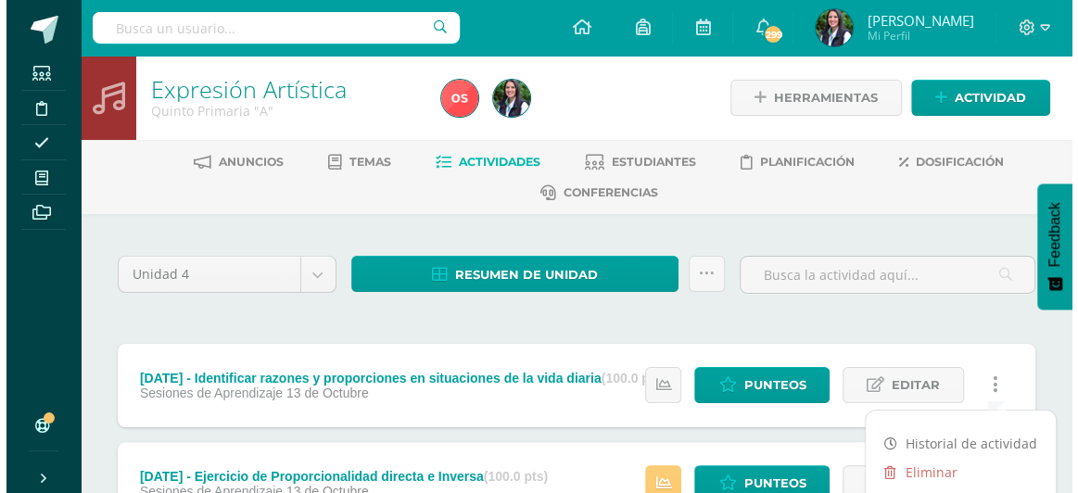
scroll to position [168, 0]
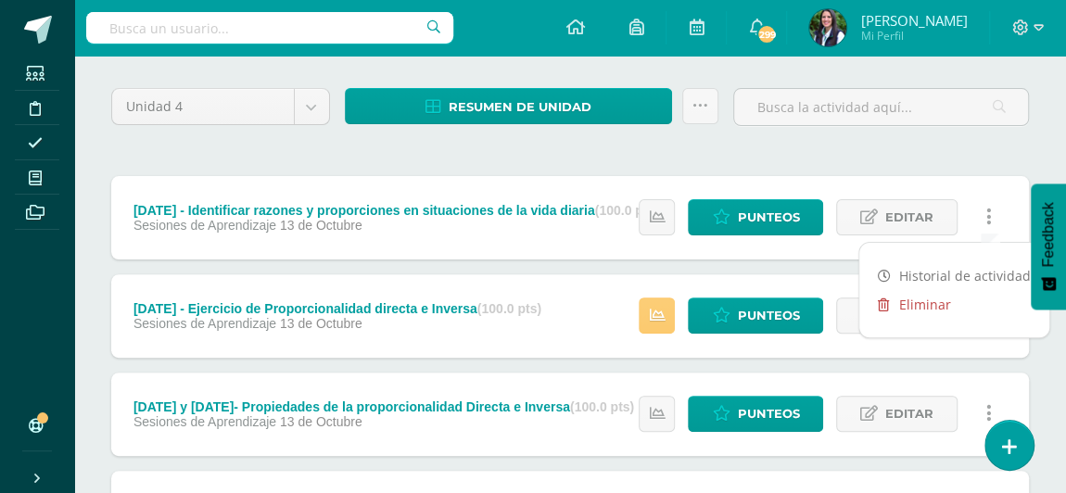
click at [909, 307] on link "Eliminar" at bounding box center [954, 304] width 190 height 29
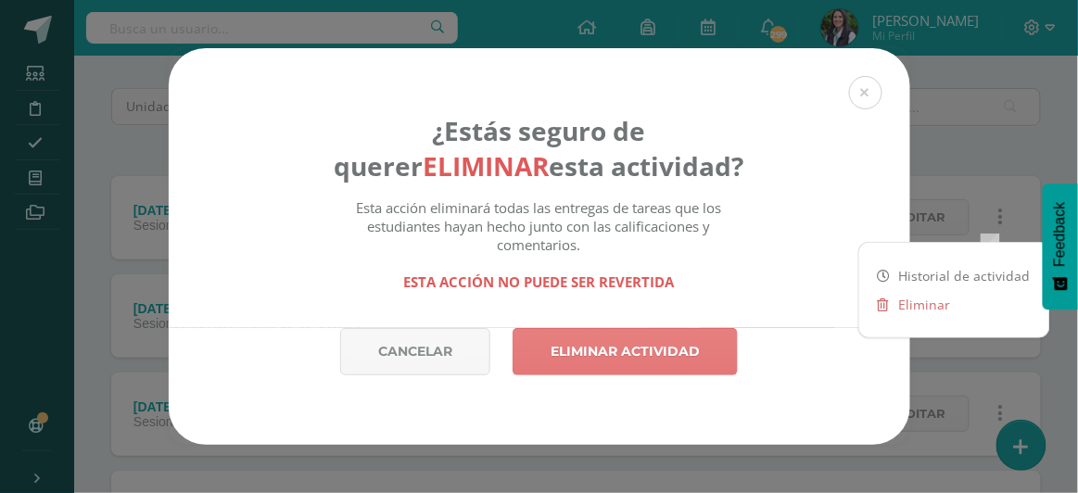
click at [643, 357] on link "Eliminar actividad" at bounding box center [624, 351] width 225 height 47
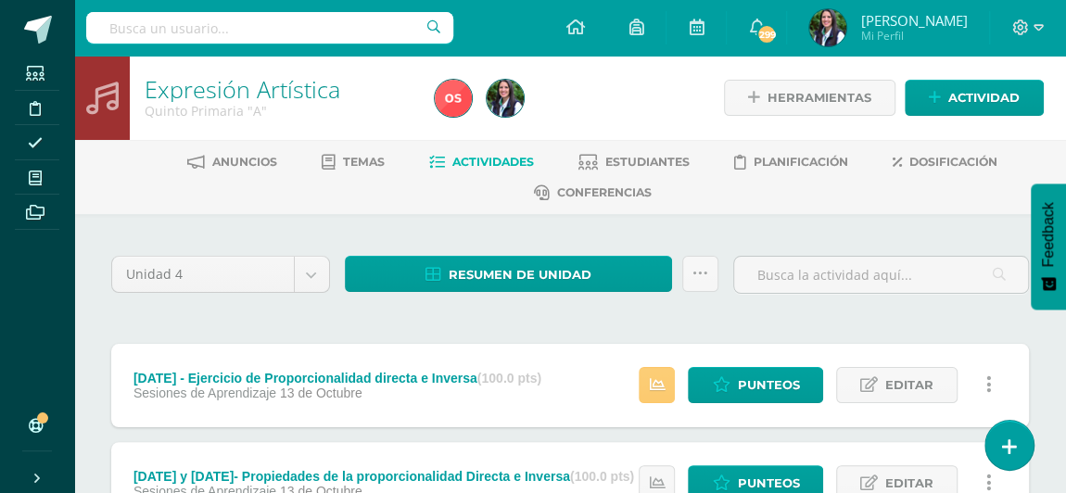
click at [989, 374] on icon at bounding box center [989, 384] width 6 height 20
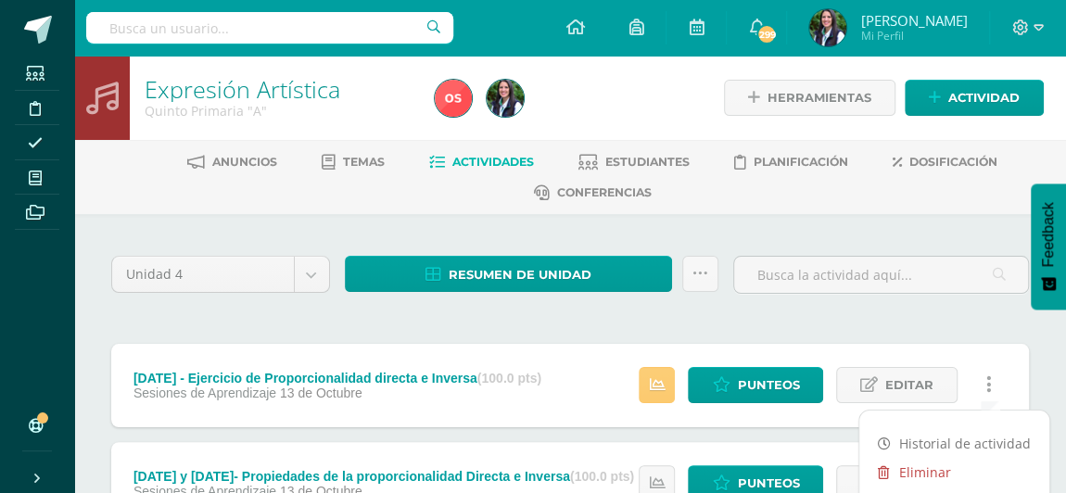
click at [916, 465] on link "Eliminar" at bounding box center [954, 472] width 190 height 29
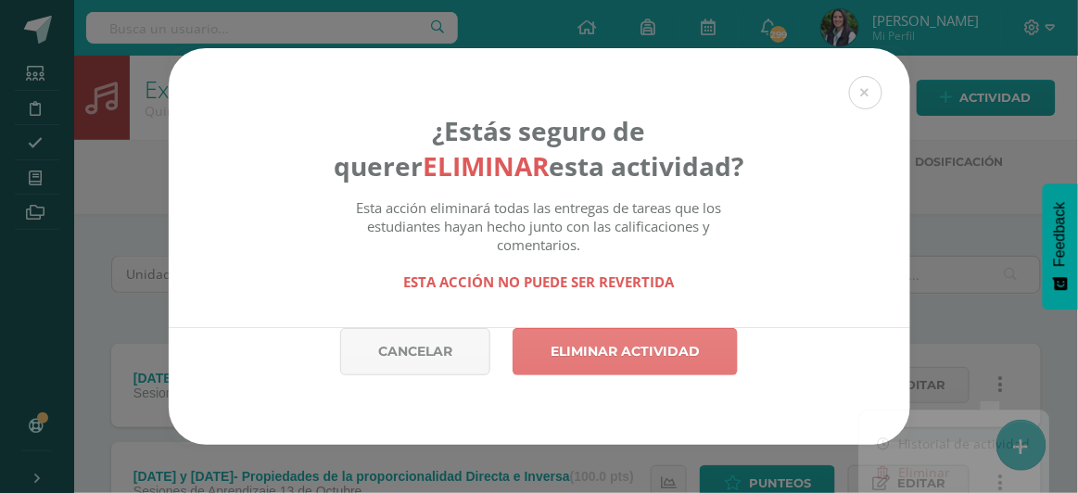
click at [673, 349] on link "Eliminar actividad" at bounding box center [624, 351] width 225 height 47
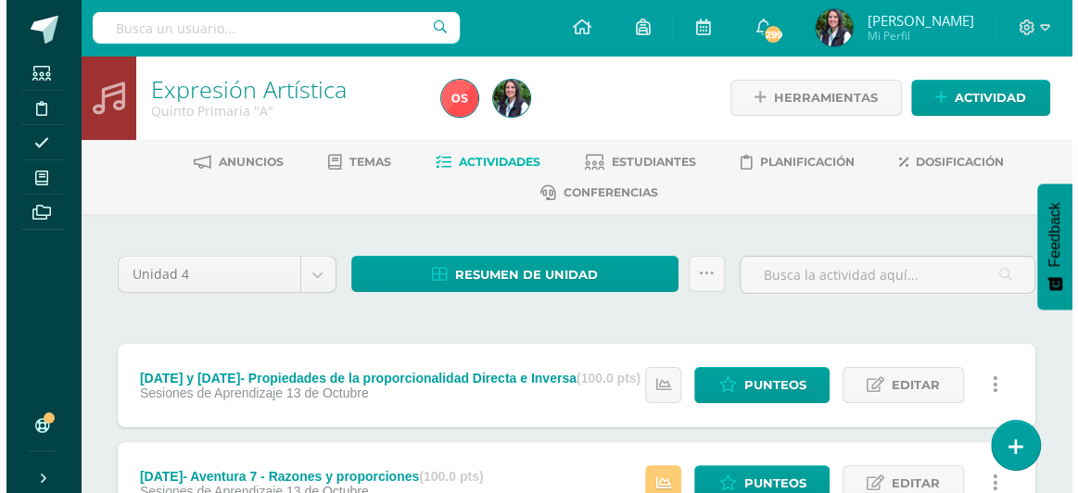
scroll to position [168, 0]
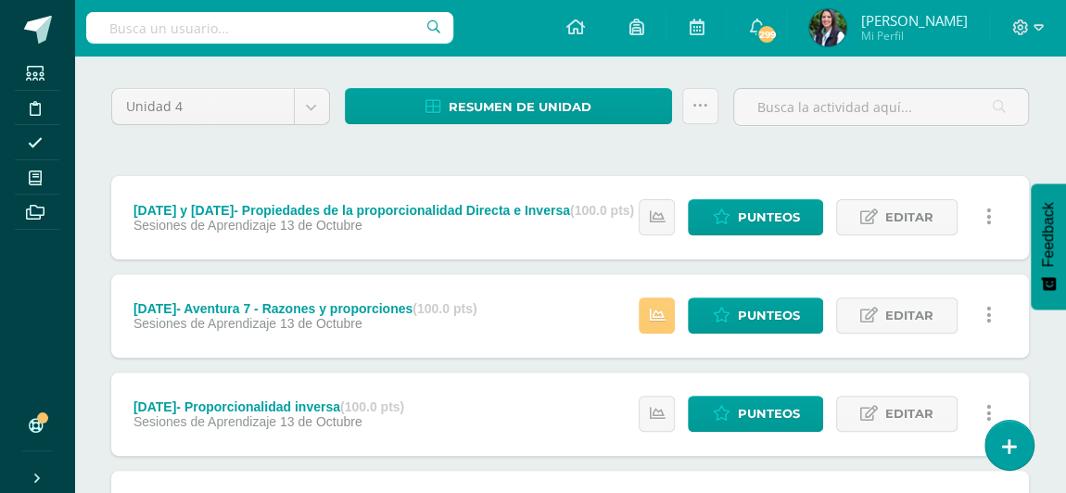
click at [989, 207] on icon at bounding box center [989, 217] width 6 height 20
click at [914, 303] on link "Eliminar" at bounding box center [954, 304] width 190 height 29
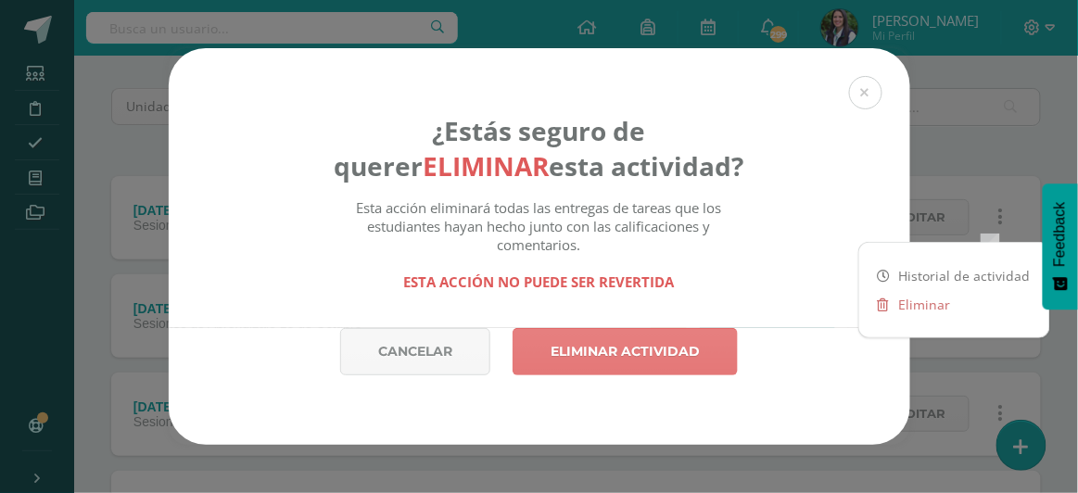
click at [647, 341] on link "Eliminar actividad" at bounding box center [624, 351] width 225 height 47
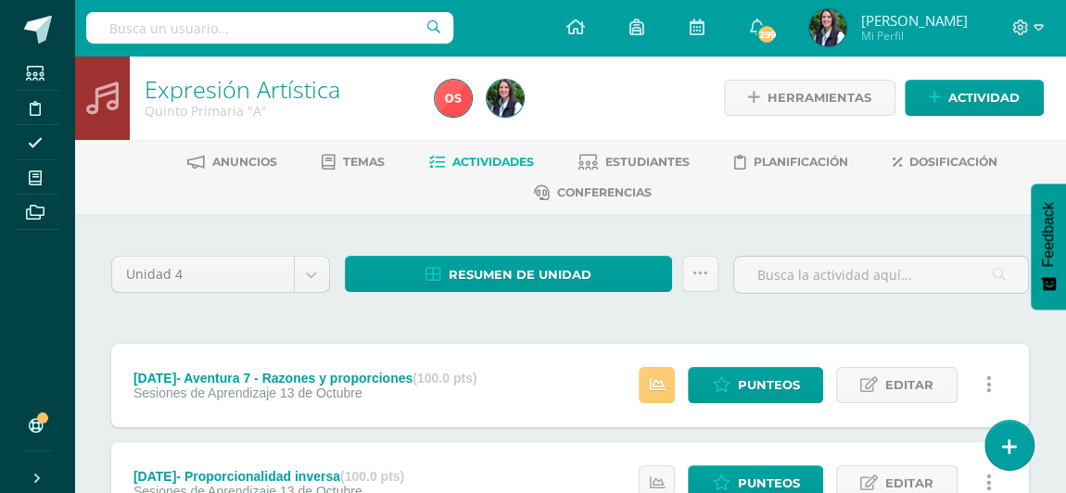
click at [986, 382] on icon at bounding box center [989, 384] width 6 height 20
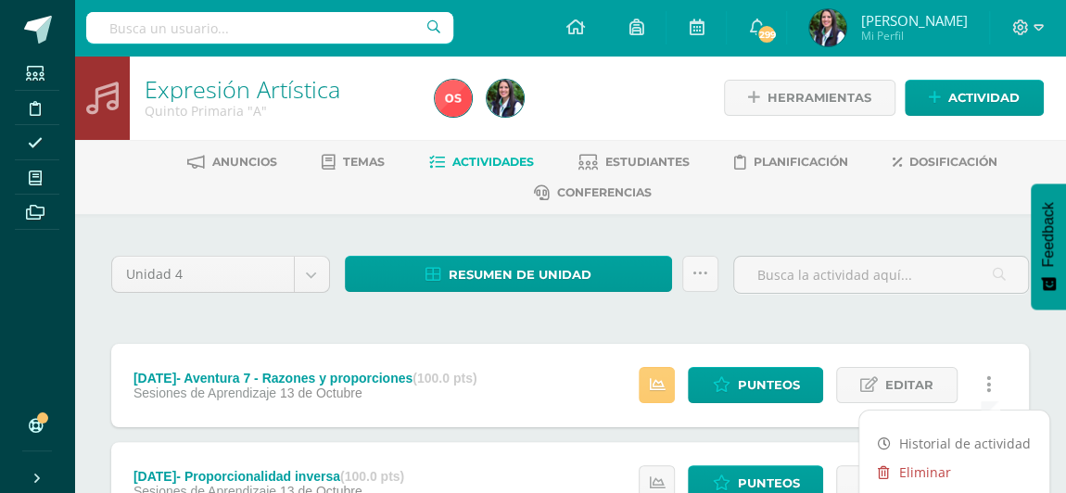
click at [916, 466] on link "Eliminar" at bounding box center [954, 472] width 190 height 29
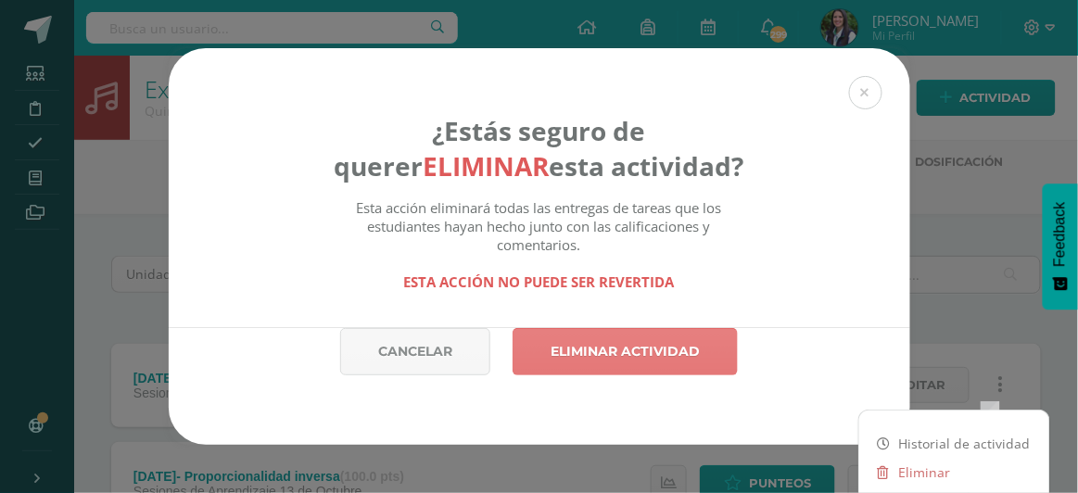
click at [604, 348] on link "Eliminar actividad" at bounding box center [624, 351] width 225 height 47
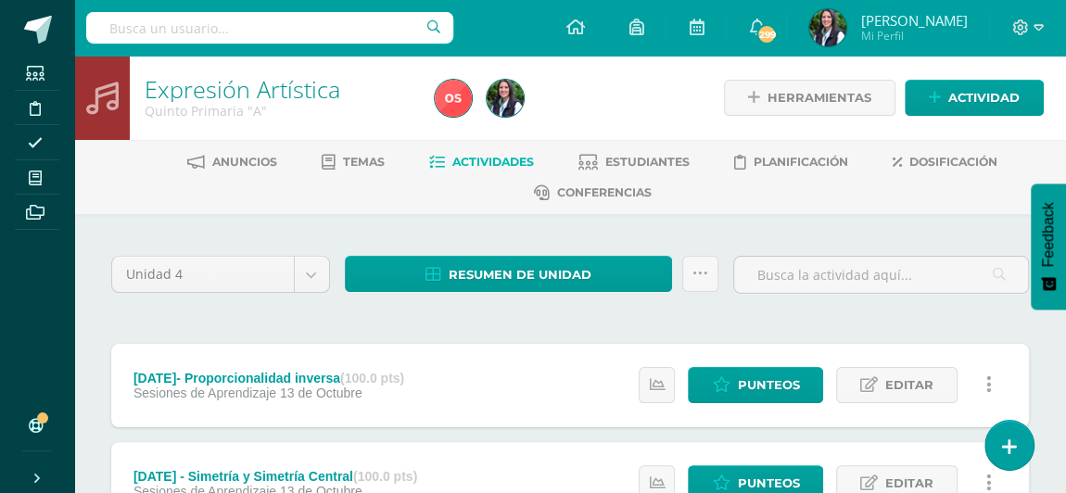
click at [979, 383] on link at bounding box center [988, 385] width 36 height 36
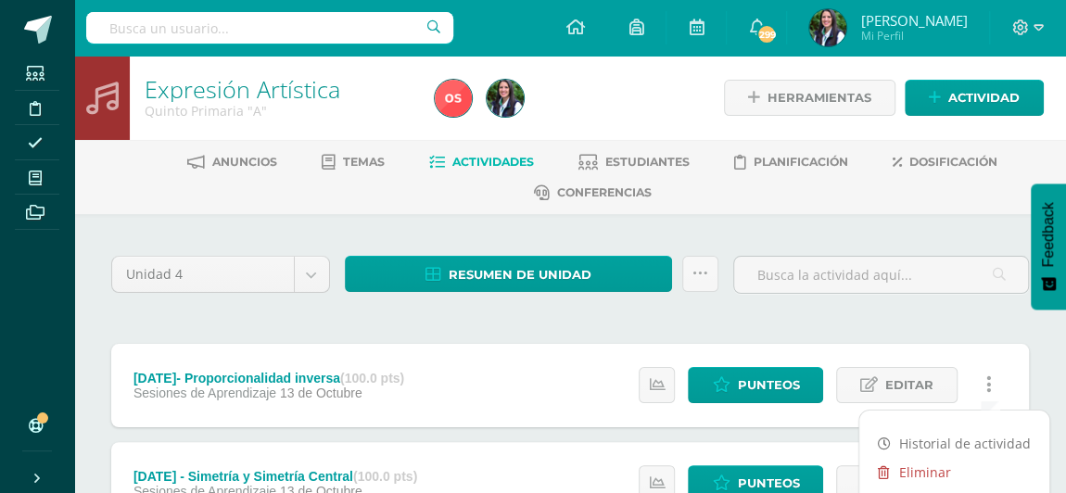
click at [918, 466] on link "Eliminar" at bounding box center [954, 472] width 190 height 29
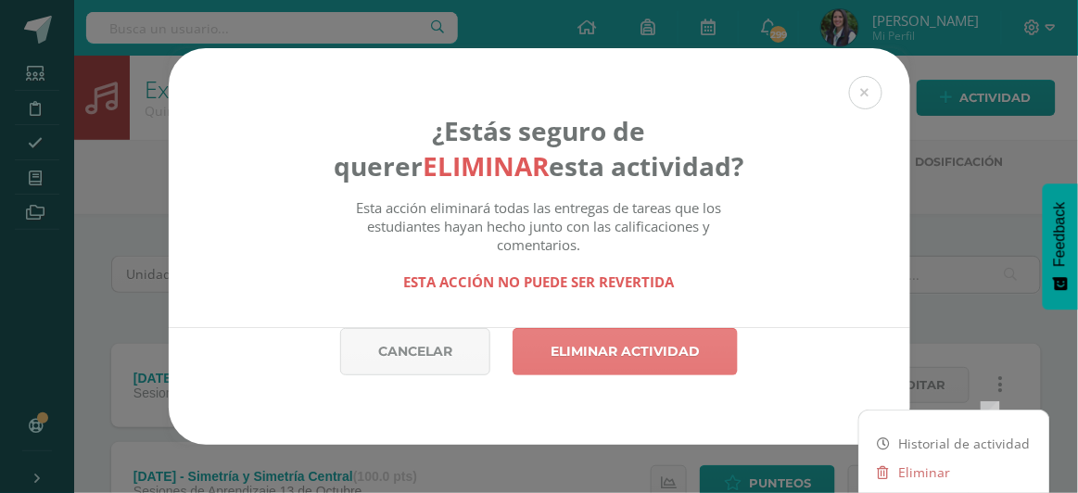
click at [641, 346] on link "Eliminar actividad" at bounding box center [624, 351] width 225 height 47
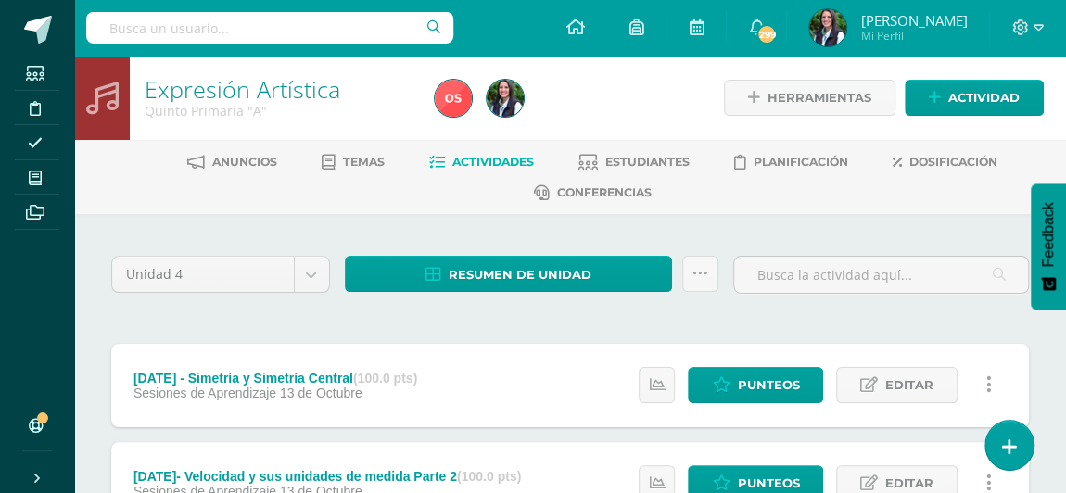
click at [993, 378] on link at bounding box center [988, 385] width 36 height 36
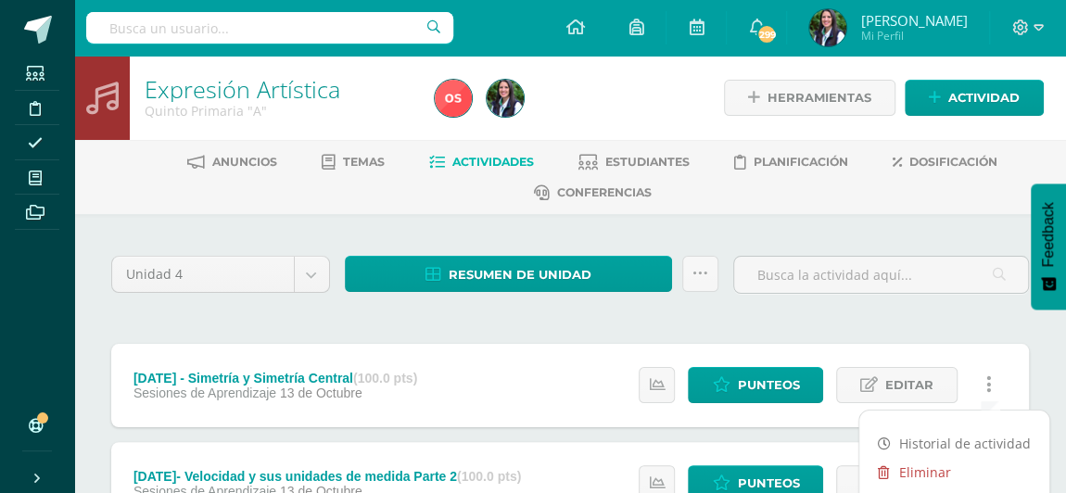
click at [920, 465] on link "Eliminar" at bounding box center [954, 472] width 190 height 29
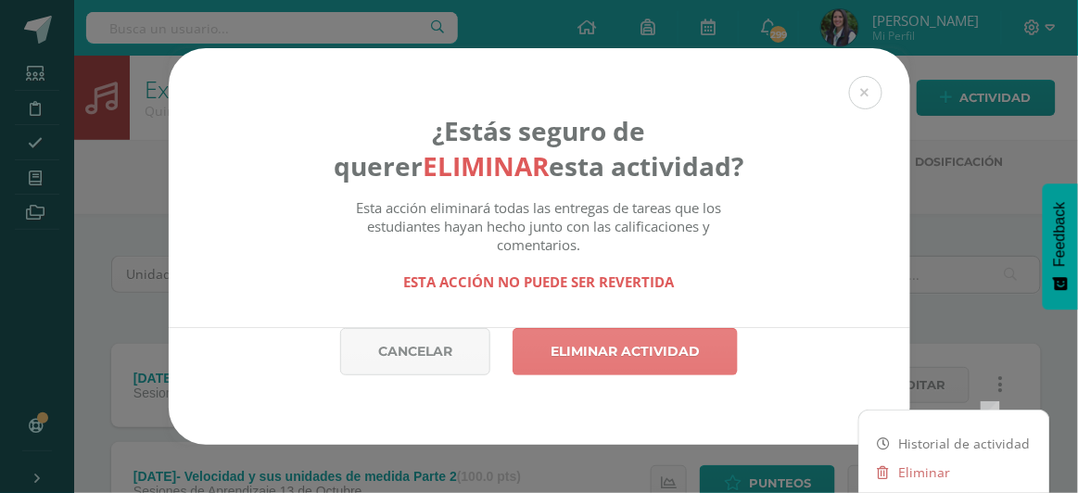
click at [666, 352] on link "Eliminar actividad" at bounding box center [624, 351] width 225 height 47
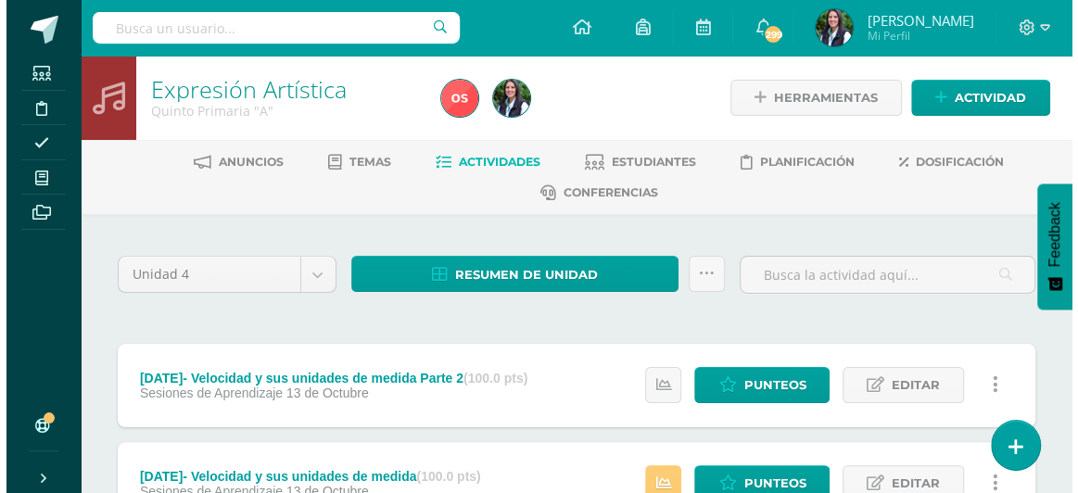
scroll to position [168, 0]
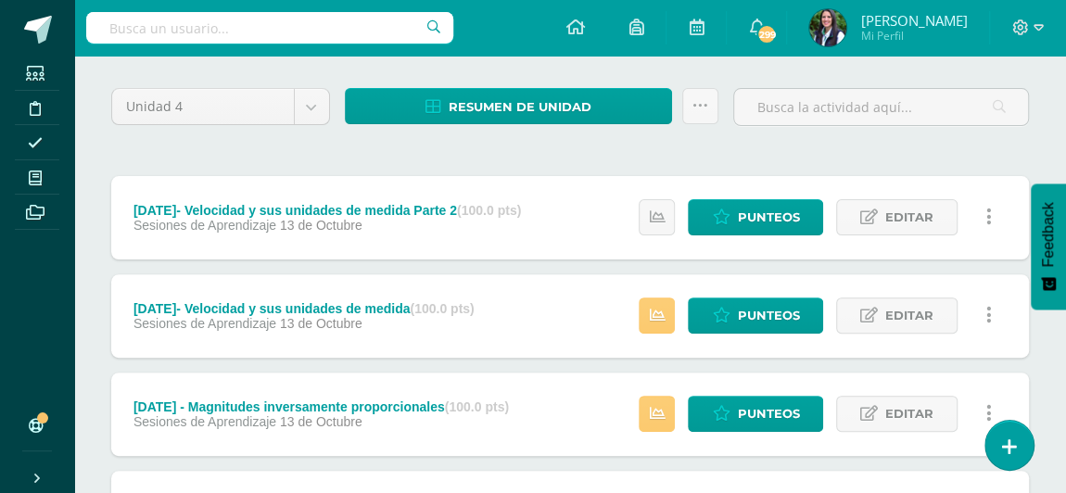
click at [986, 214] on icon at bounding box center [989, 217] width 6 height 20
click at [912, 303] on link "Eliminar" at bounding box center [954, 304] width 190 height 29
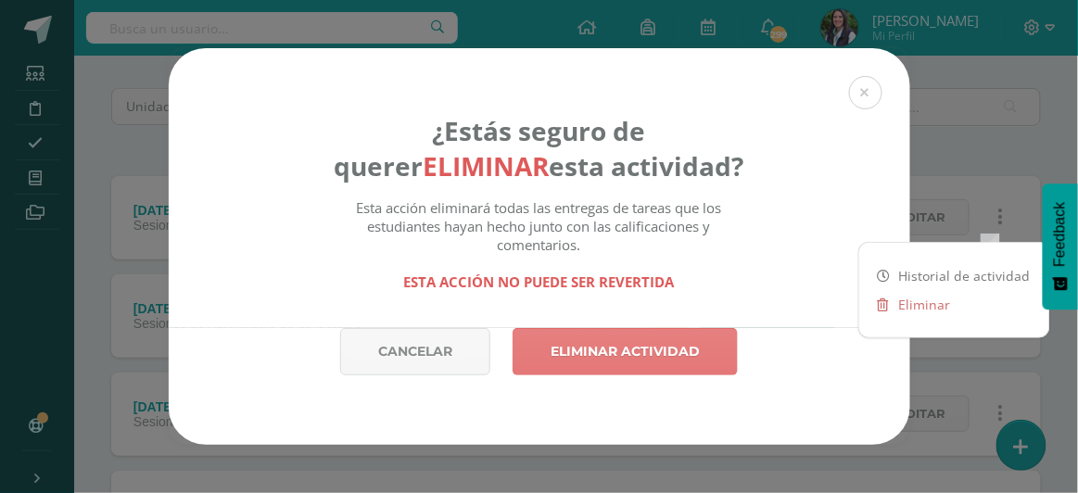
click at [667, 352] on link "Eliminar actividad" at bounding box center [624, 351] width 225 height 47
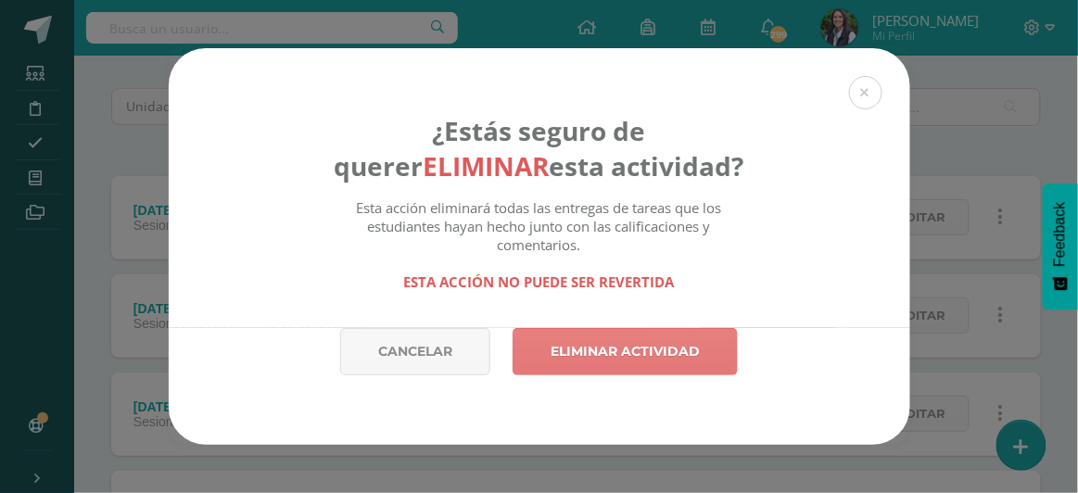
click at [666, 351] on link "Eliminar actividad" at bounding box center [624, 351] width 225 height 47
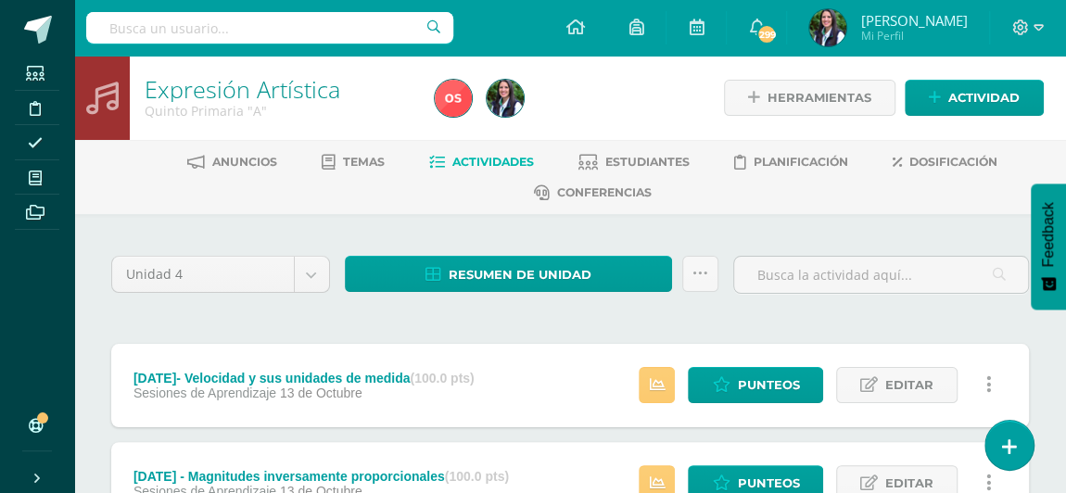
click at [986, 374] on icon at bounding box center [989, 384] width 6 height 20
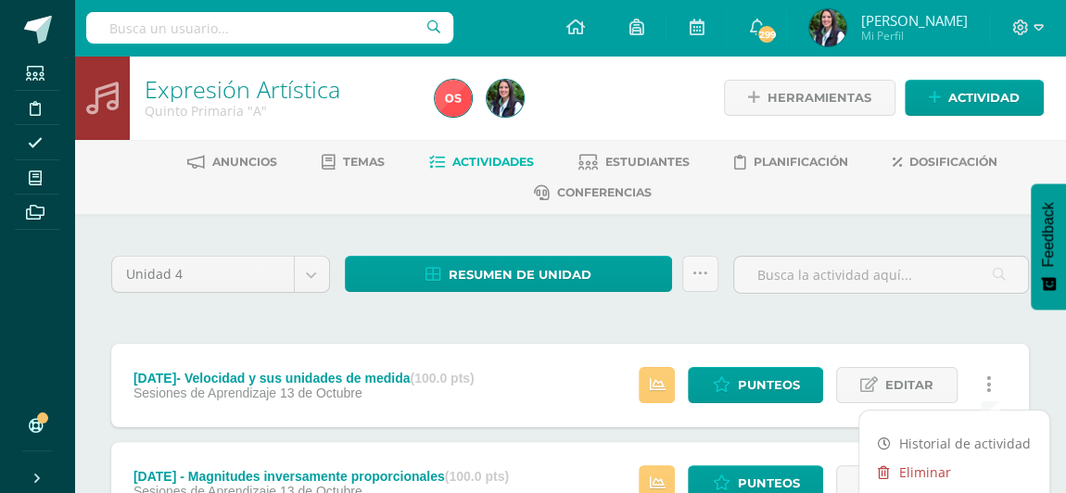
click at [914, 464] on link "Eliminar" at bounding box center [954, 472] width 190 height 29
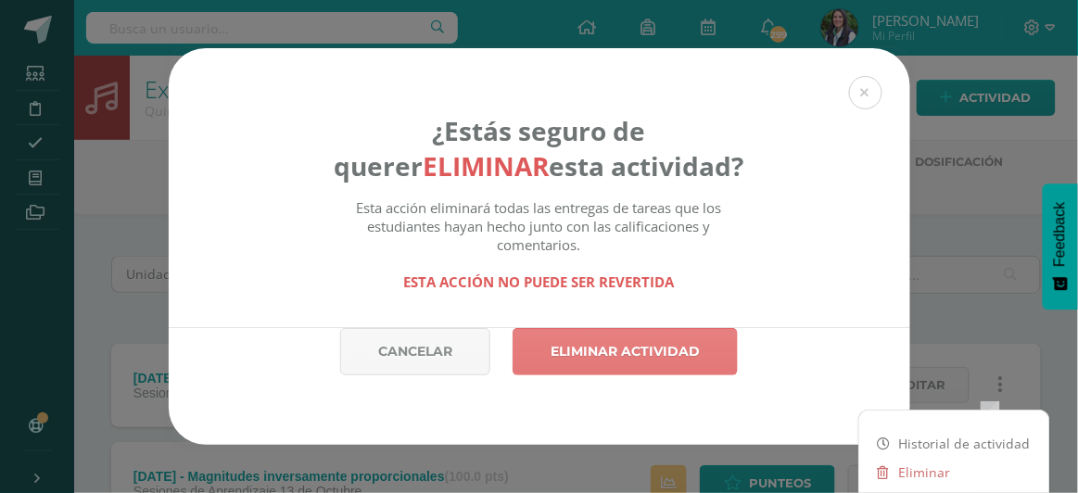
click at [639, 349] on link "Eliminar actividad" at bounding box center [624, 351] width 225 height 47
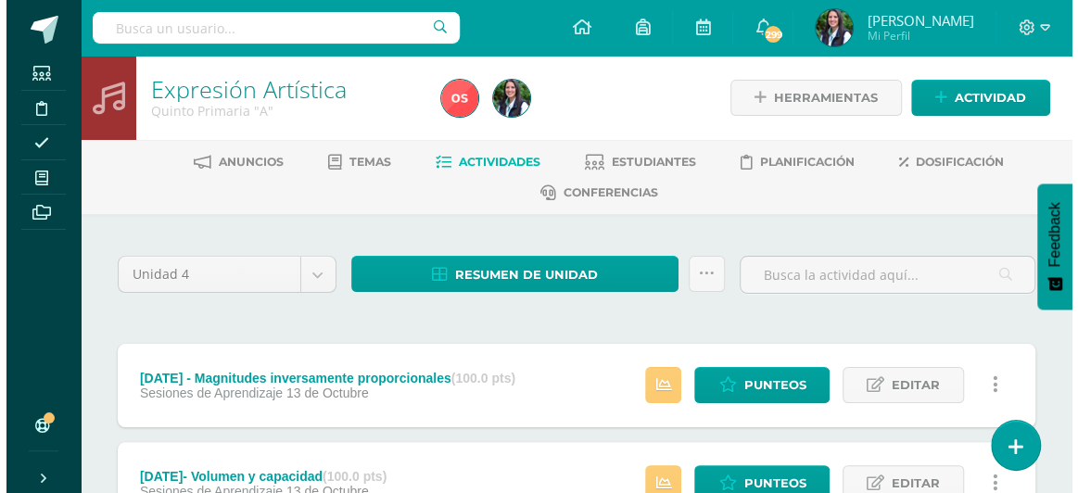
scroll to position [83, 0]
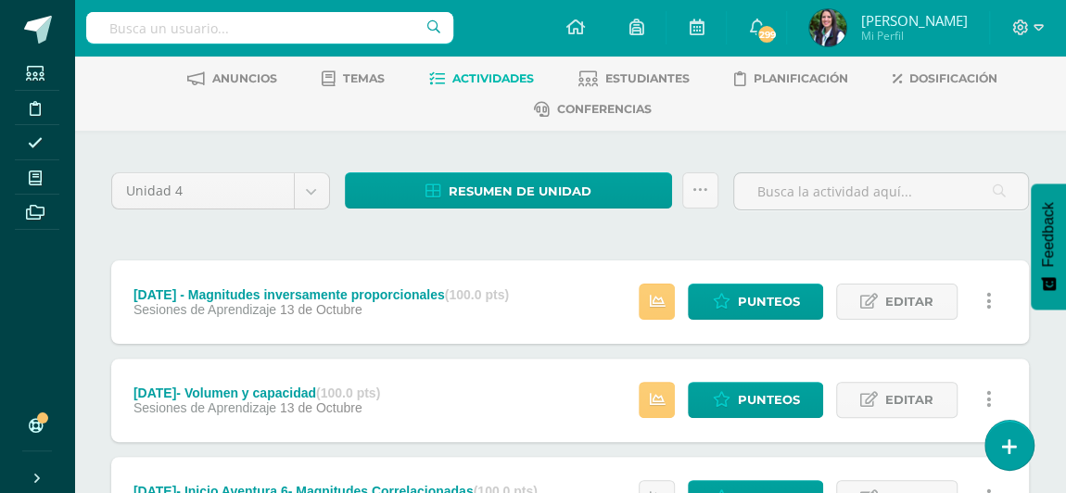
click at [988, 293] on icon at bounding box center [989, 301] width 6 height 20
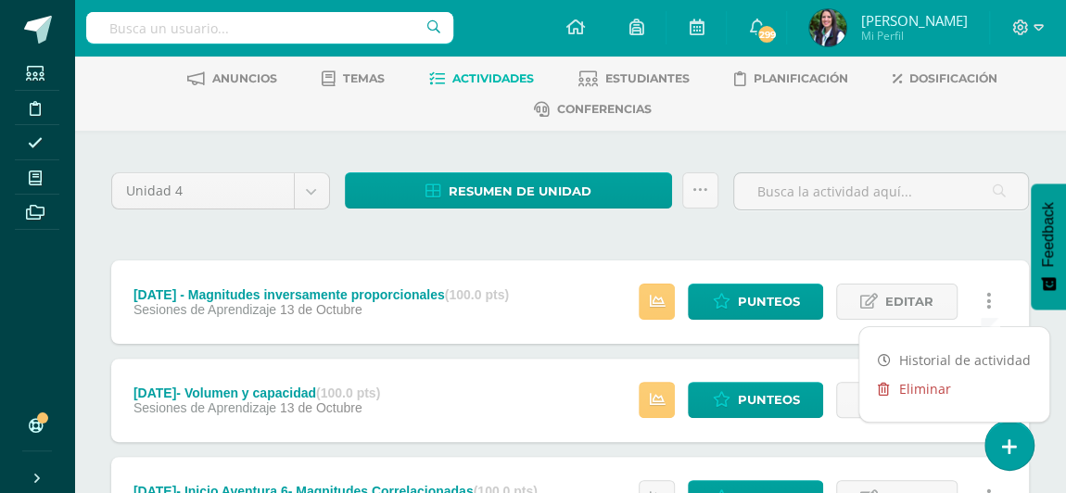
click at [913, 383] on link "Eliminar" at bounding box center [954, 388] width 190 height 29
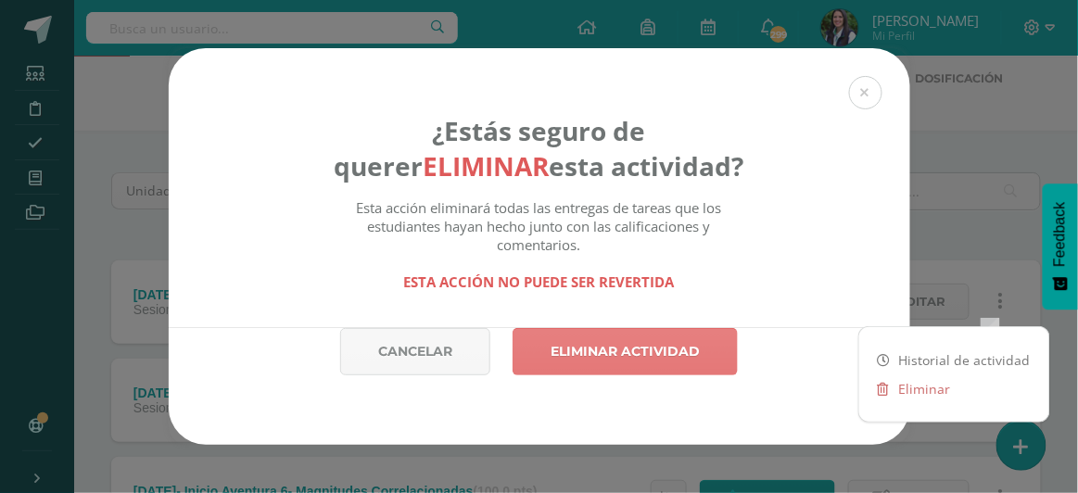
click at [661, 346] on link "Eliminar actividad" at bounding box center [624, 351] width 225 height 47
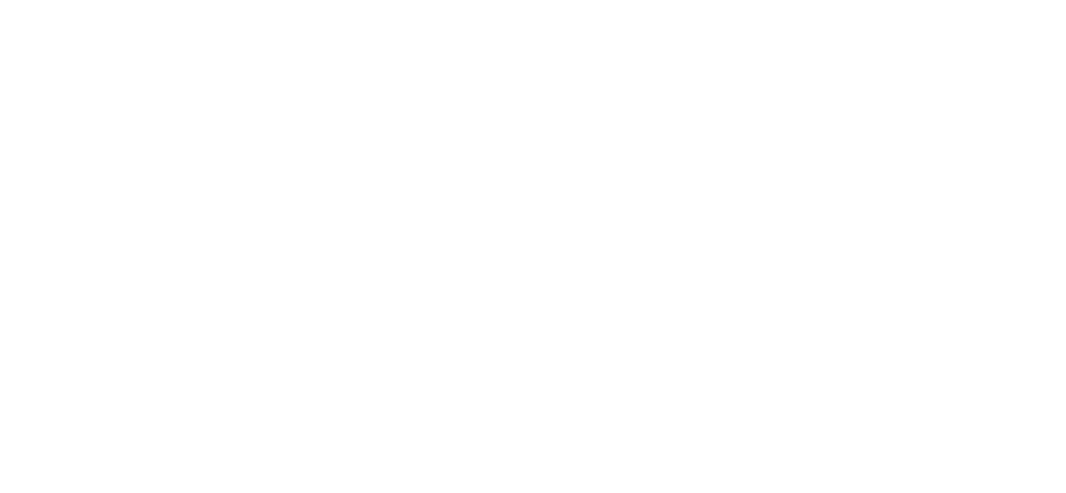
drag, startPoint x: 0, startPoint y: 0, endPoint x: 661, endPoint y: 344, distance: 744.7
click at [0, 0] on html at bounding box center [0, 0] width 0 height 0
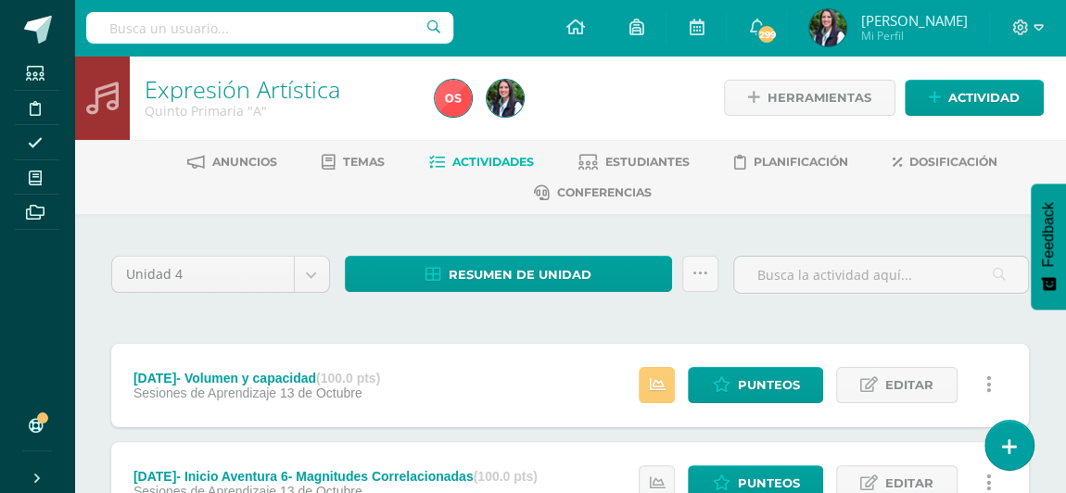
click at [990, 378] on link at bounding box center [988, 385] width 36 height 36
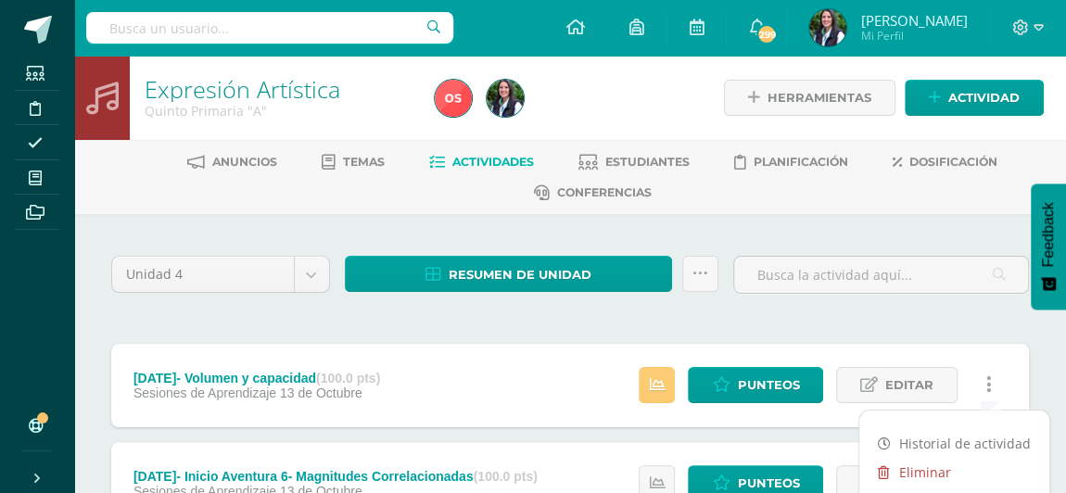
click at [909, 465] on link "Eliminar" at bounding box center [954, 472] width 190 height 29
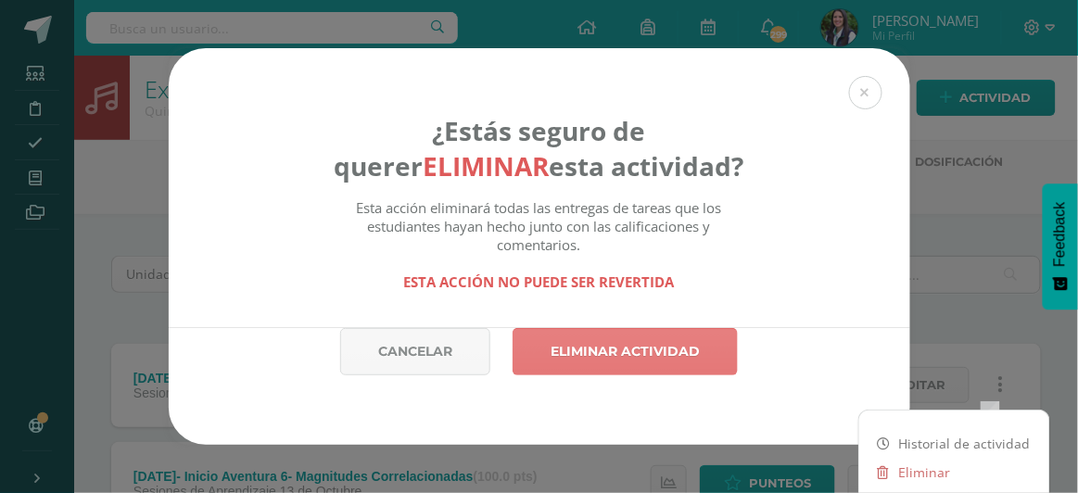
click at [655, 349] on link "Eliminar actividad" at bounding box center [624, 351] width 225 height 47
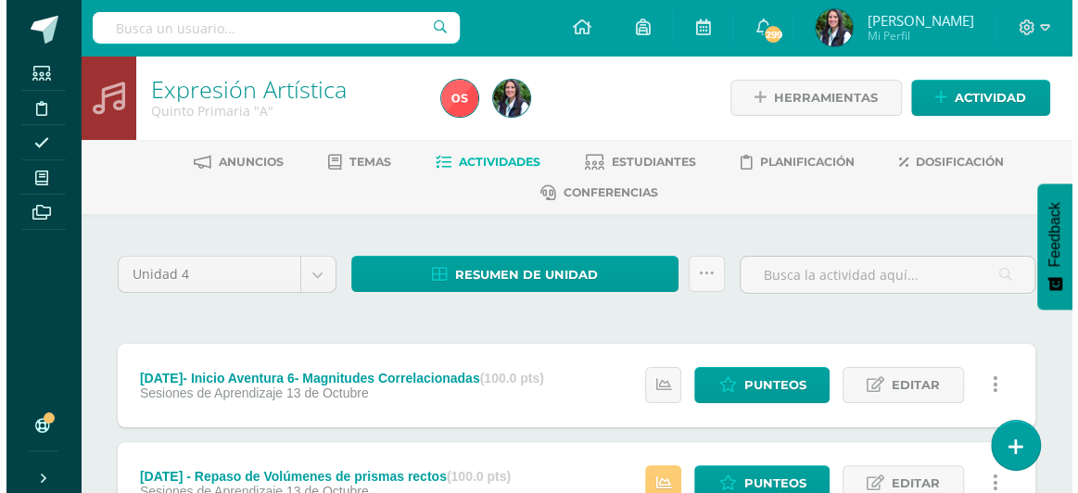
scroll to position [168, 0]
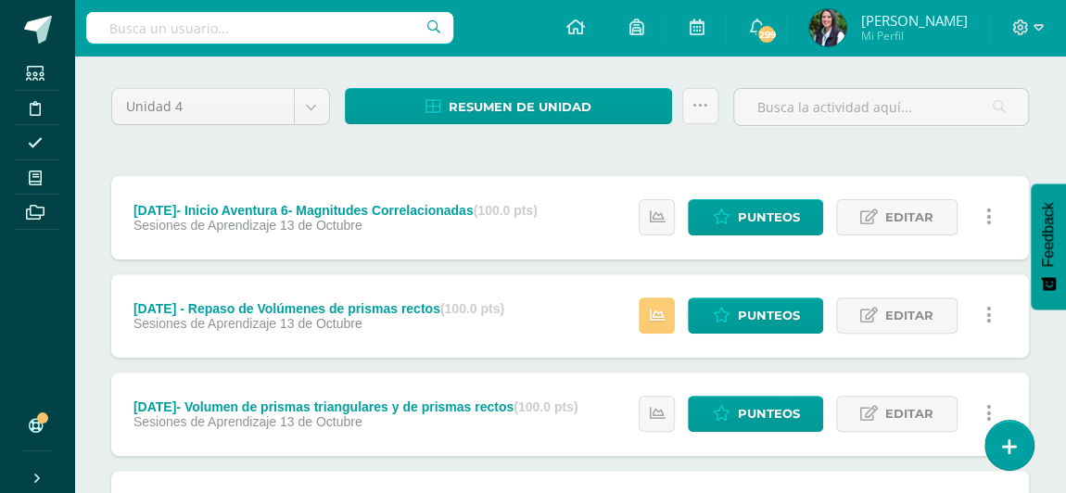
click at [990, 209] on icon at bounding box center [989, 217] width 6 height 20
click at [918, 299] on link "Eliminar" at bounding box center [954, 304] width 190 height 29
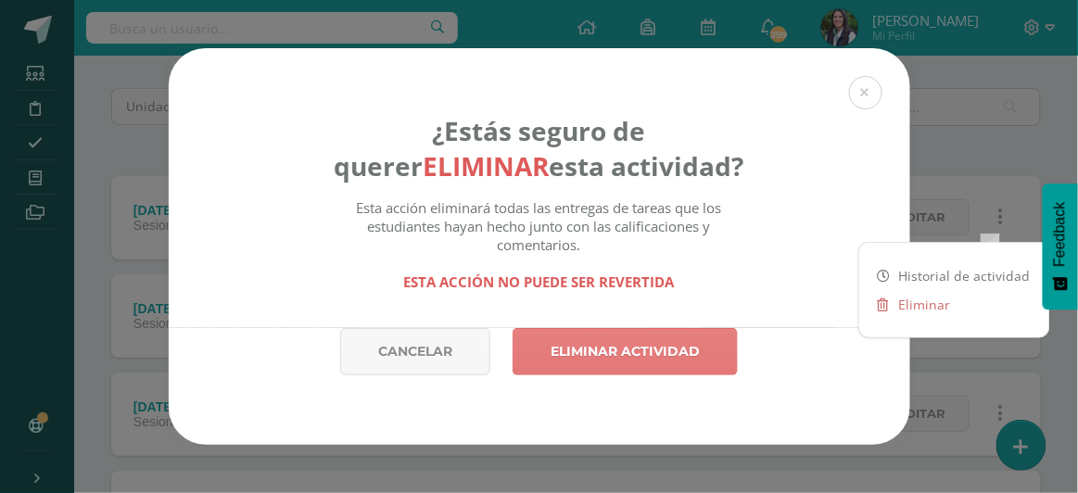
click at [643, 337] on link "Eliminar actividad" at bounding box center [624, 351] width 225 height 47
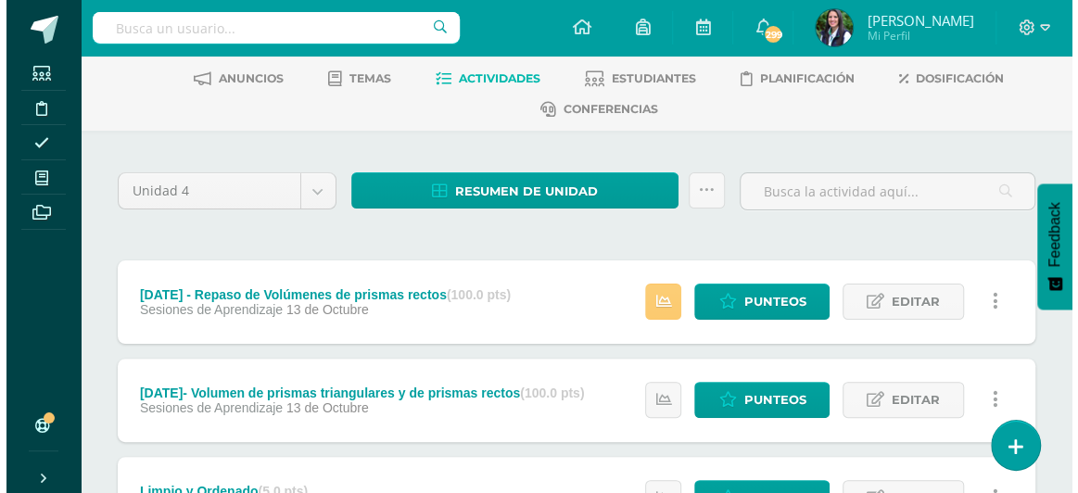
scroll to position [168, 0]
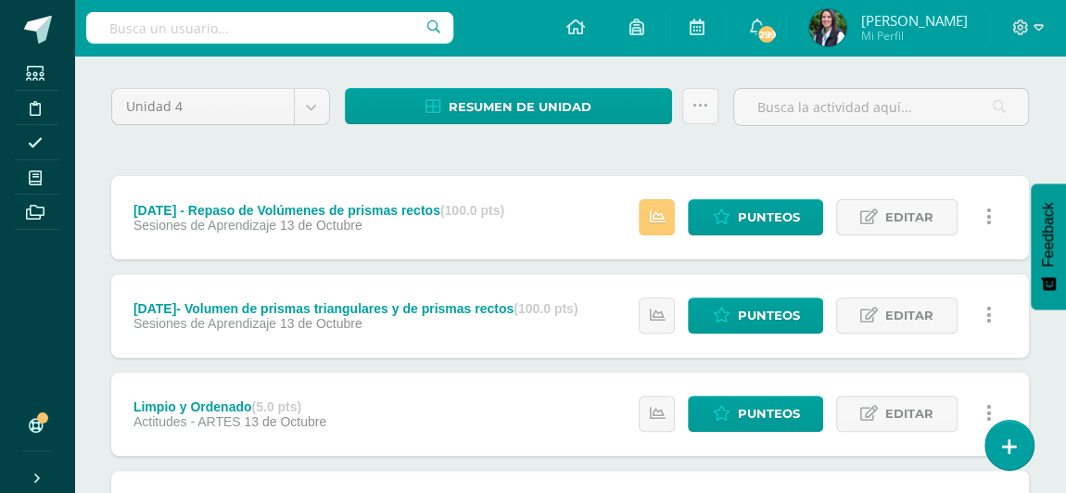
click at [986, 210] on icon at bounding box center [989, 217] width 6 height 20
click at [930, 306] on link "Eliminar" at bounding box center [954, 304] width 190 height 29
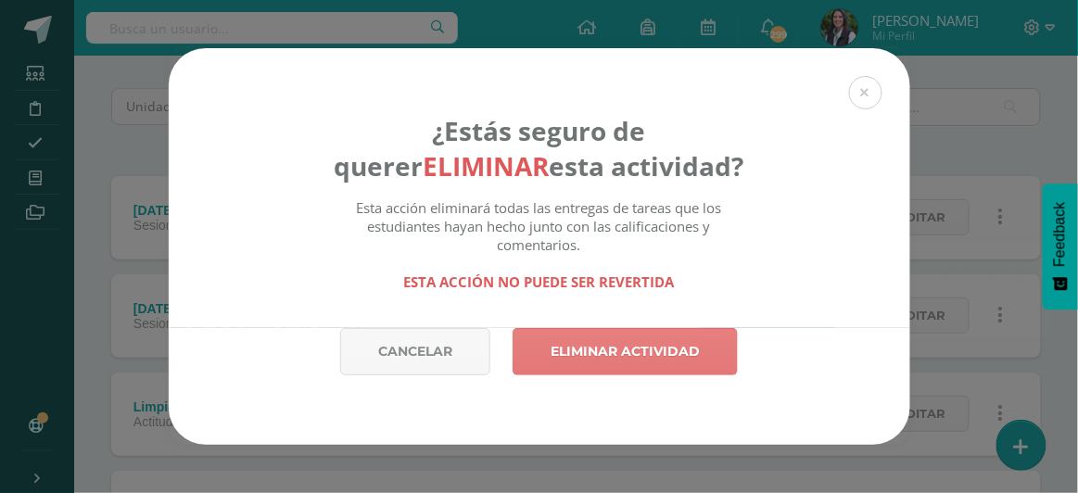
click at [687, 339] on link "Eliminar actividad" at bounding box center [624, 351] width 225 height 47
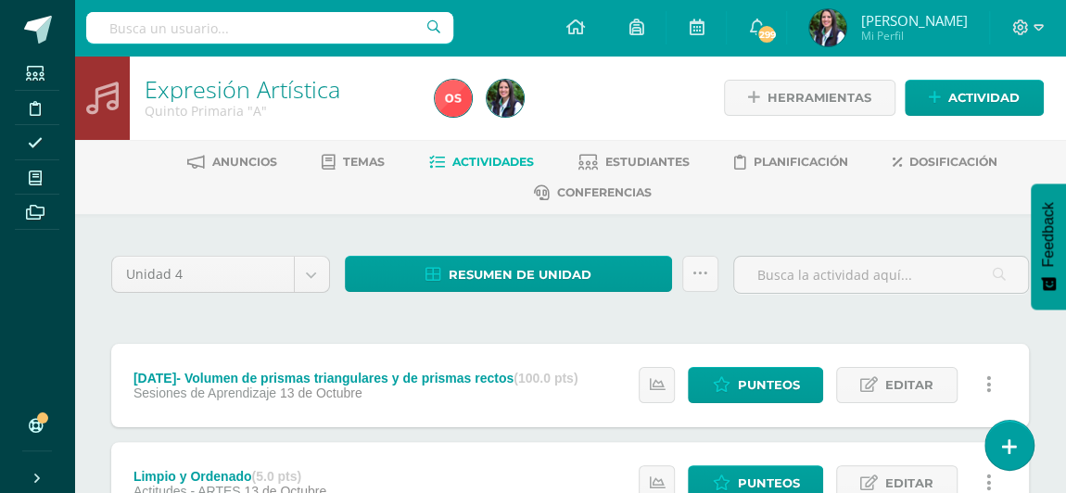
click at [986, 376] on icon at bounding box center [989, 384] width 6 height 20
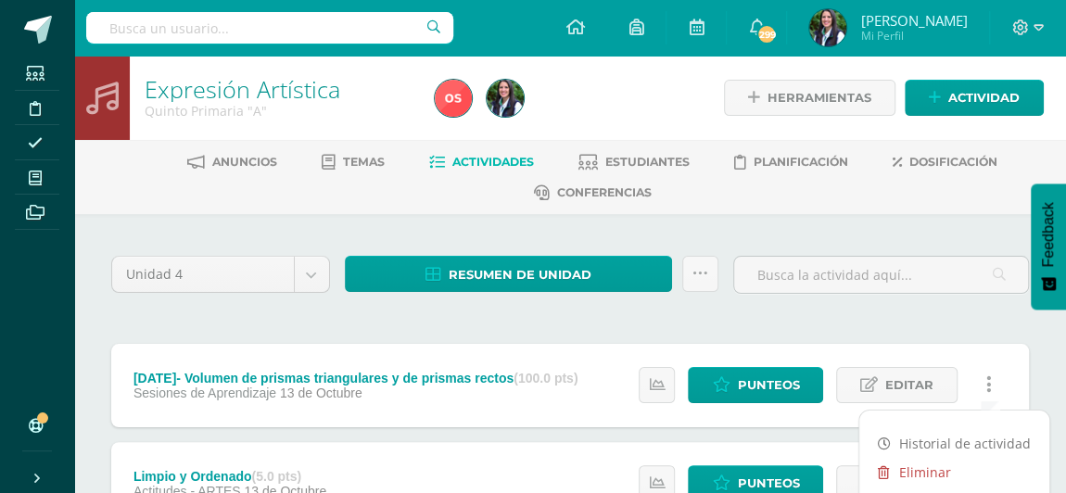
click at [917, 469] on link "Eliminar" at bounding box center [954, 472] width 190 height 29
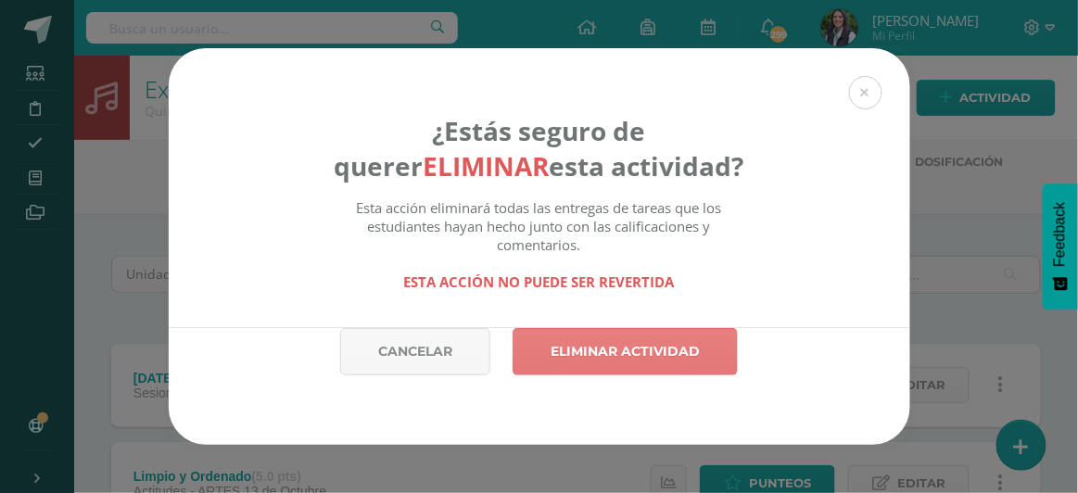
click at [608, 354] on link "Eliminar actividad" at bounding box center [624, 351] width 225 height 47
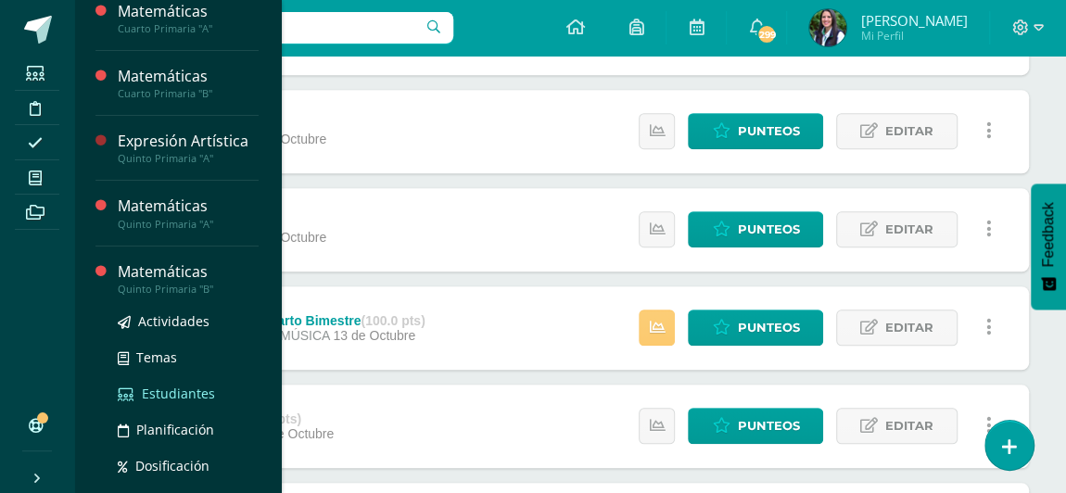
scroll to position [81, 0]
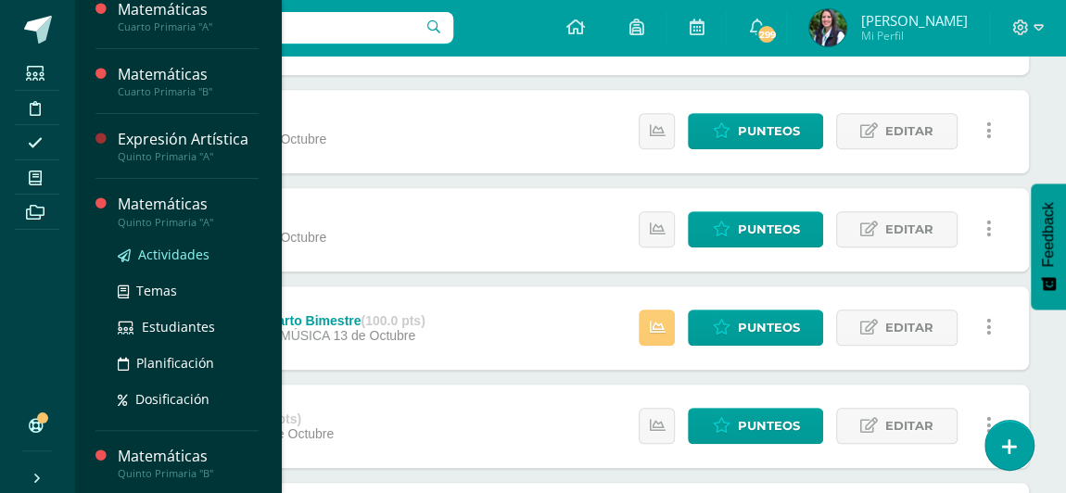
click at [166, 248] on span "Actividades" at bounding box center [173, 255] width 71 height 18
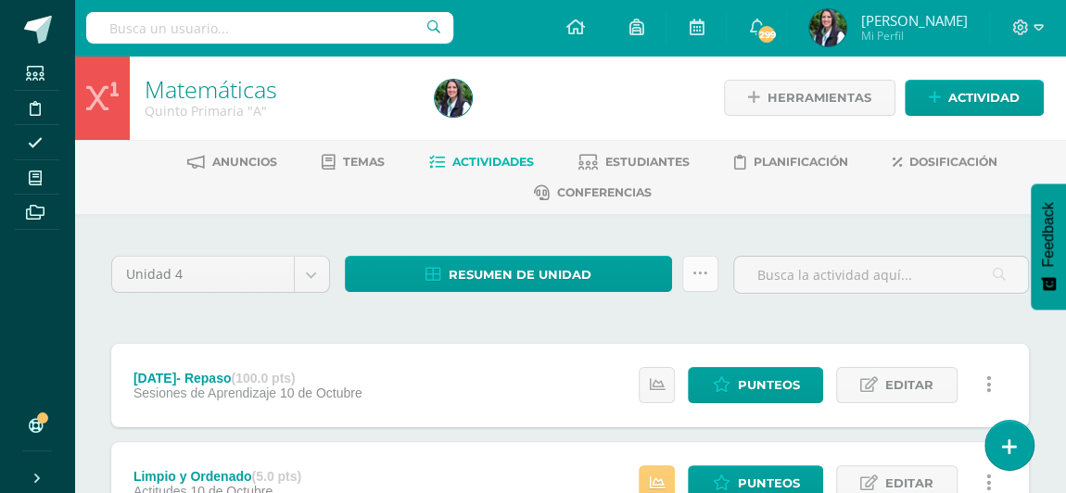
click at [703, 275] on icon at bounding box center [700, 274] width 16 height 16
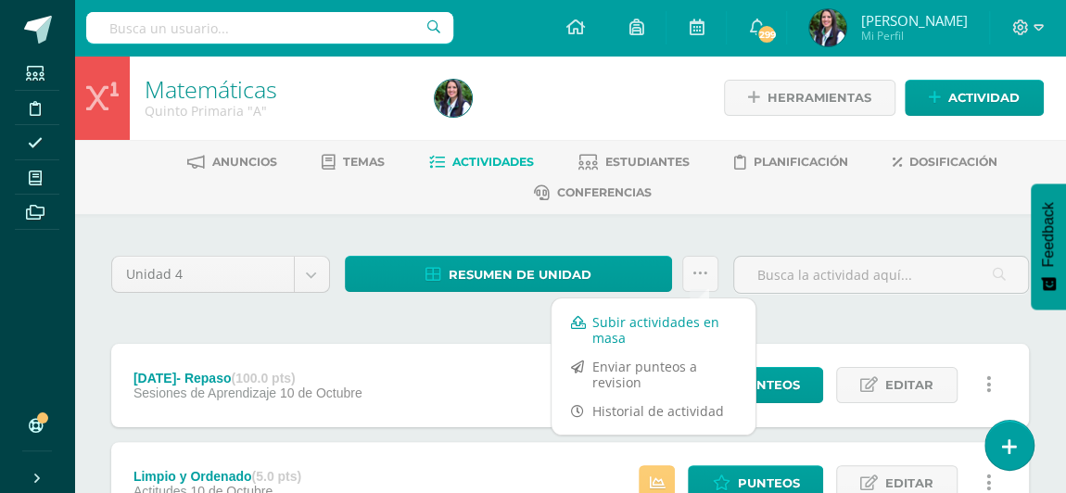
click at [660, 319] on link "Subir actividades en masa" at bounding box center [653, 330] width 204 height 44
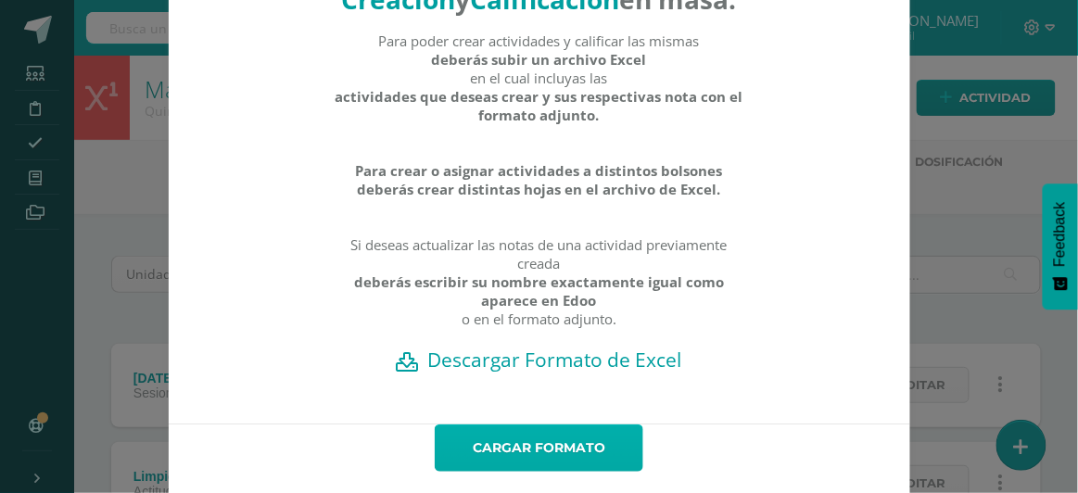
scroll to position [167, 0]
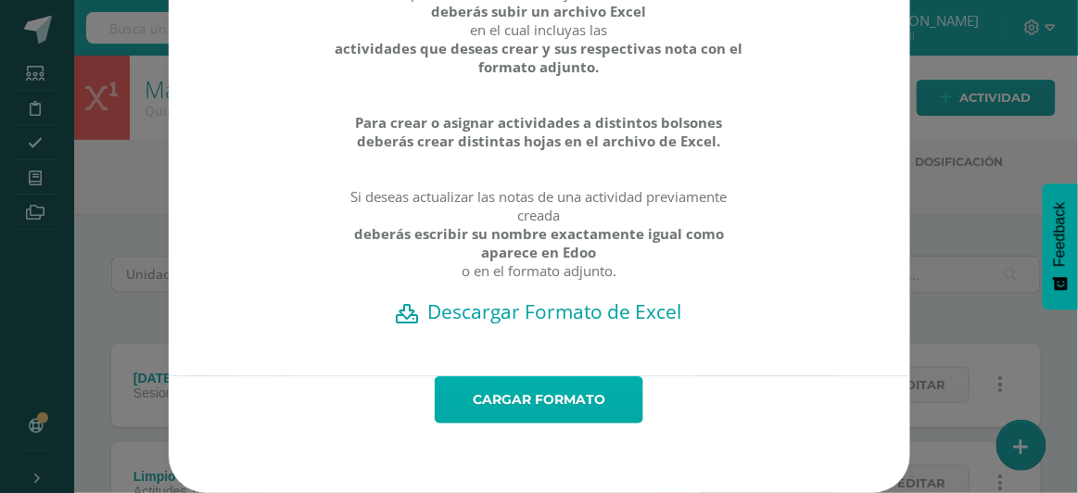
click at [557, 398] on link "Cargar formato" at bounding box center [539, 399] width 208 height 47
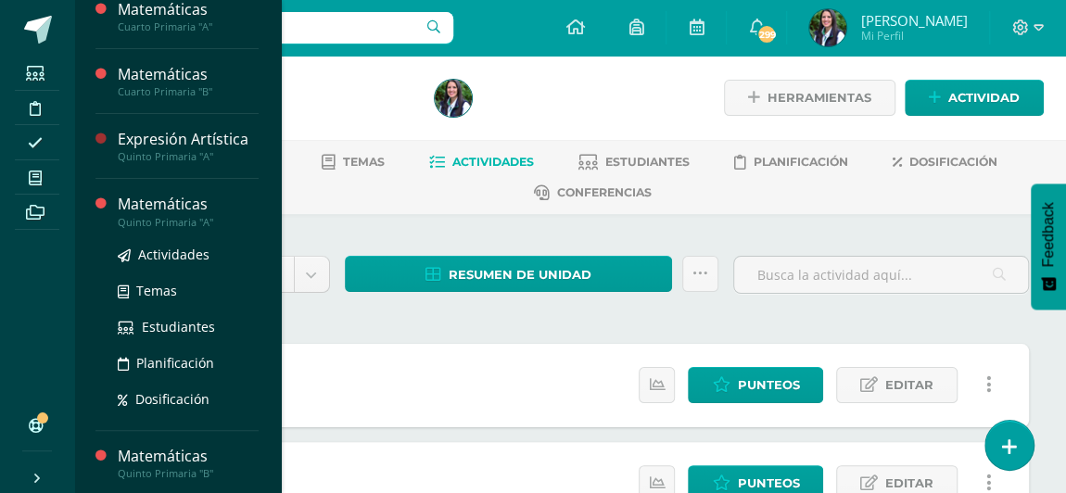
scroll to position [168, 0]
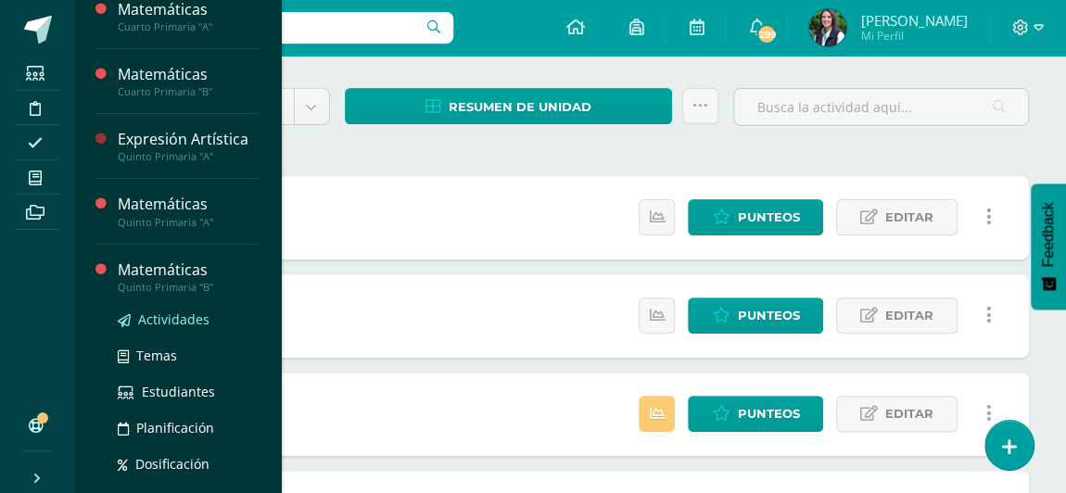
click at [163, 317] on span "Actividades" at bounding box center [173, 319] width 71 height 18
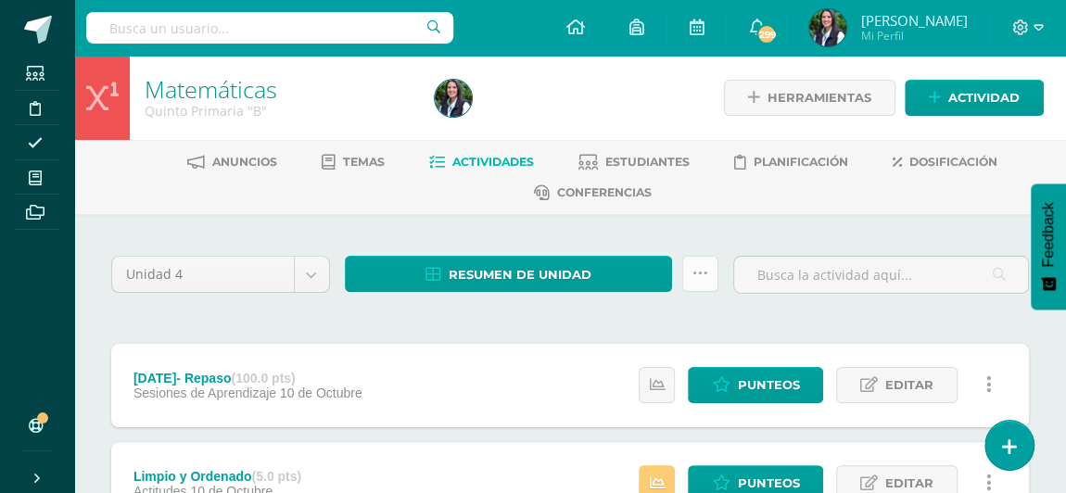
click at [700, 271] on icon at bounding box center [700, 274] width 16 height 16
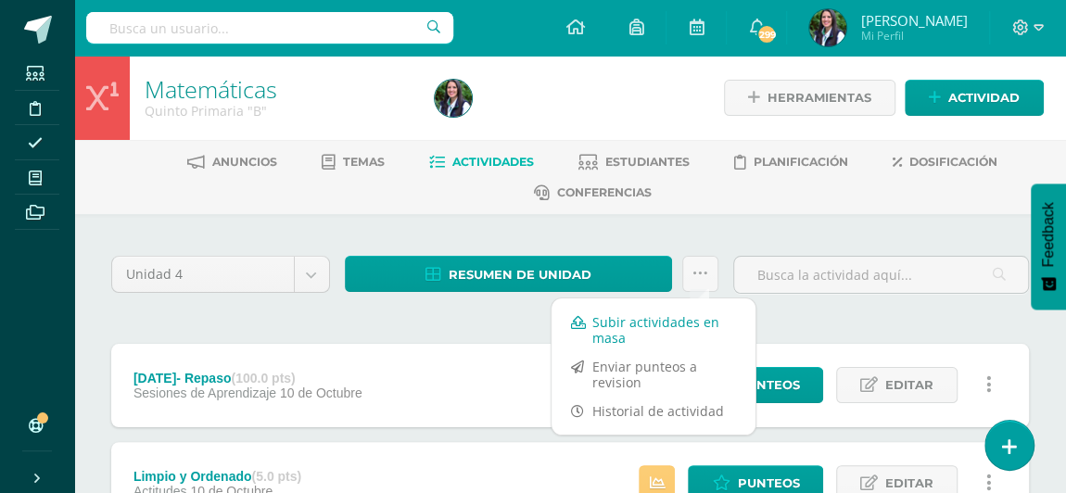
click at [641, 320] on link "Subir actividades en masa" at bounding box center [653, 330] width 204 height 44
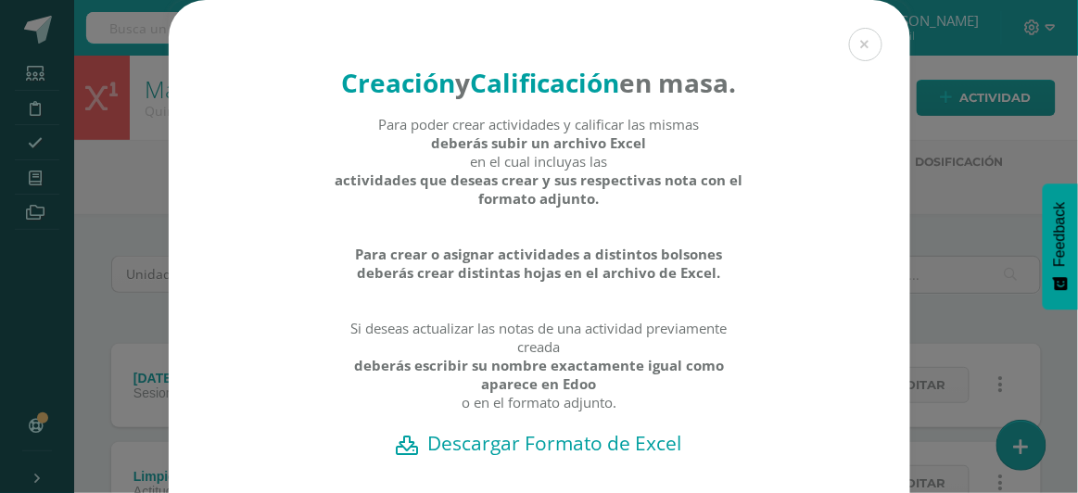
scroll to position [167, 0]
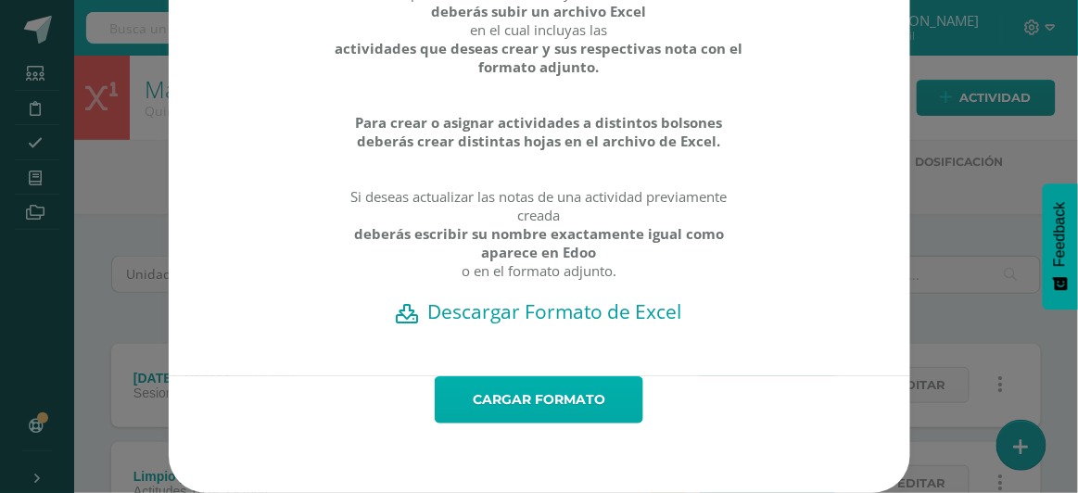
click at [535, 394] on link "Cargar formato" at bounding box center [539, 399] width 208 height 47
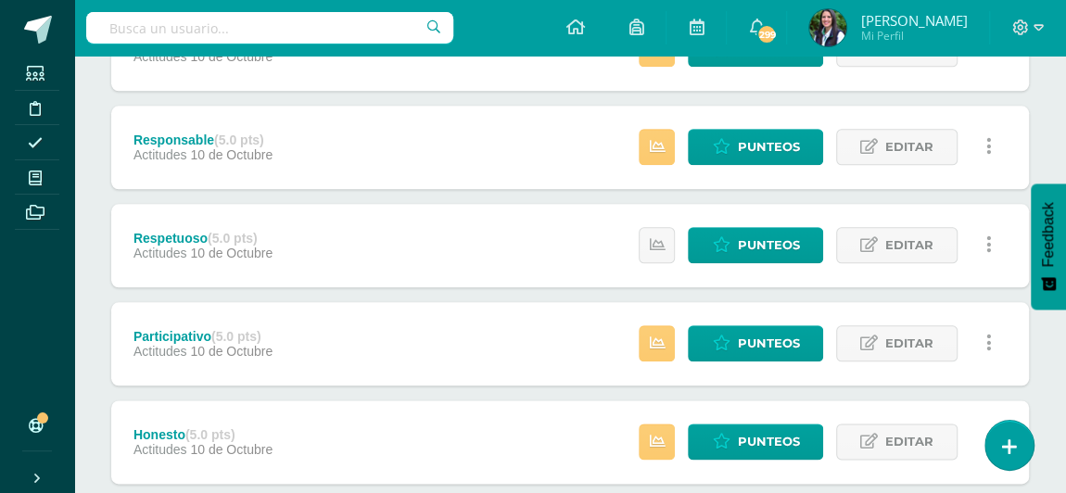
scroll to position [1094, 0]
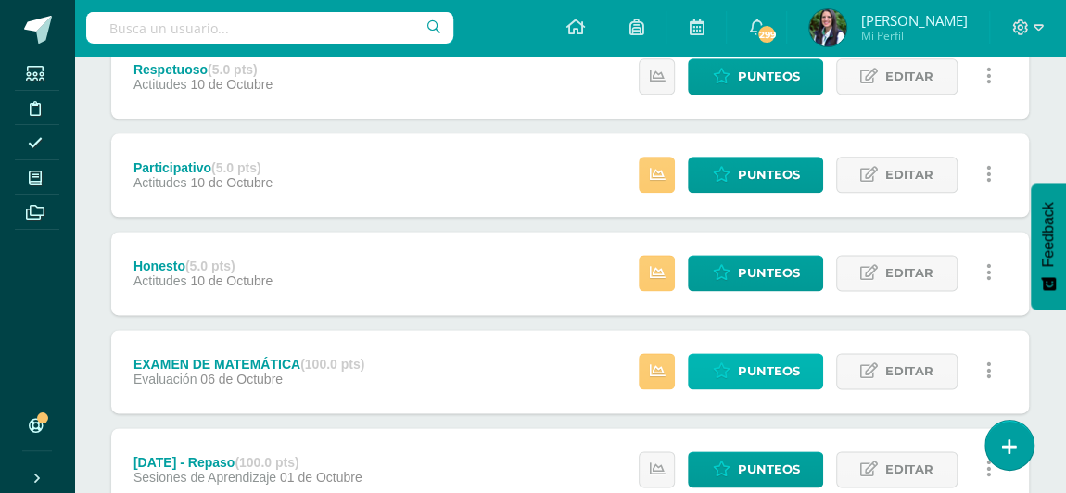
click at [776, 363] on span "Punteos" at bounding box center [768, 371] width 62 height 34
